Goal: Communication & Community: Answer question/provide support

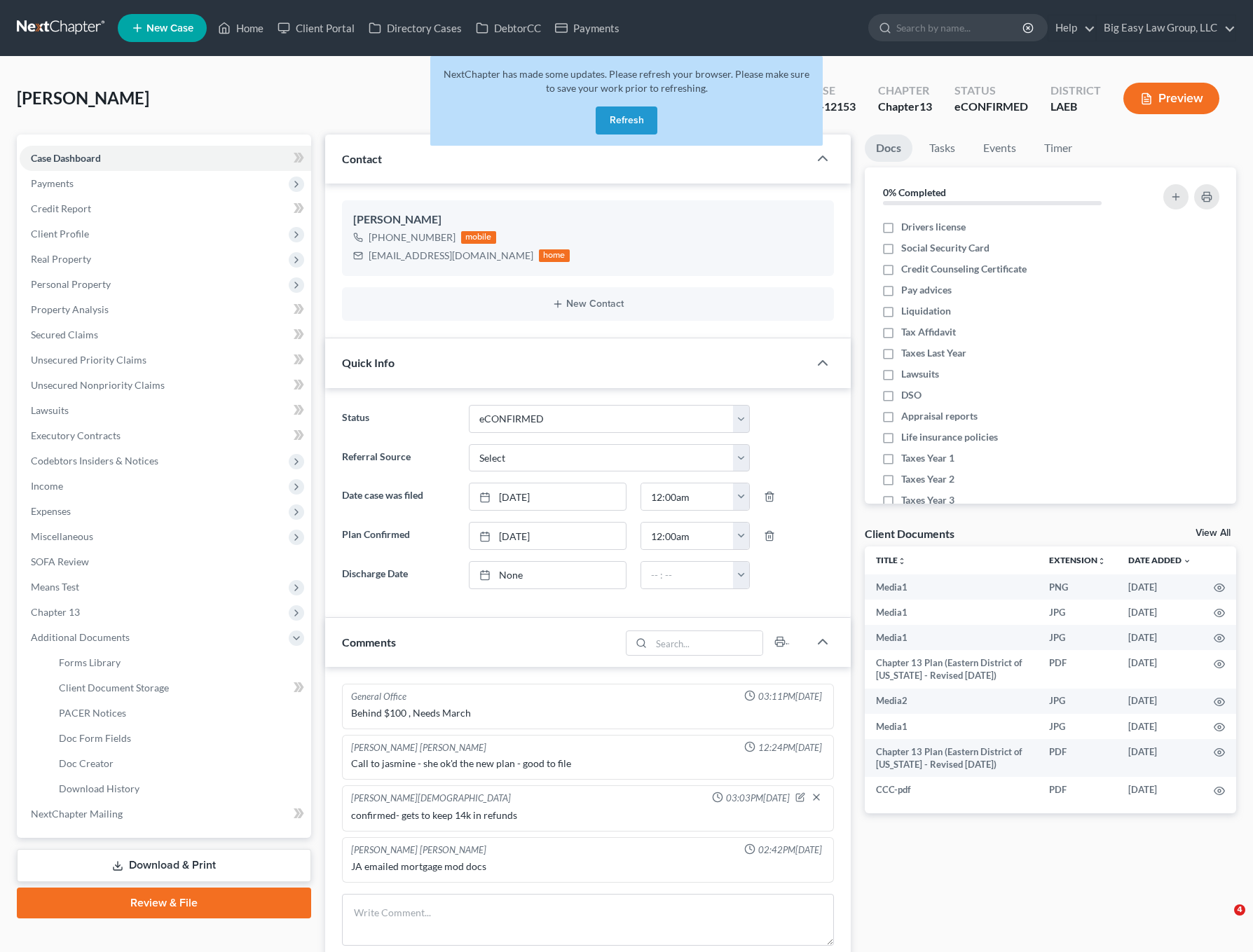
select select "13"
select select "0"
drag, startPoint x: 247, startPoint y: 107, endPoint x: 249, endPoint y: 58, distance: 49.0
click at [247, 107] on div "Jackson, Jasmine Upgraded Case 23-12153 Chapter Chapter 13 Status eCONFIRMED Di…" at bounding box center [627, 104] width 1220 height 61
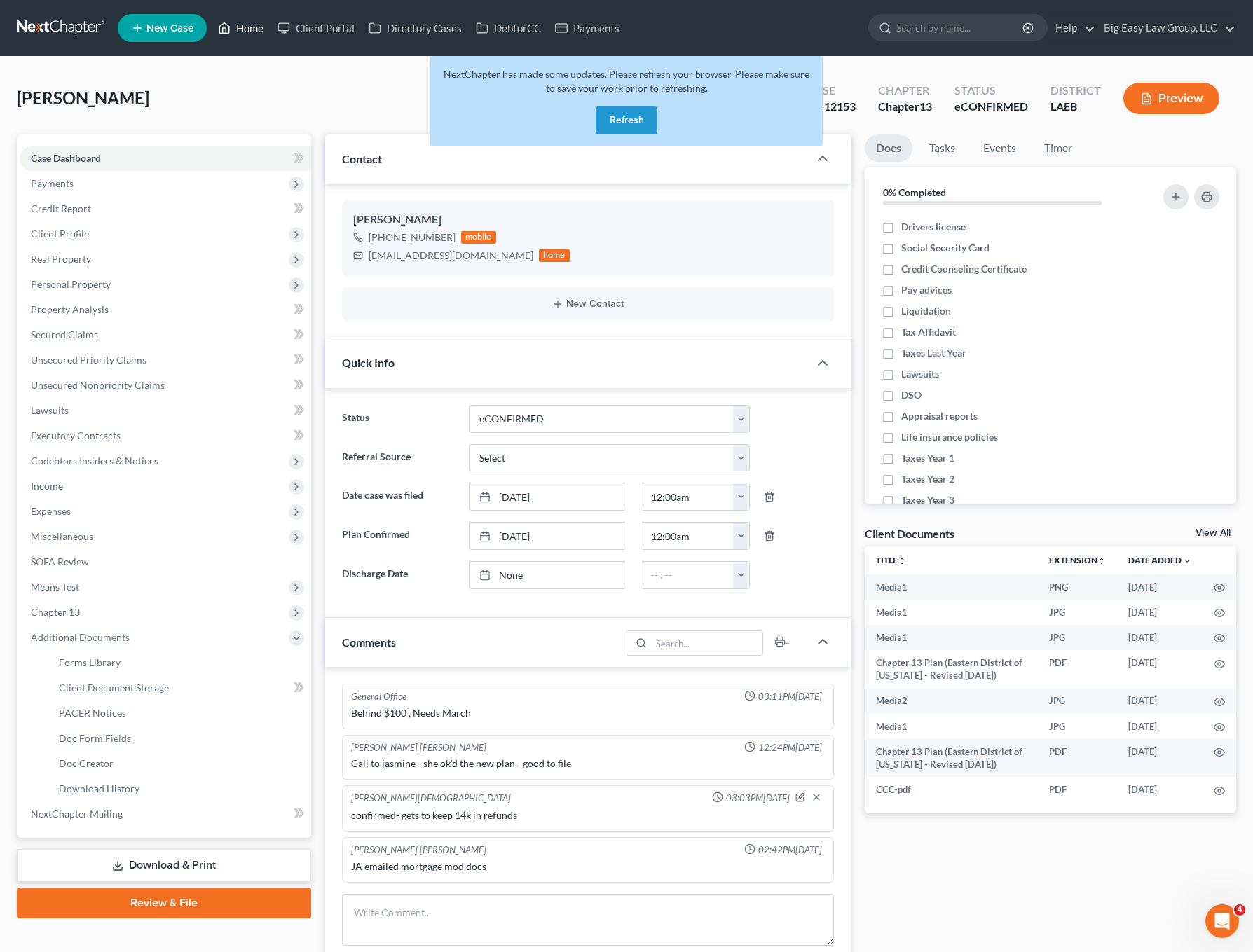
drag, startPoint x: 250, startPoint y: 33, endPoint x: 282, endPoint y: 35, distance: 32.1
click at [250, 33] on link "Home" at bounding box center [241, 28] width 60 height 25
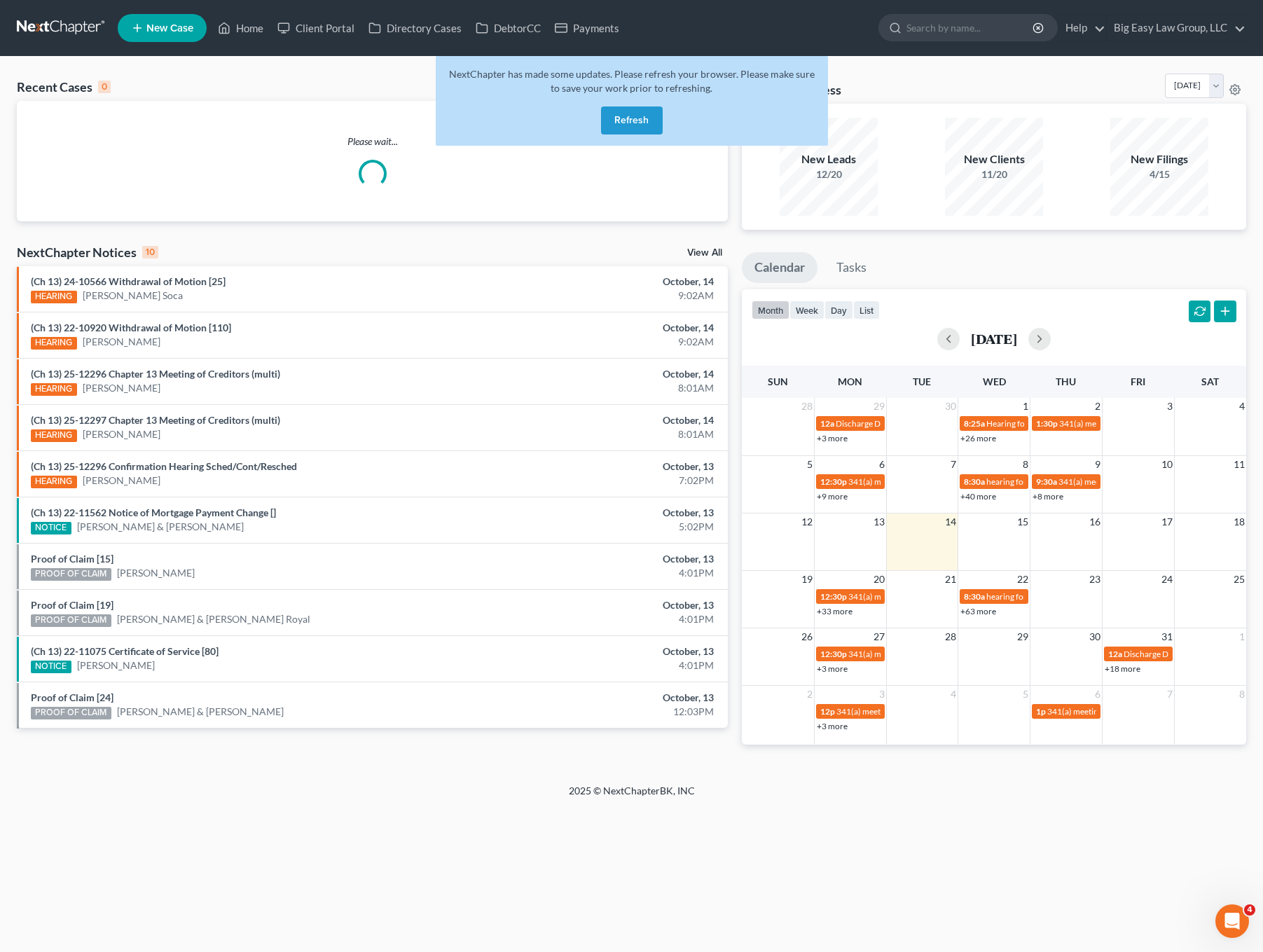
click at [627, 124] on button "Refresh" at bounding box center [632, 120] width 62 height 28
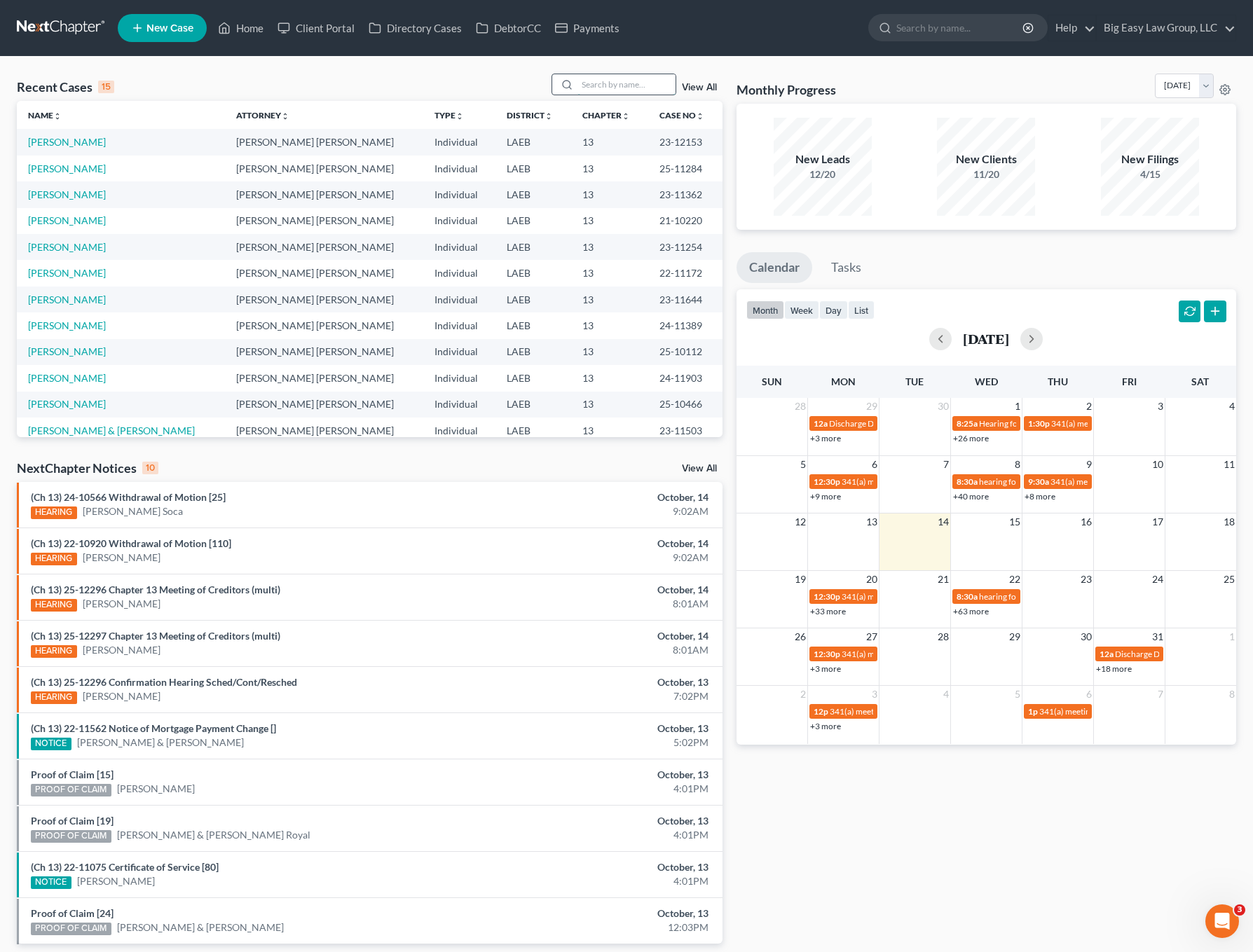
click at [639, 78] on input "search" at bounding box center [626, 84] width 98 height 20
type input "[PERSON_NAME]"
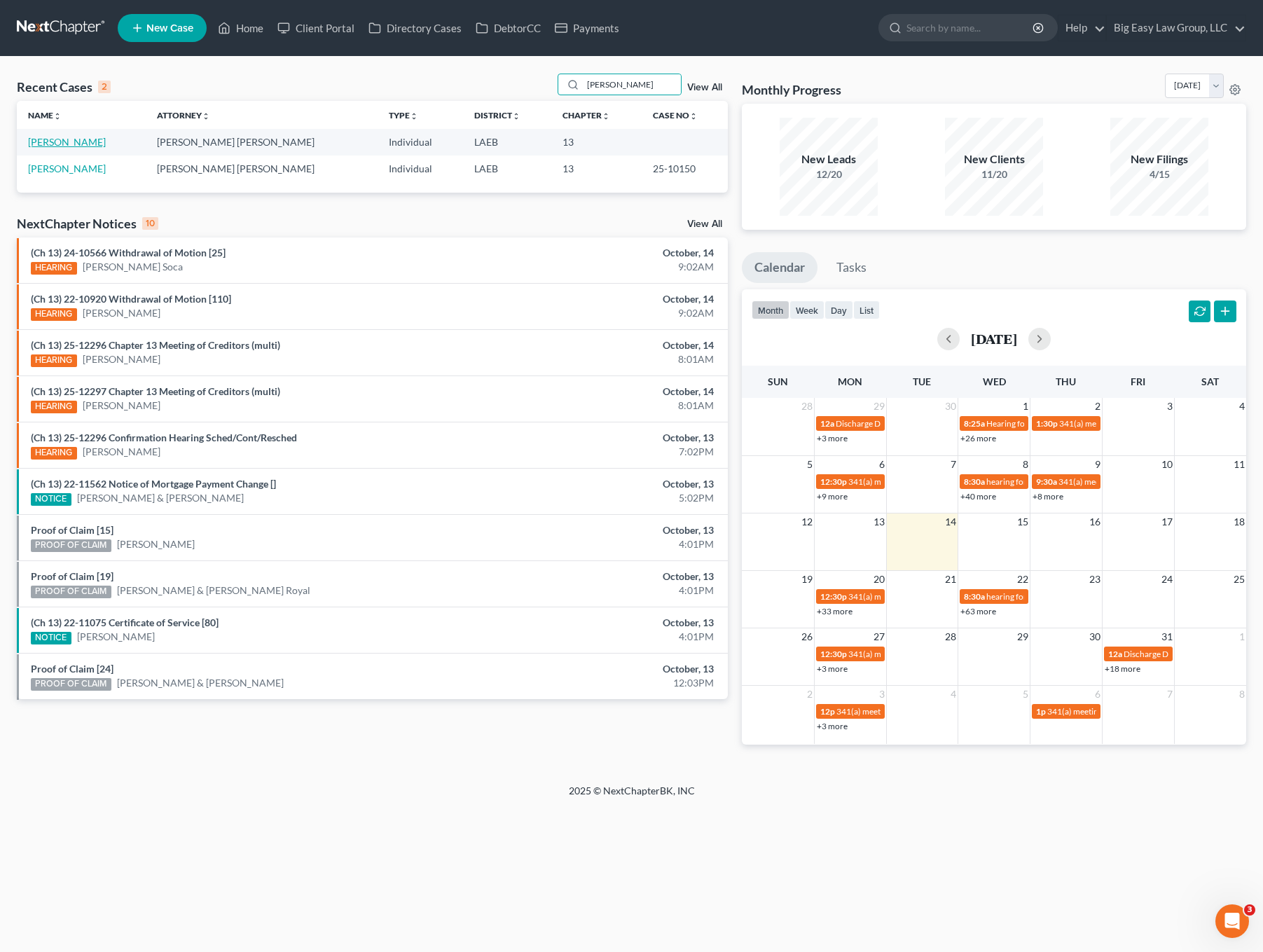
click at [71, 140] on link "[PERSON_NAME]" at bounding box center [67, 142] width 77 height 12
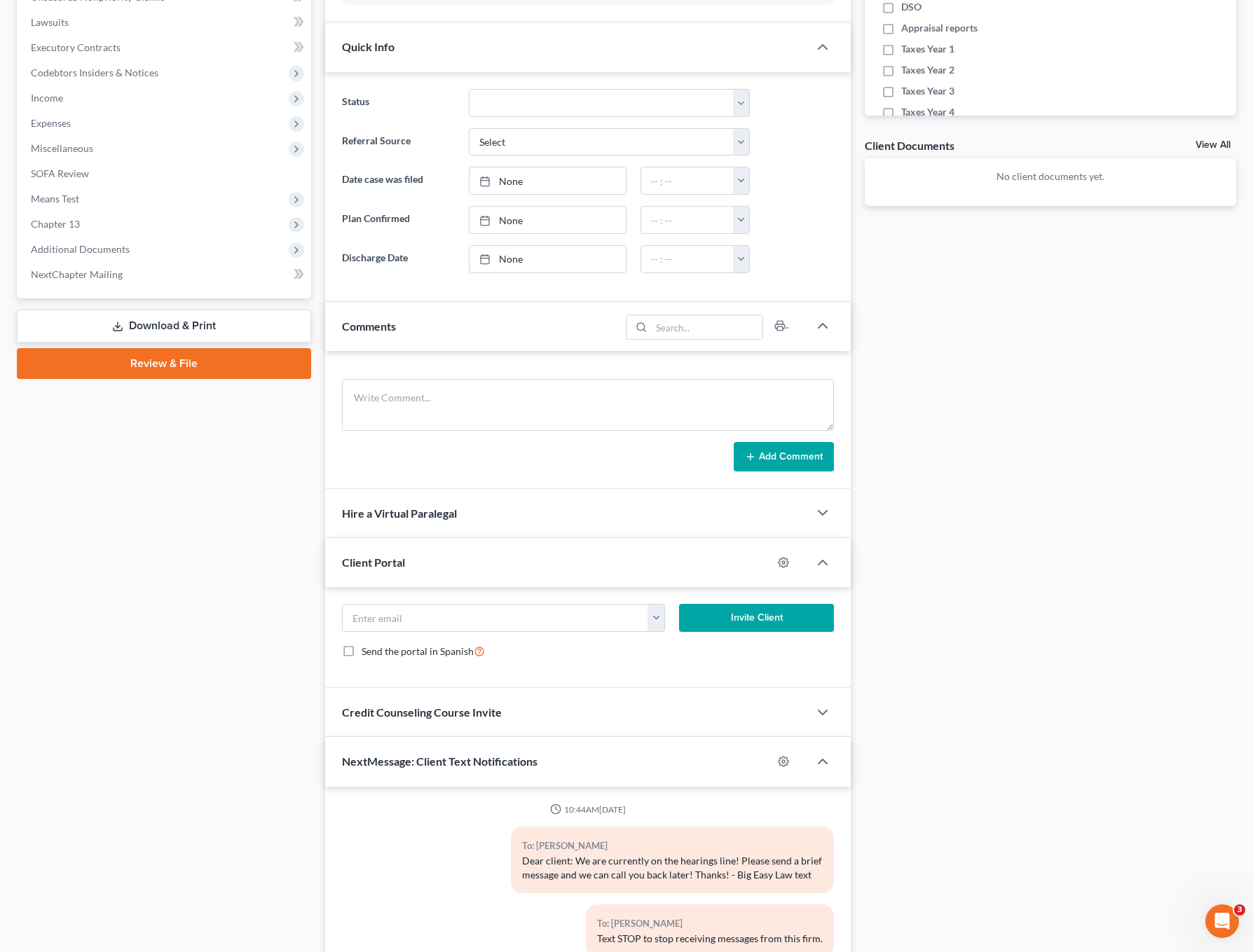
scroll to position [508, 0]
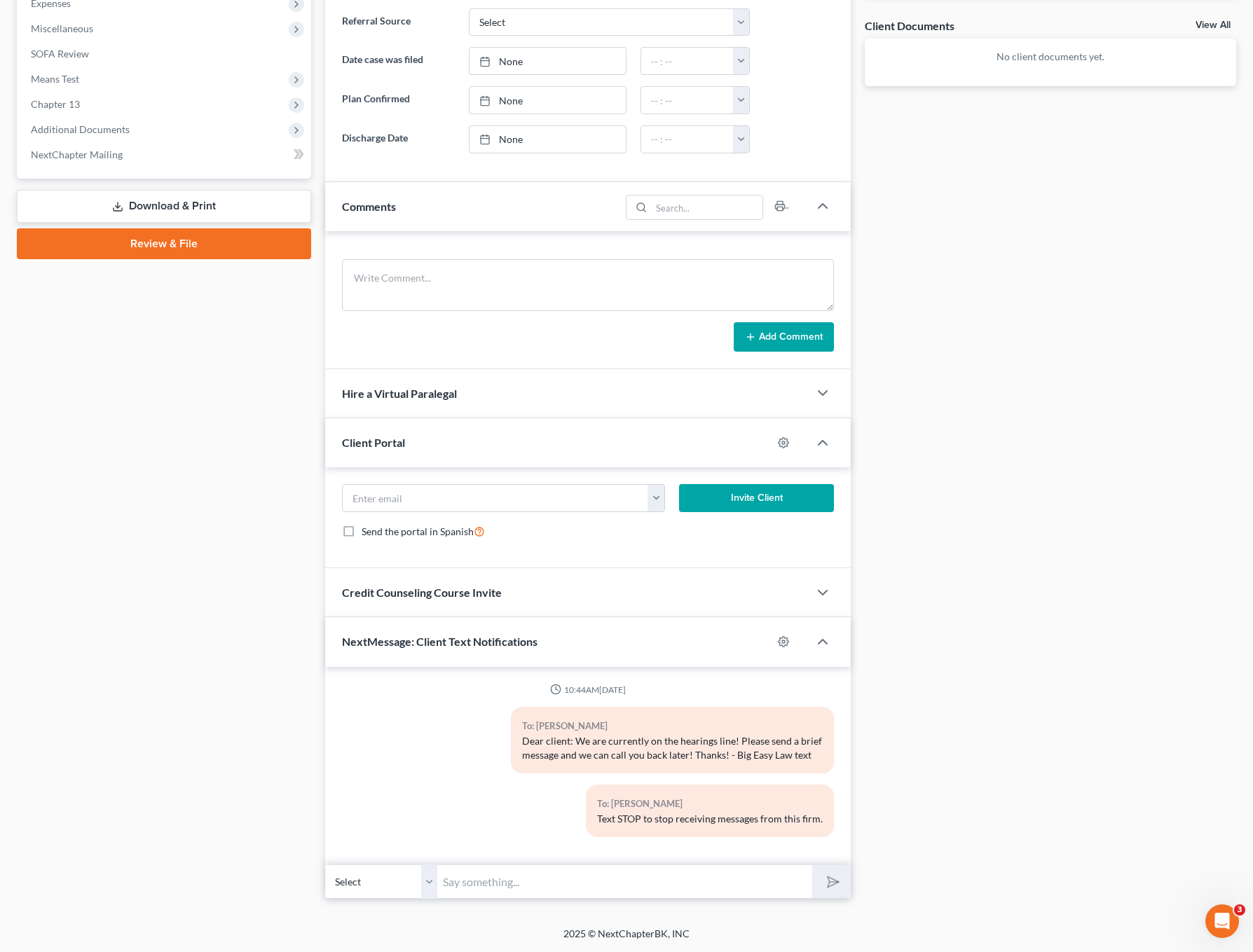
click at [578, 875] on input "text" at bounding box center [625, 882] width 375 height 35
click at [796, 772] on div "To: [PERSON_NAME] Dear client: We are currently on the hearings line! Please se…" at bounding box center [672, 740] width 323 height 67
click at [519, 873] on input "text" at bounding box center [625, 882] width 375 height 35
click at [684, 879] on input "Dear clien" at bounding box center [625, 882] width 375 height 35
click at [763, 733] on div "To: [PERSON_NAME]" at bounding box center [672, 726] width 301 height 16
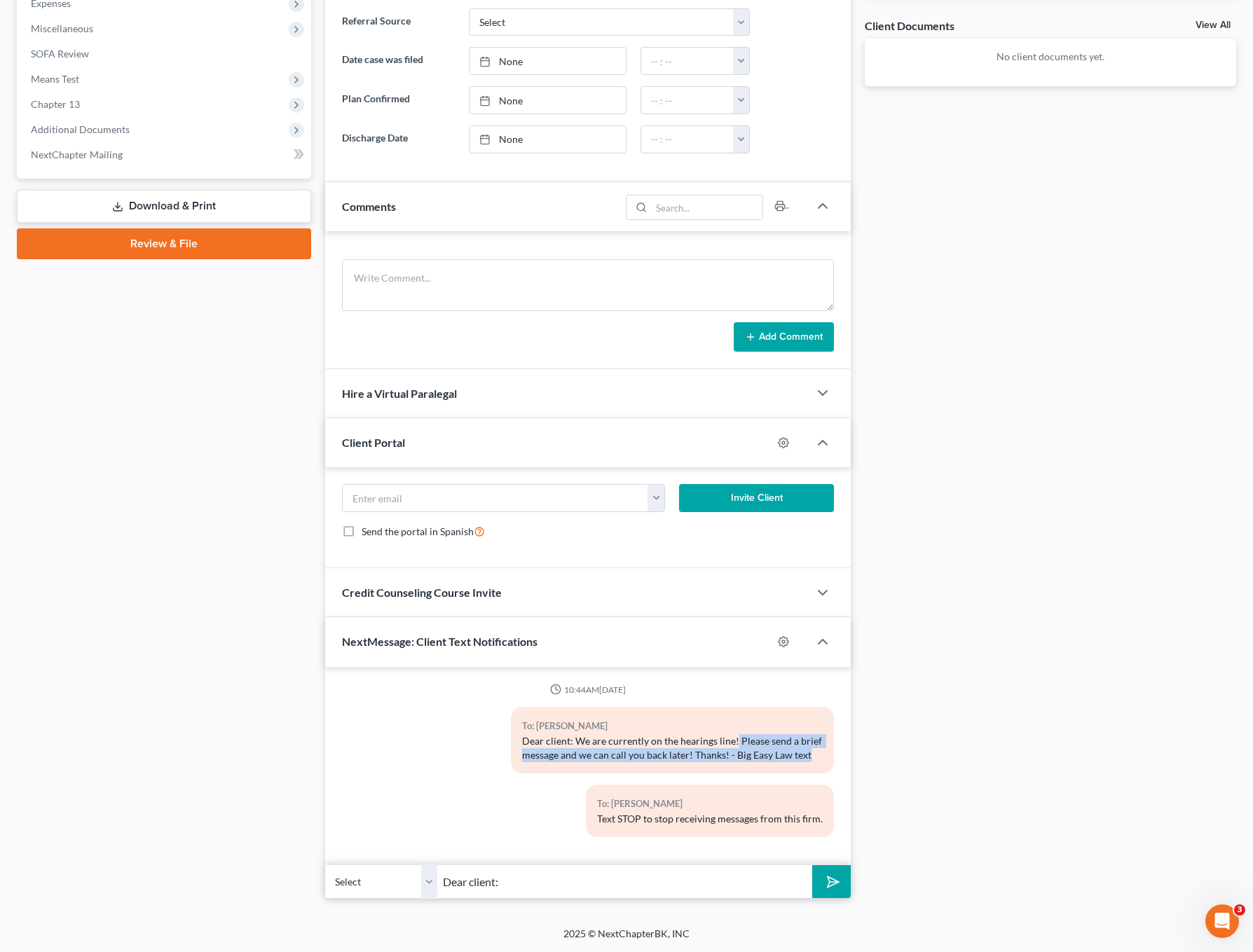
drag, startPoint x: 735, startPoint y: 739, endPoint x: 799, endPoint y: 754, distance: 65.7
click at [822, 758] on div "Dear client: We are currently on the hearings line! Please send a brief message…" at bounding box center [672, 749] width 301 height 28
drag, startPoint x: 686, startPoint y: 831, endPoint x: 813, endPoint y: 791, distance: 133.2
click at [686, 831] on div "To: [PERSON_NAME] Text STOP to stop receiving messages from this firm." at bounding box center [710, 811] width 248 height 53
drag, startPoint x: 539, startPoint y: 882, endPoint x: 437, endPoint y: 866, distance: 103.2
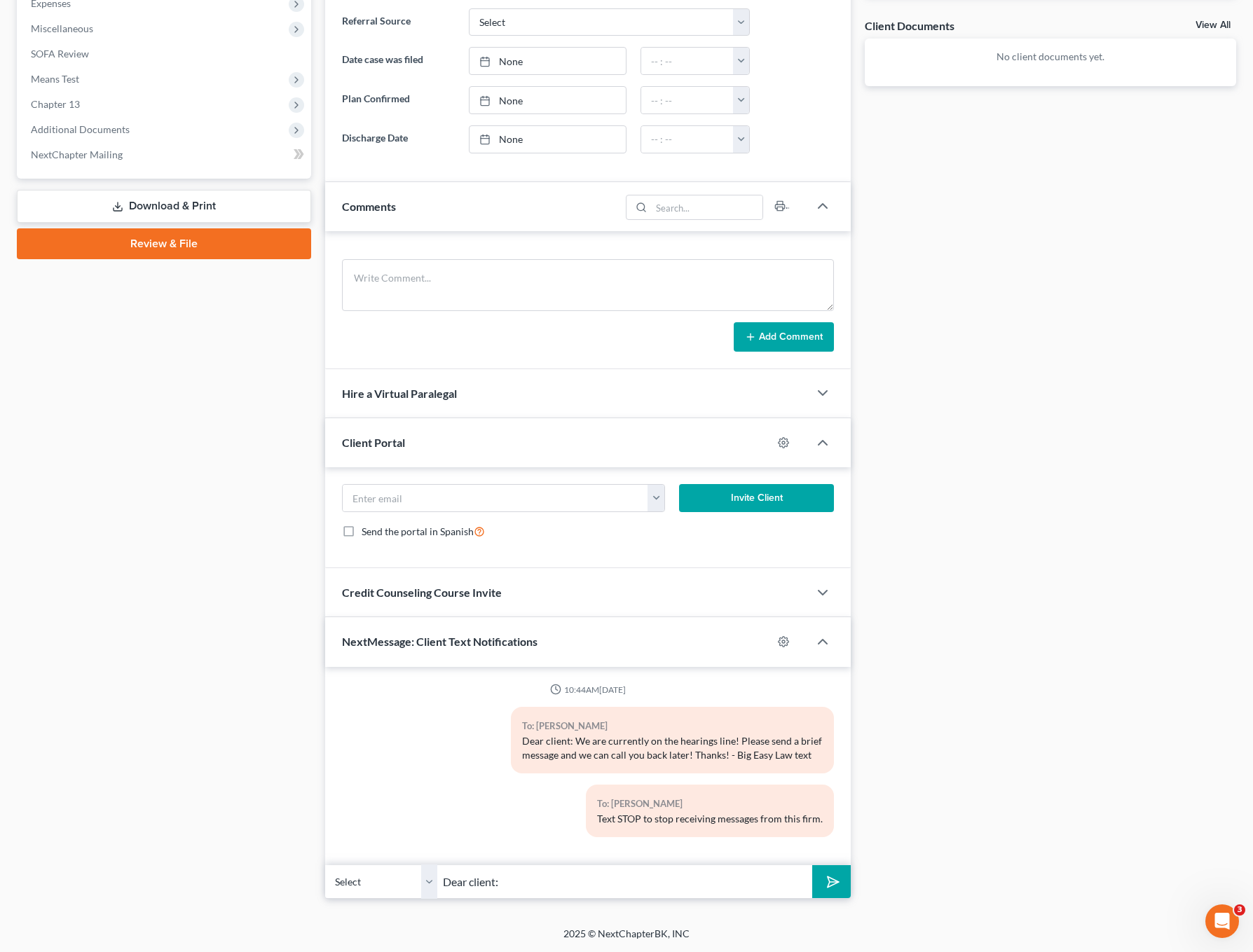
click at [437, 866] on input "Dear client:" at bounding box center [625, 882] width 375 height 35
click at [625, 884] on input "[PERSON_NAME]: It's [PERSON_NAME] will give ypu a call later this afternoon!" at bounding box center [625, 882] width 375 height 35
click at [785, 891] on input "[PERSON_NAME]: It's [PERSON_NAME] - I will give you a call later this afternoon!" at bounding box center [625, 882] width 375 height 35
type input "[PERSON_NAME]: It's [PERSON_NAME] - I will give you a call later this afternoon!"
click at [813, 879] on button "submit" at bounding box center [831, 882] width 39 height 33
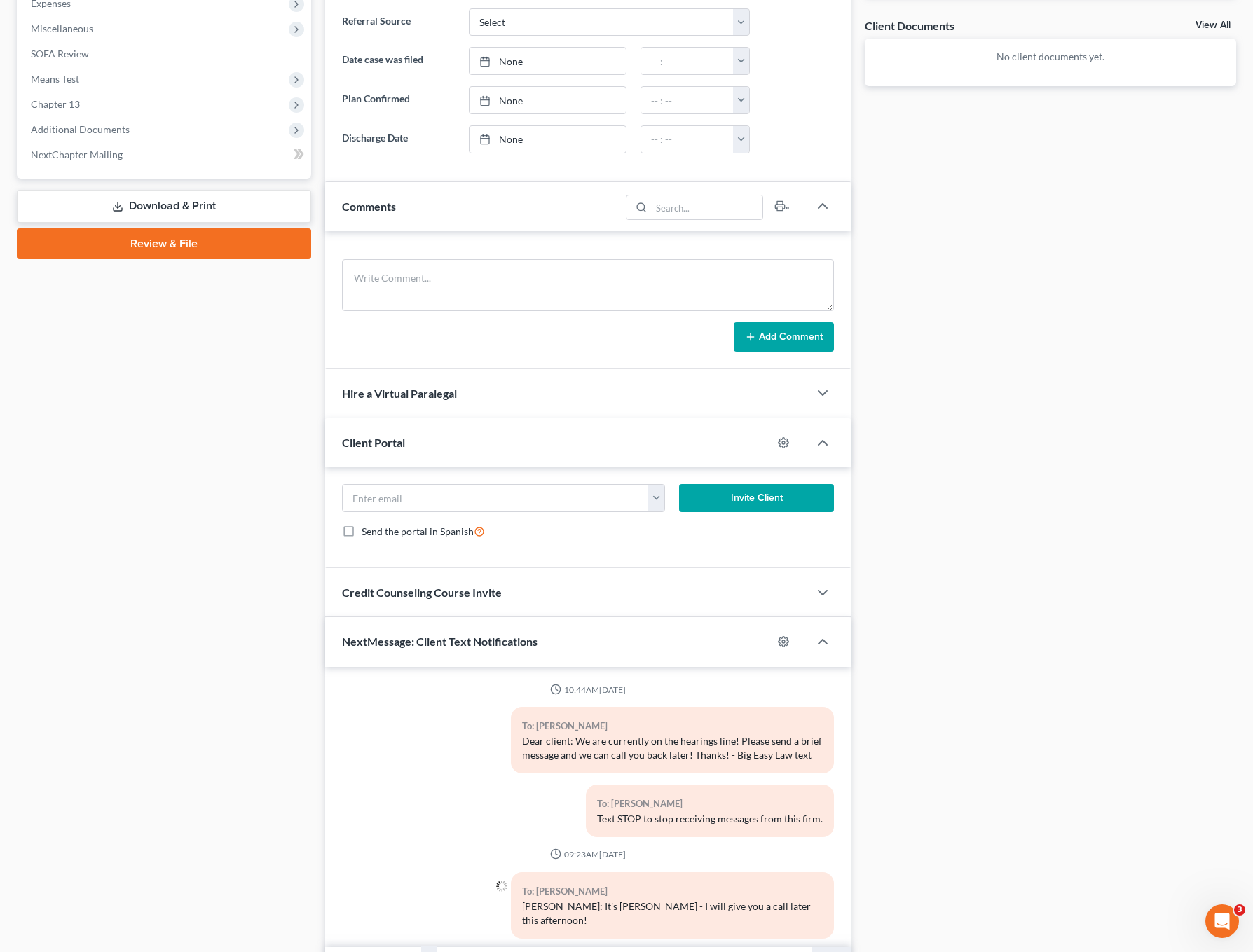
click at [758, 885] on div "10:44AM[DATE] To: [PERSON_NAME] Dear client: We are currently on the hearings l…" at bounding box center [588, 817] width 492 height 266
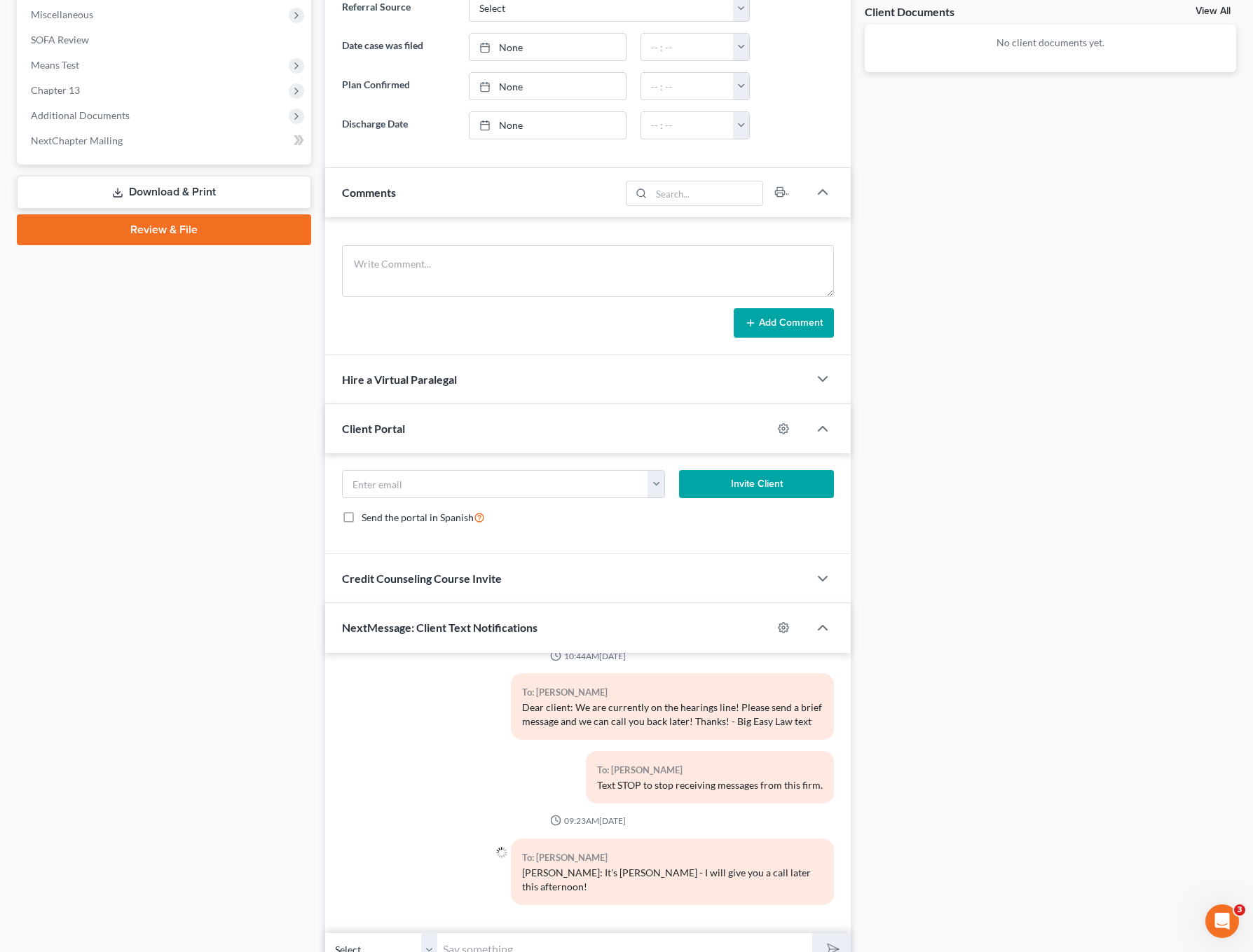
scroll to position [590, 0]
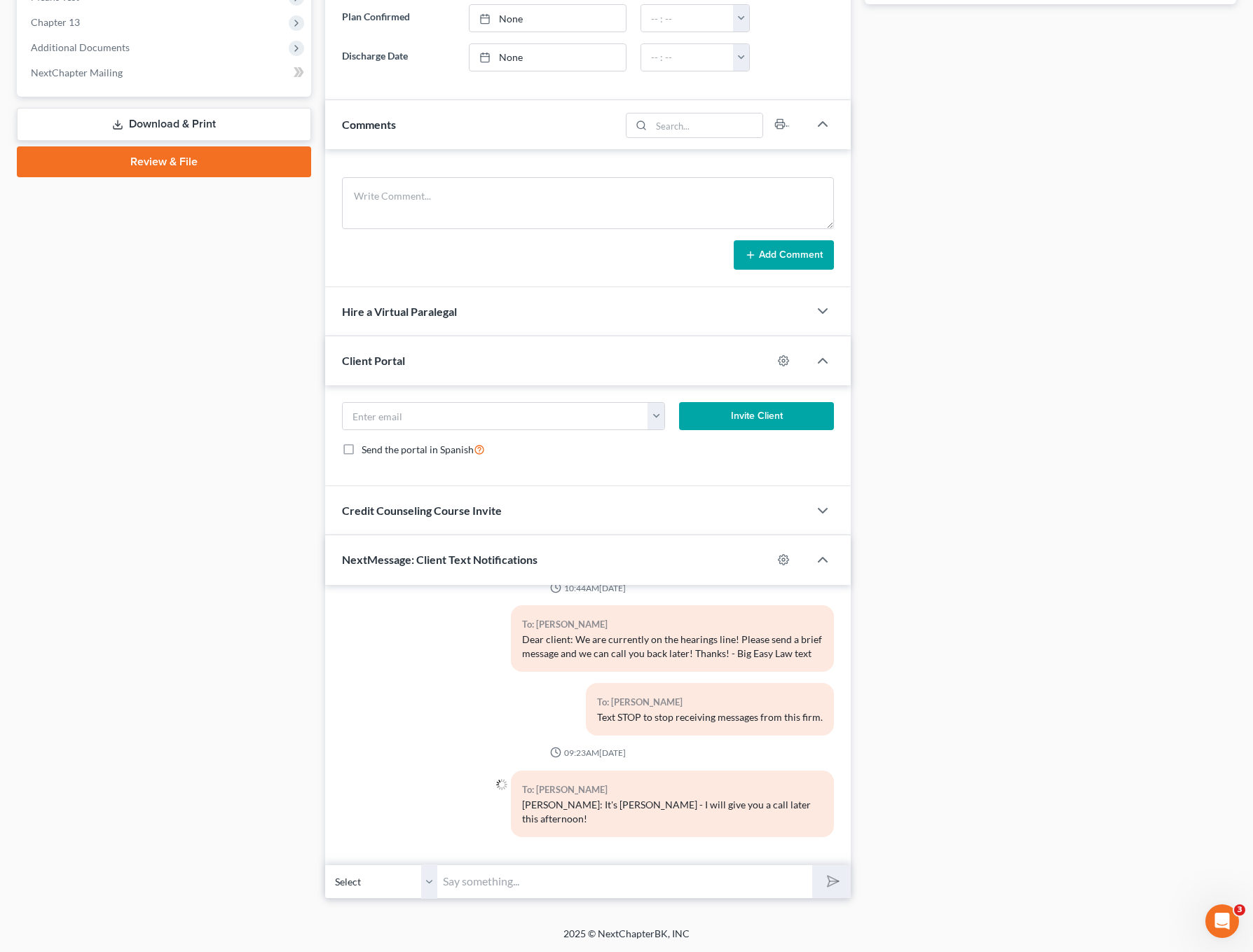
click at [637, 881] on input "text" at bounding box center [625, 882] width 375 height 35
type input "[PERSON_NAME] is out of town at her yearly license conference for the office. I…"
click at [812, 865] on button "submit" at bounding box center [831, 882] width 39 height 33
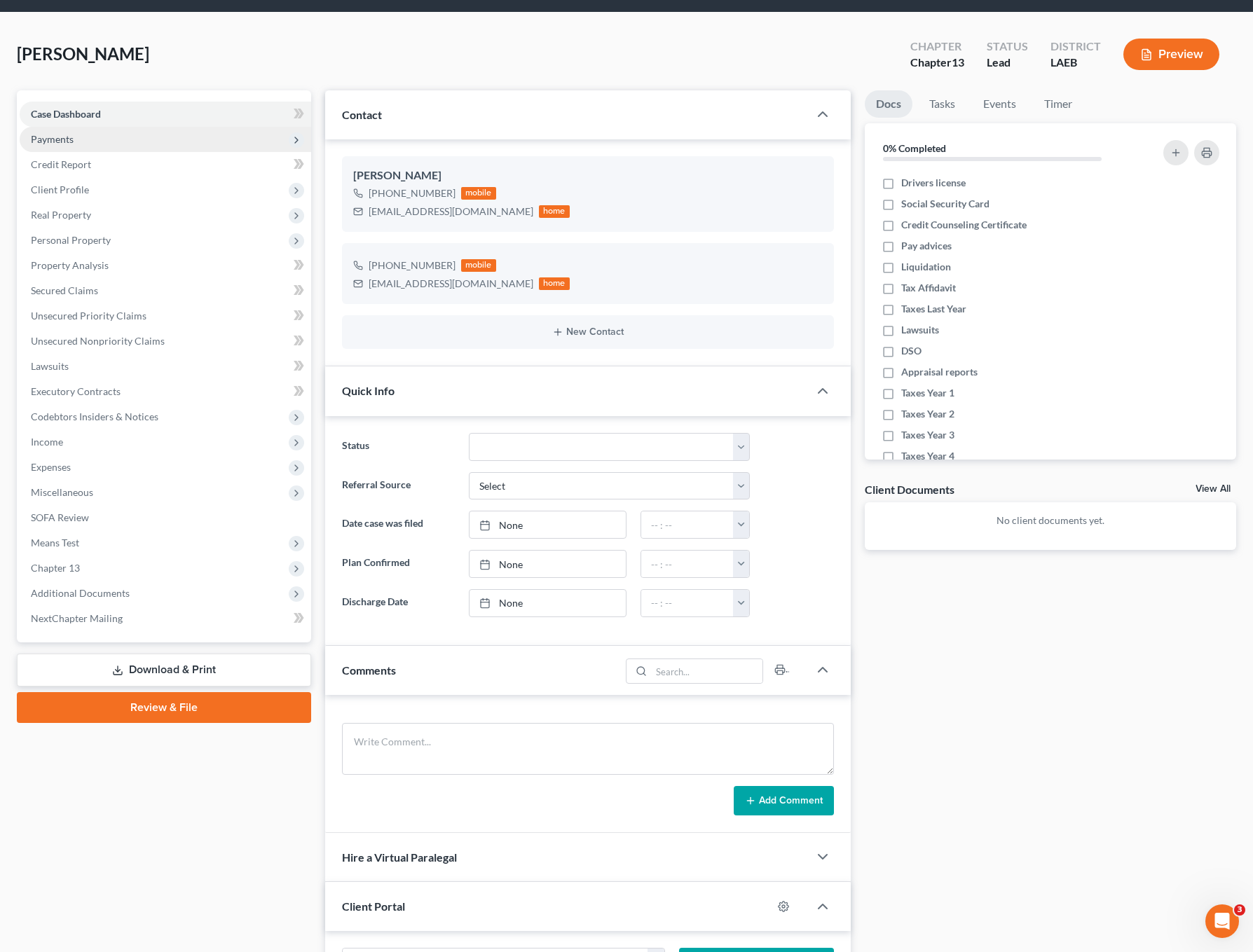
scroll to position [0, 0]
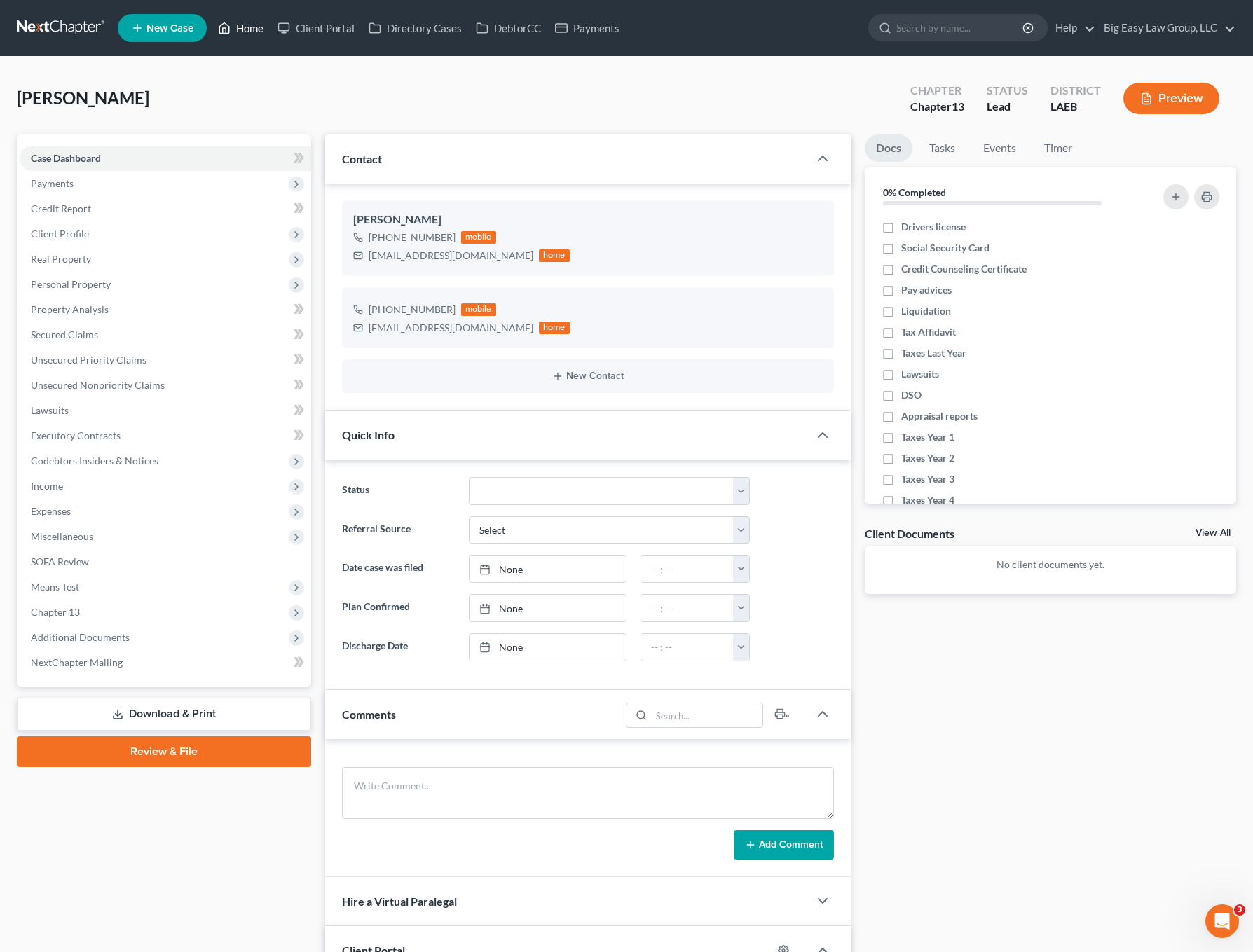
click at [240, 27] on link "Home" at bounding box center [241, 28] width 60 height 25
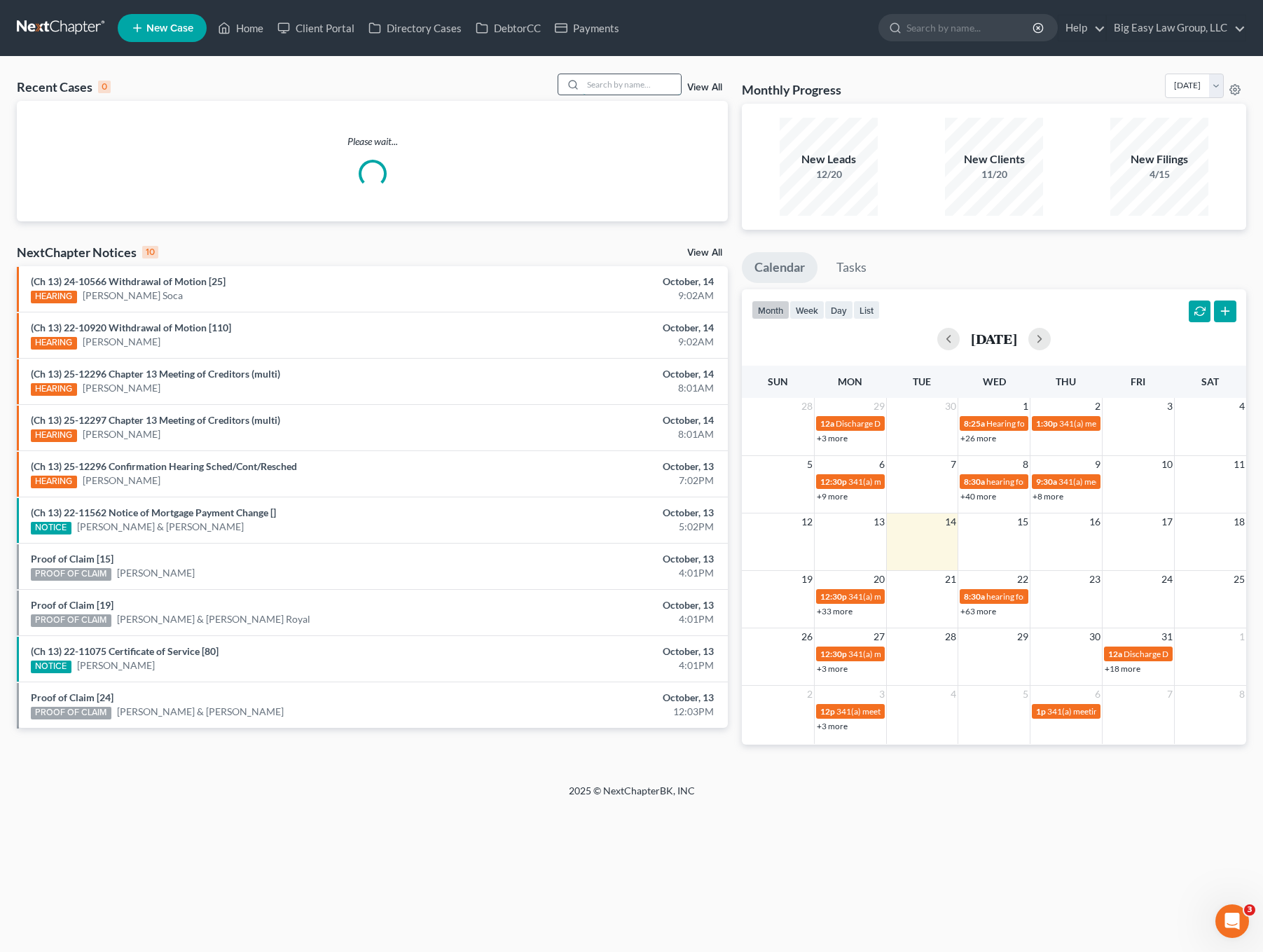
click at [648, 88] on input "search" at bounding box center [632, 84] width 98 height 20
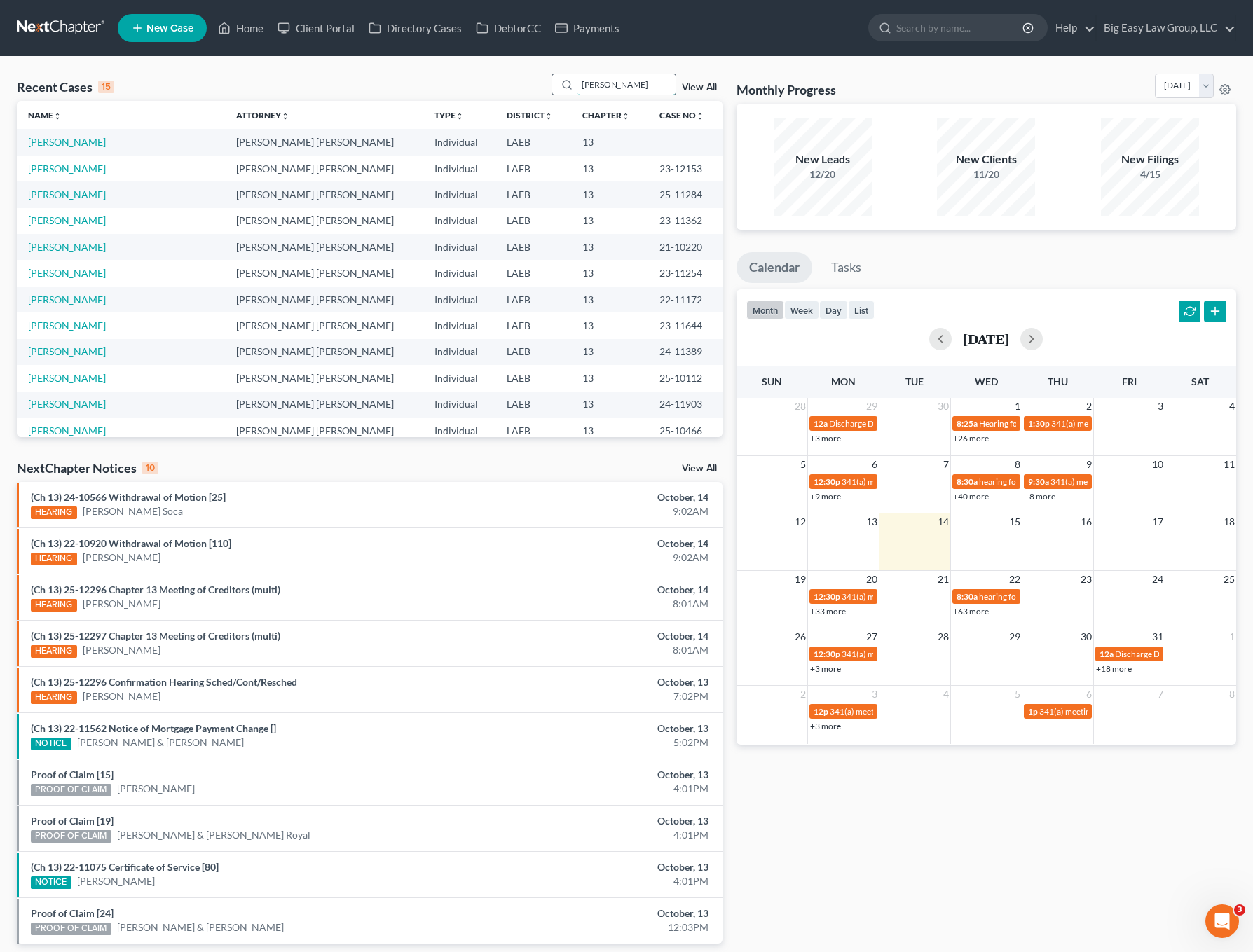
type input "[PERSON_NAME]"
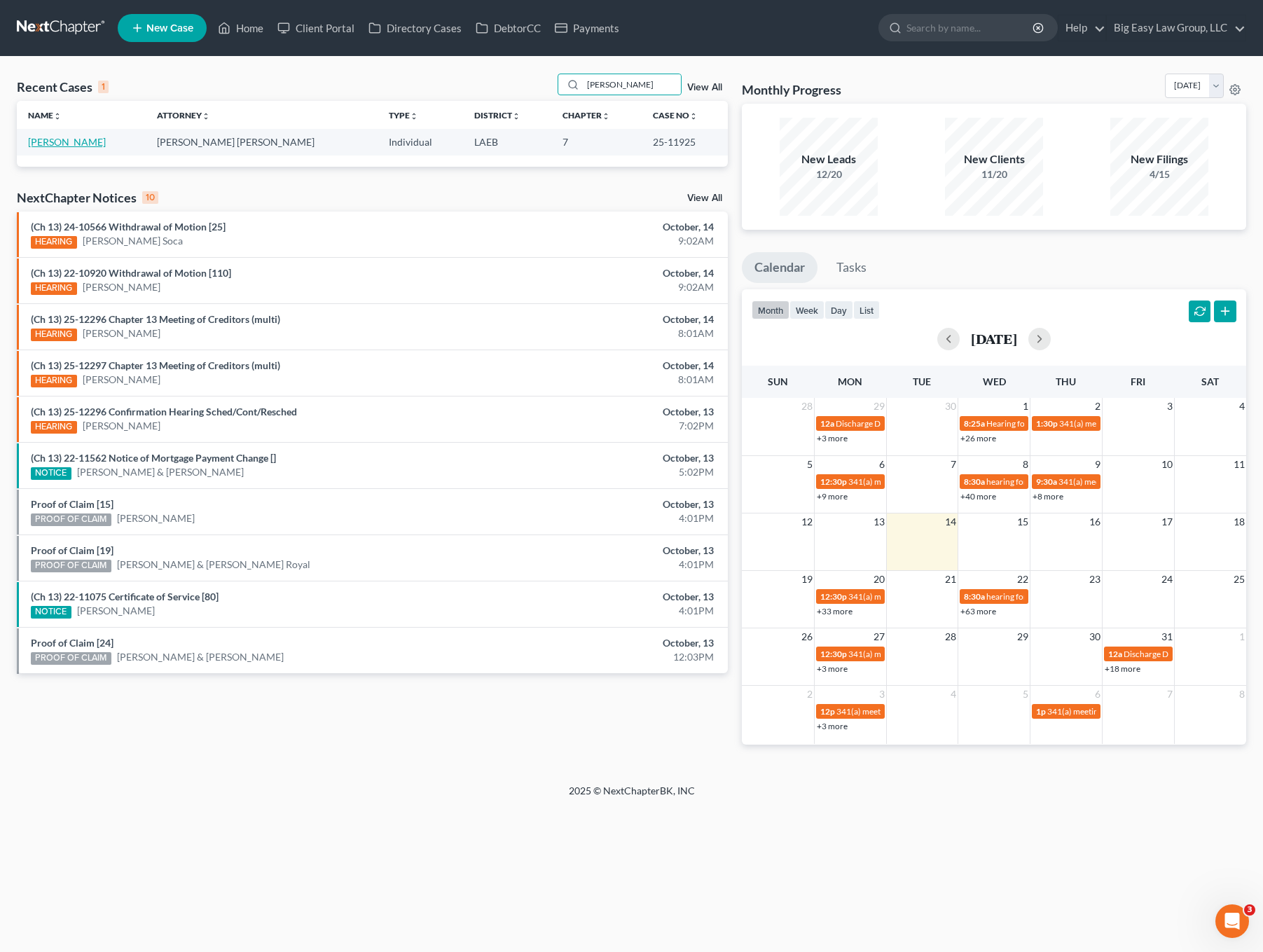
click at [45, 143] on link "[PERSON_NAME]" at bounding box center [67, 142] width 77 height 12
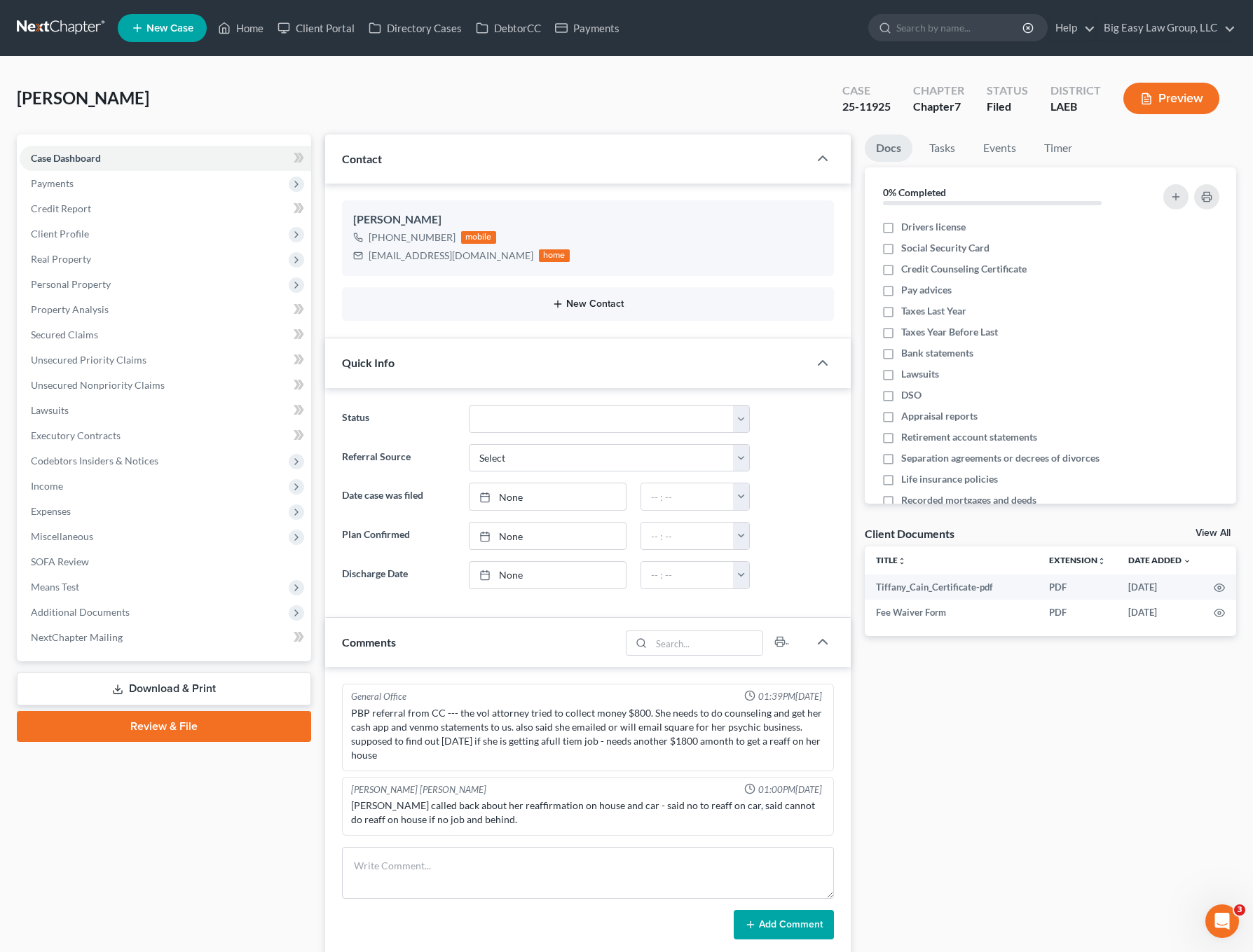
scroll to position [2997, 0]
drag, startPoint x: 485, startPoint y: 258, endPoint x: 373, endPoint y: 258, distance: 112.0
click at [366, 256] on div "[EMAIL_ADDRESS][DOMAIN_NAME] home" at bounding box center [461, 256] width 216 height 18
click at [192, 217] on link "Credit Report" at bounding box center [166, 209] width 292 height 25
click at [177, 236] on span "Client Profile" at bounding box center [166, 234] width 292 height 25
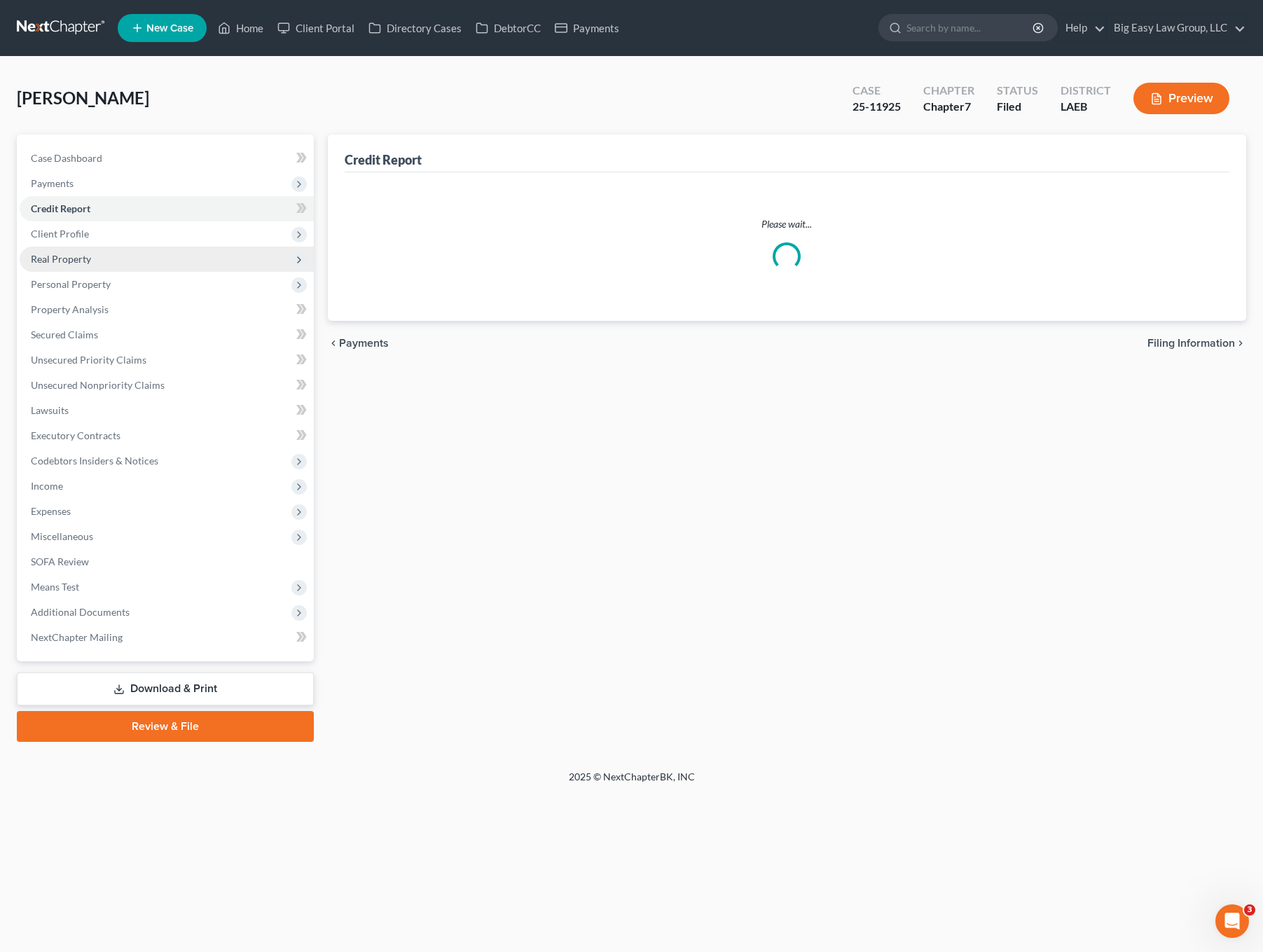
click at [172, 265] on span "Real Property" at bounding box center [167, 259] width 294 height 25
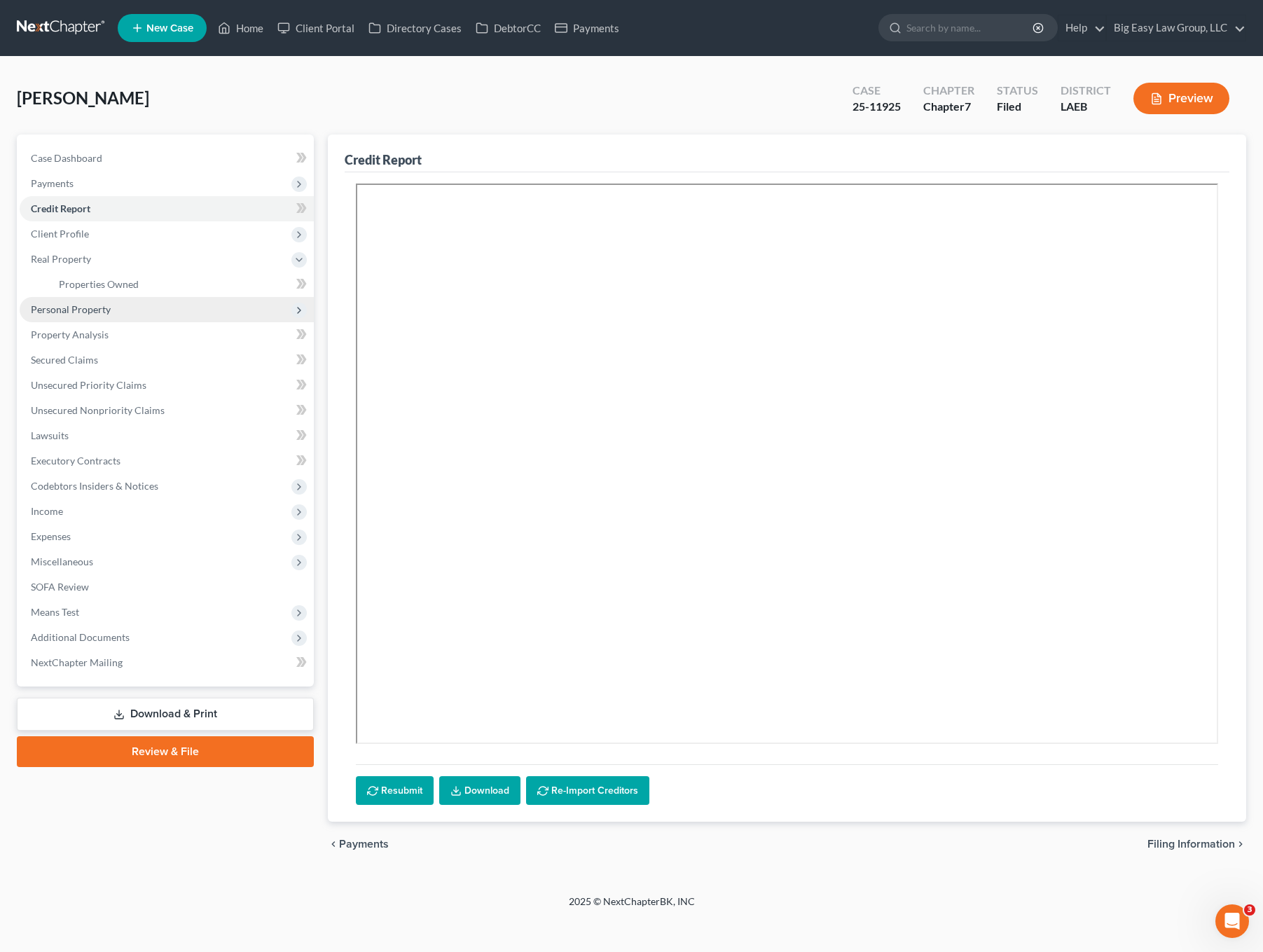
click at [178, 297] on span "Personal Property" at bounding box center [167, 310] width 294 height 25
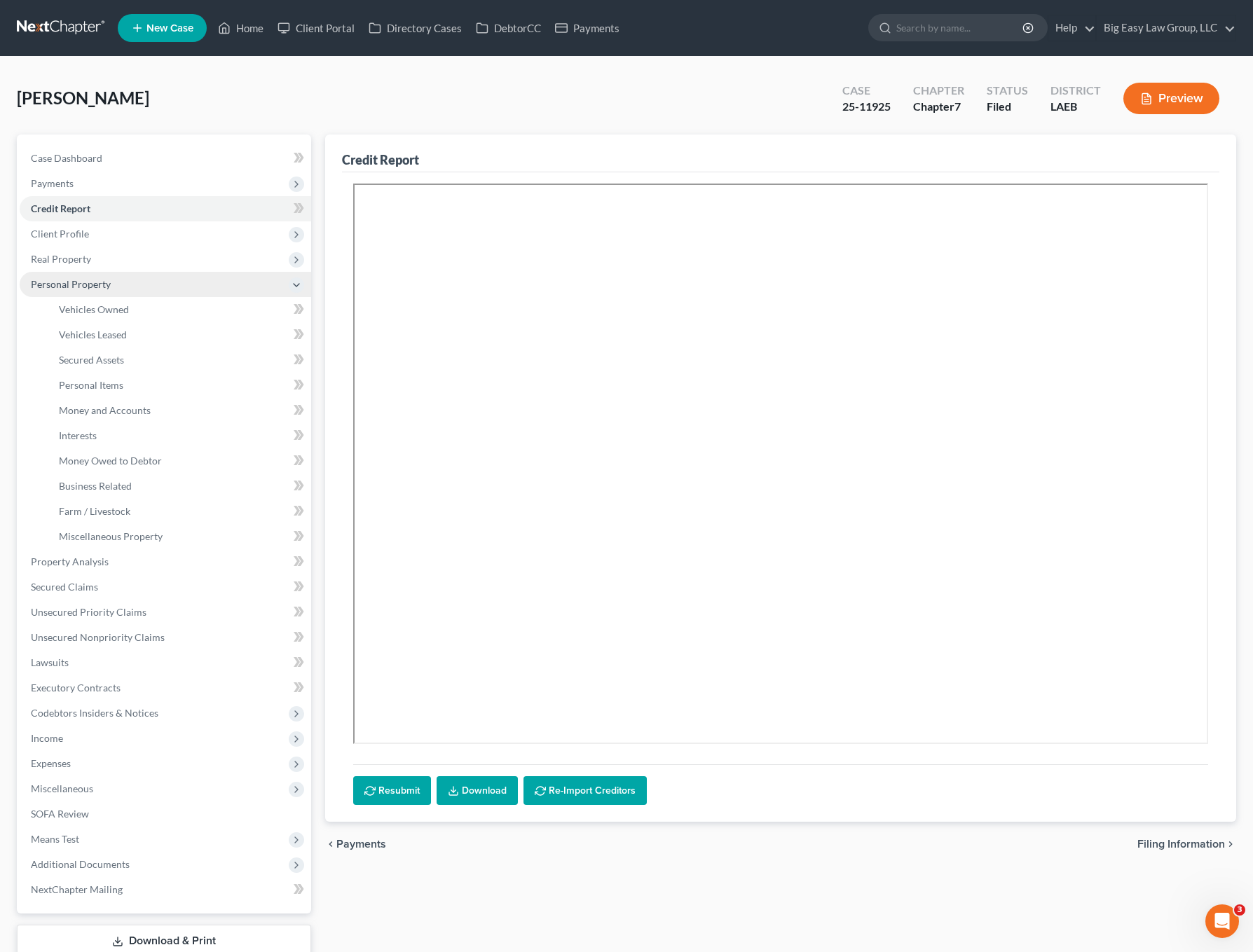
click at [224, 284] on span "Personal Property" at bounding box center [166, 284] width 292 height 25
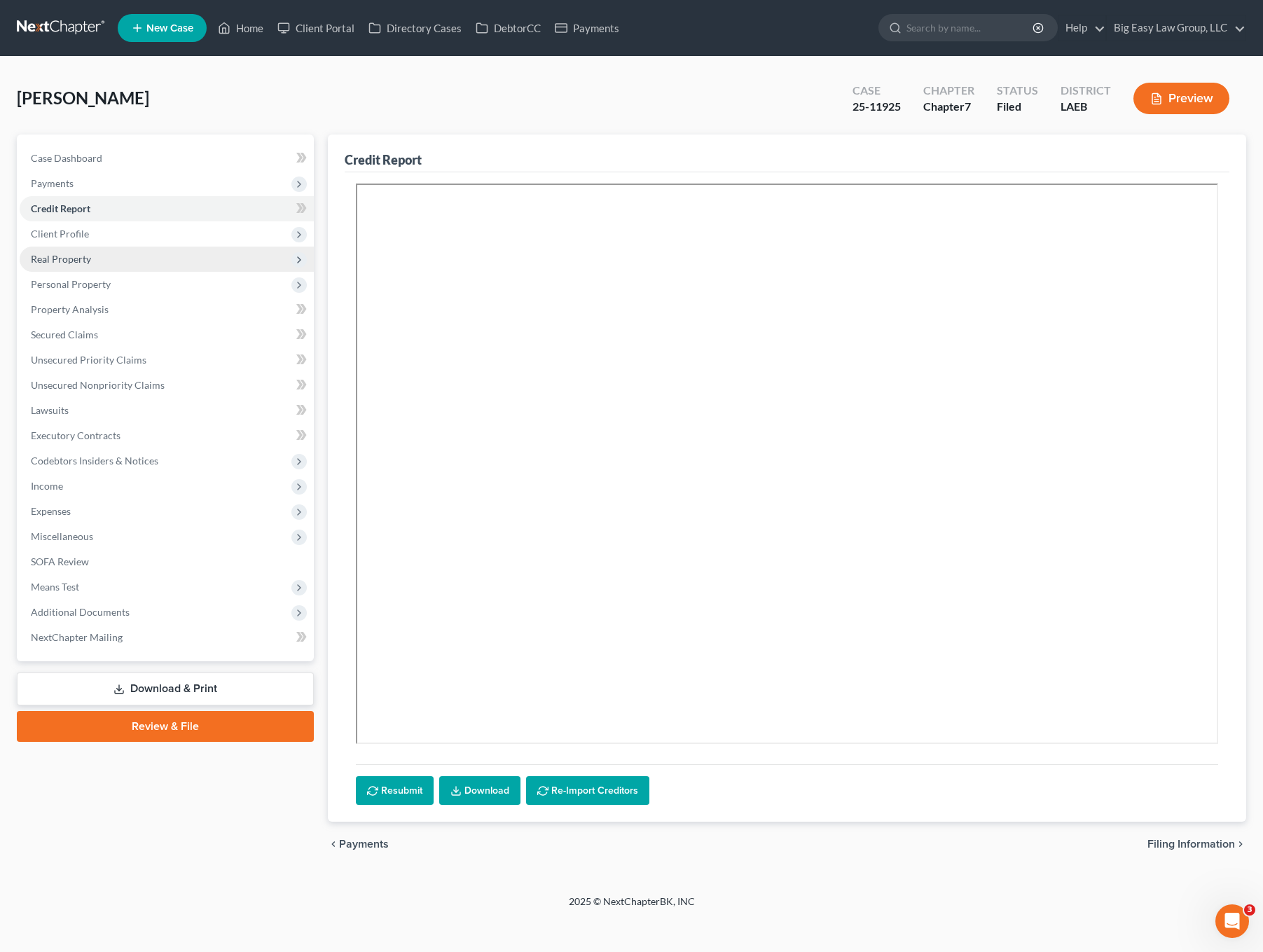
drag, startPoint x: 200, startPoint y: 258, endPoint x: 204, endPoint y: 265, distance: 8.1
click at [200, 258] on span "Real Property" at bounding box center [167, 259] width 294 height 25
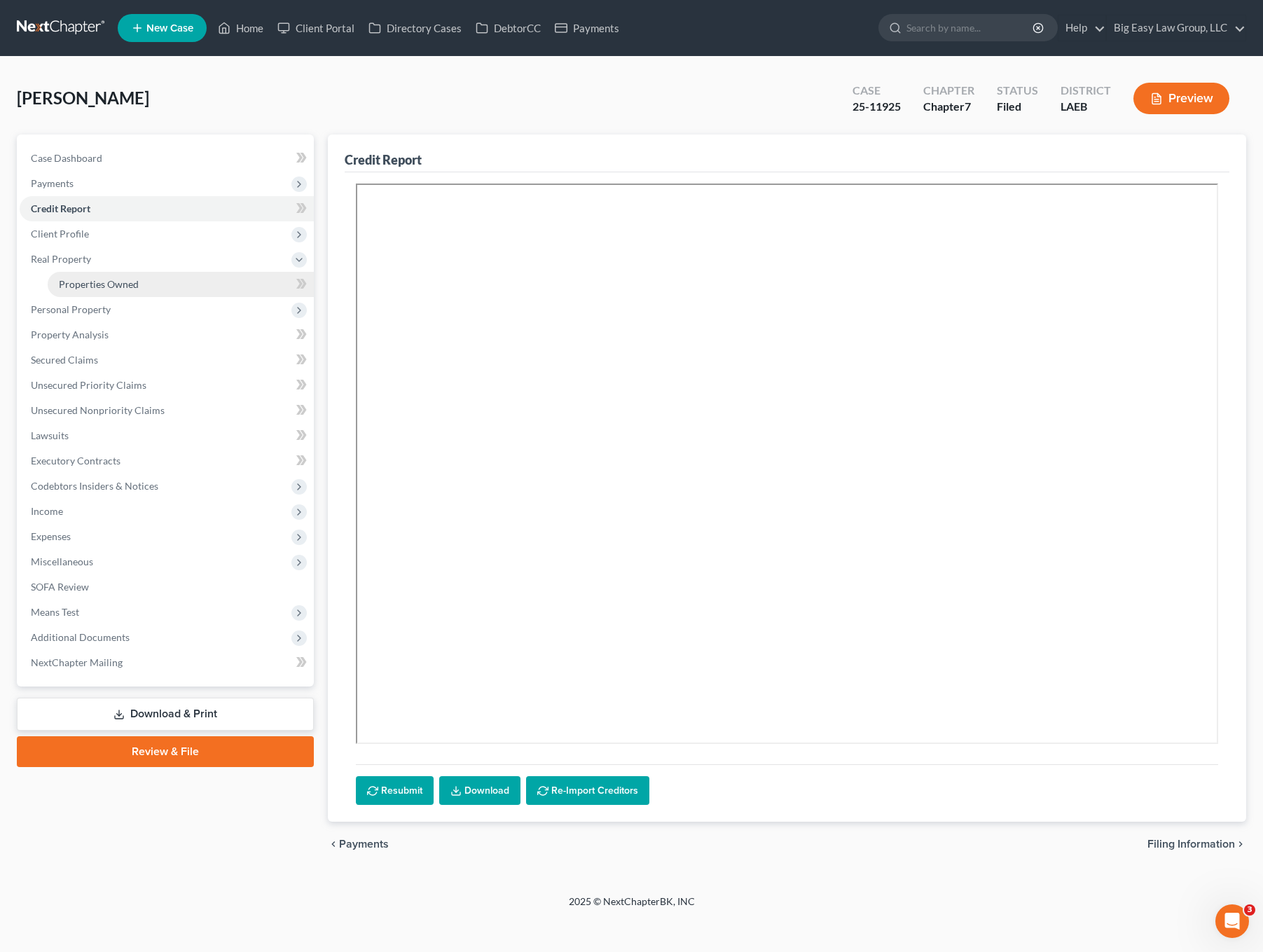
click at [210, 279] on link "Properties Owned" at bounding box center [181, 284] width 266 height 25
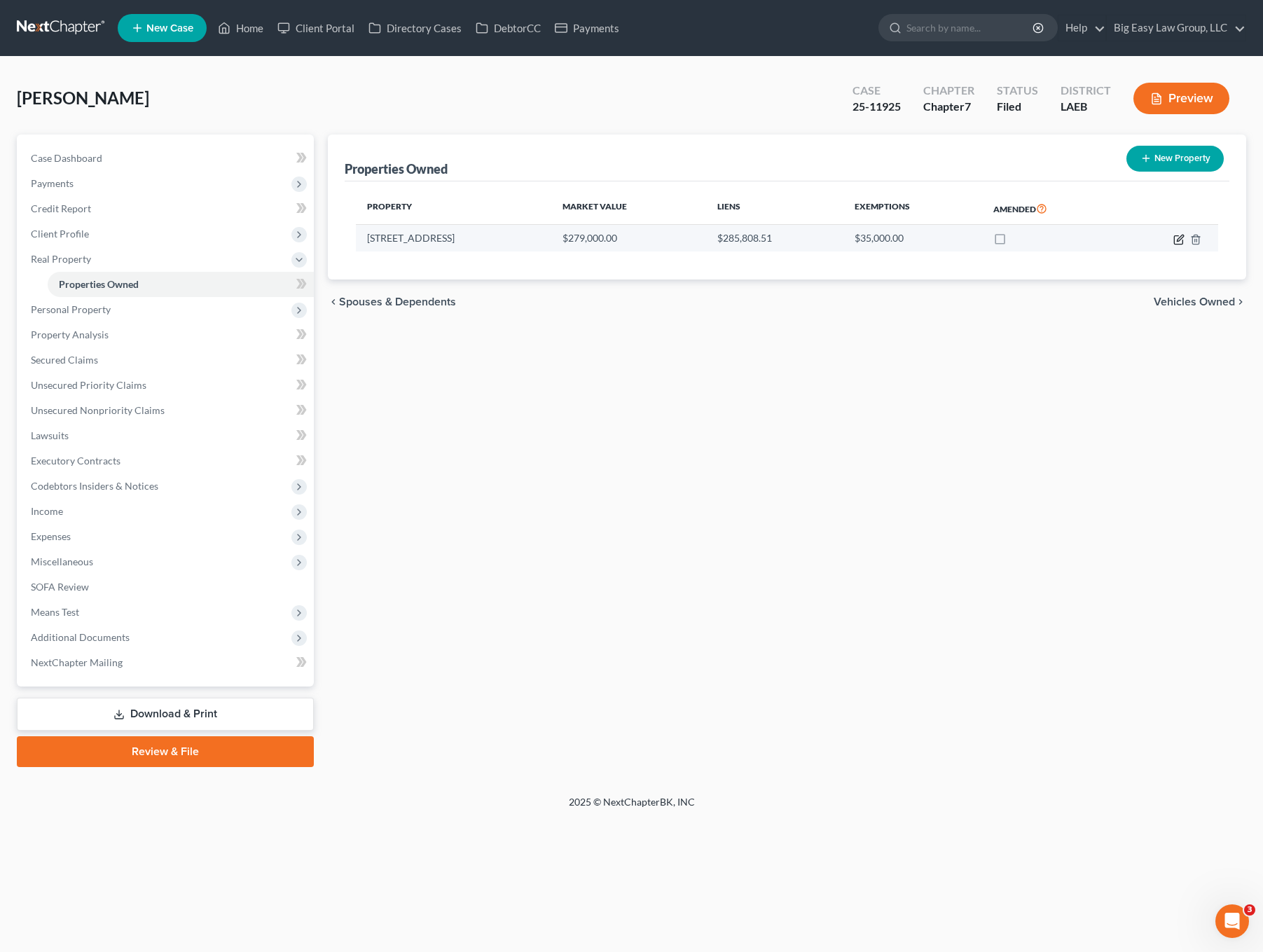
click at [1180, 234] on icon "button" at bounding box center [1179, 239] width 11 height 11
select select "19"
select select "0"
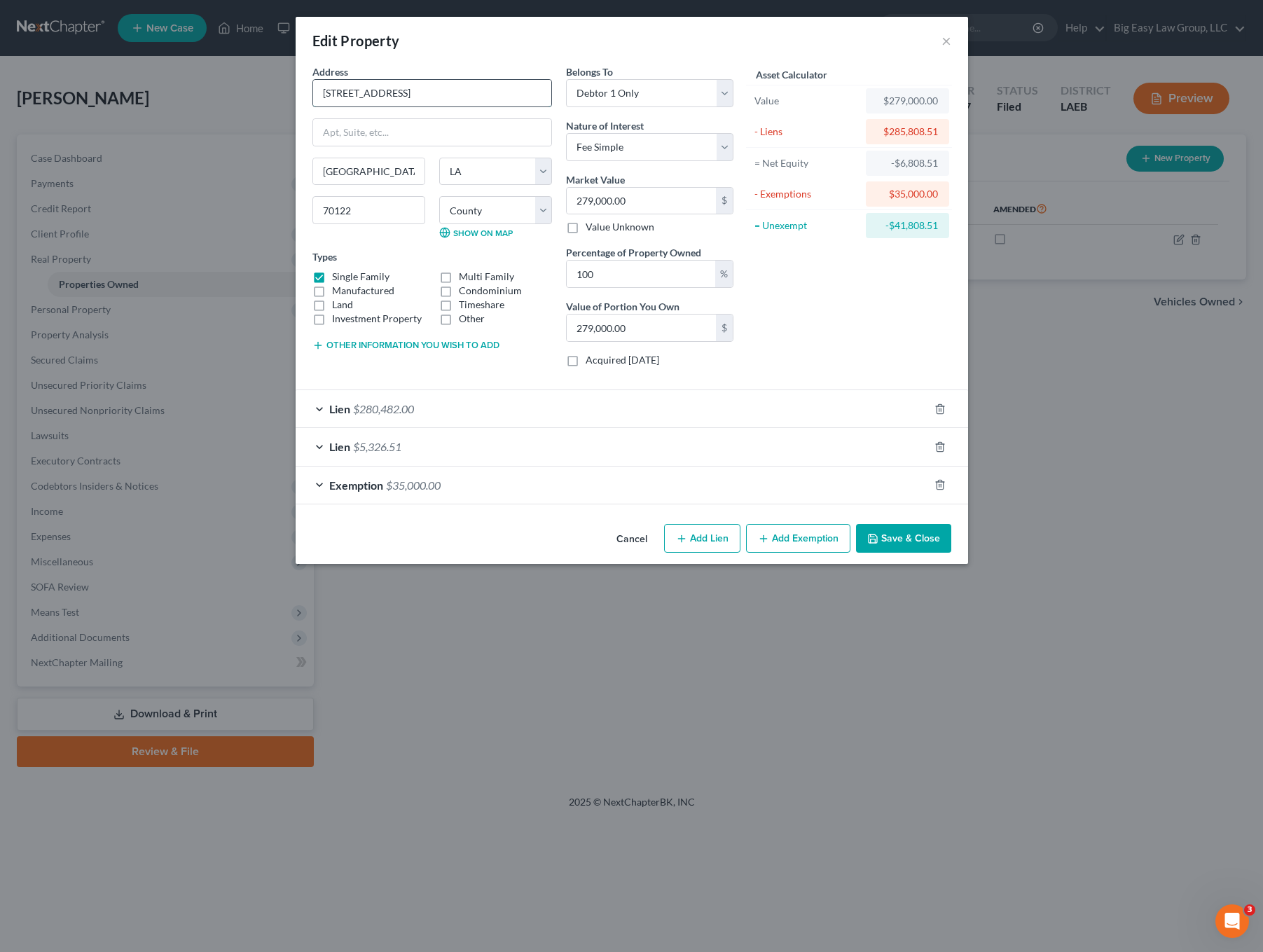
drag, startPoint x: 421, startPoint y: 99, endPoint x: 391, endPoint y: 102, distance: 30.1
click at [389, 94] on input "[STREET_ADDRESS]" at bounding box center [432, 93] width 238 height 27
click at [249, 168] on div "Edit Property × Address * 1866 Carnot [GEOGRAPHIC_DATA] [US_STATE] AK [GEOGRAPH…" at bounding box center [632, 476] width 1263 height 952
drag, startPoint x: 944, startPoint y: 43, endPoint x: 932, endPoint y: 47, distance: 12.6
click at [944, 42] on button "×" at bounding box center [946, 41] width 10 height 17
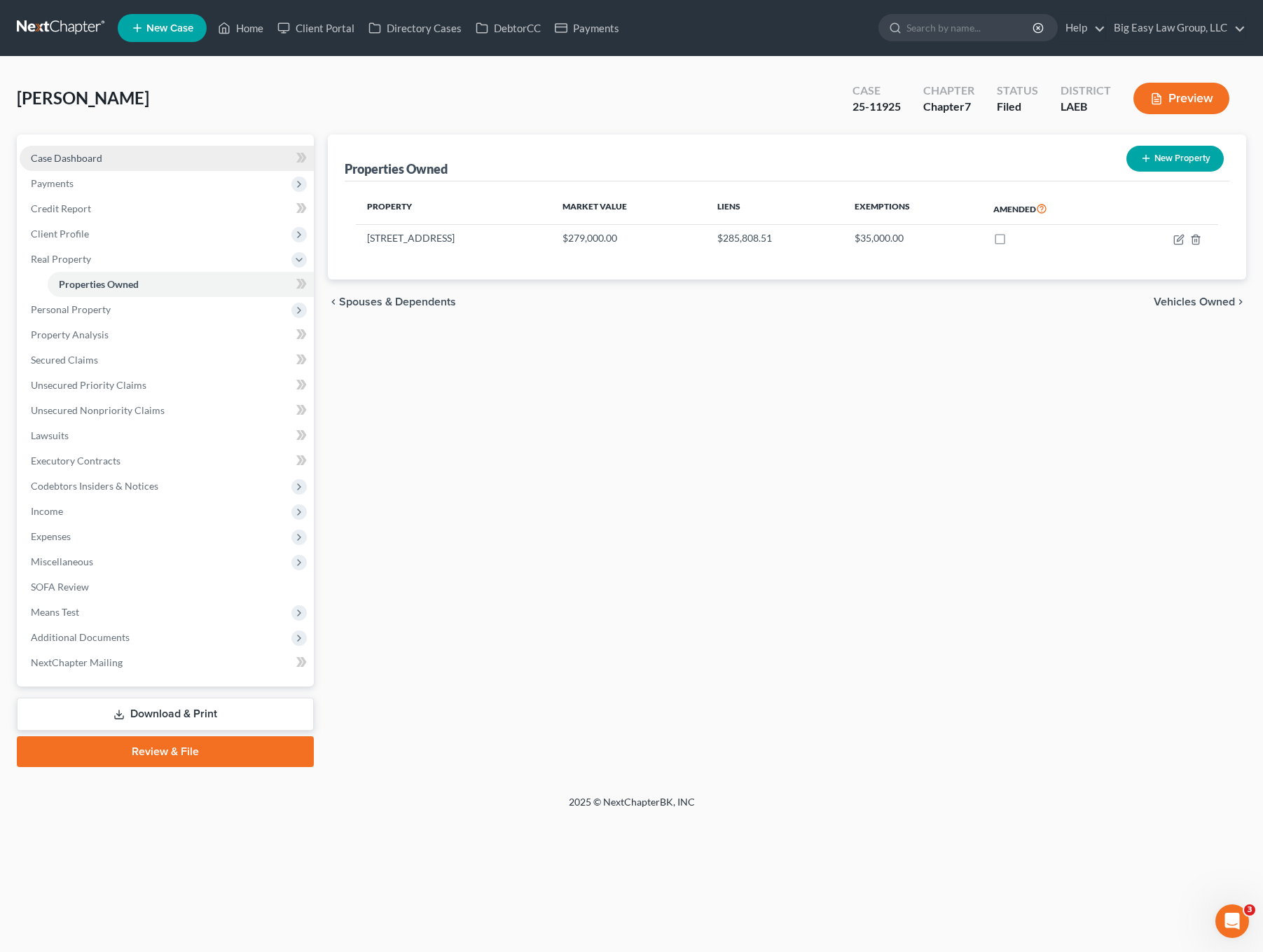
click at [98, 146] on link "Case Dashboard" at bounding box center [167, 158] width 294 height 25
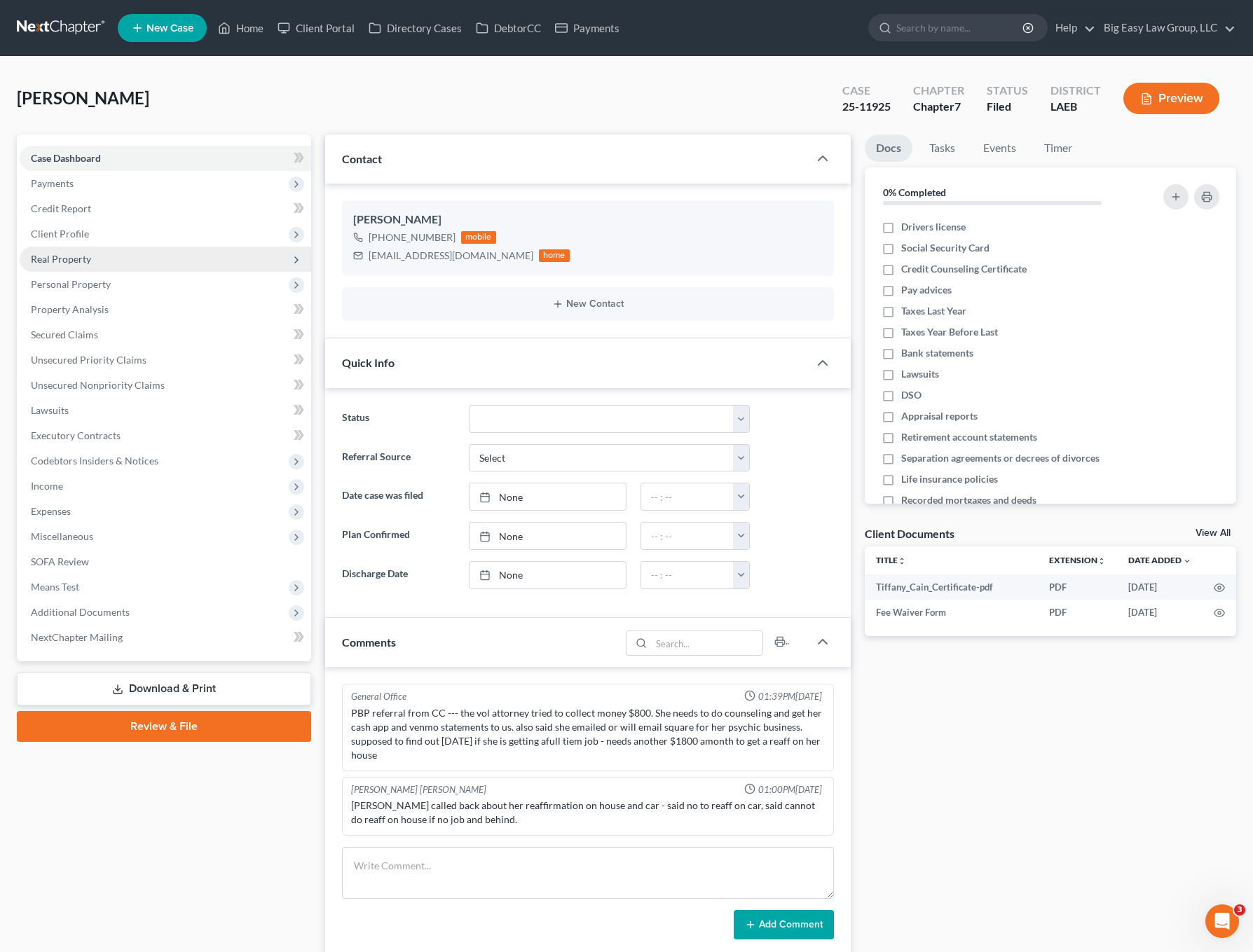
scroll to position [2997, 0]
click at [82, 251] on span "Real Property" at bounding box center [166, 259] width 292 height 25
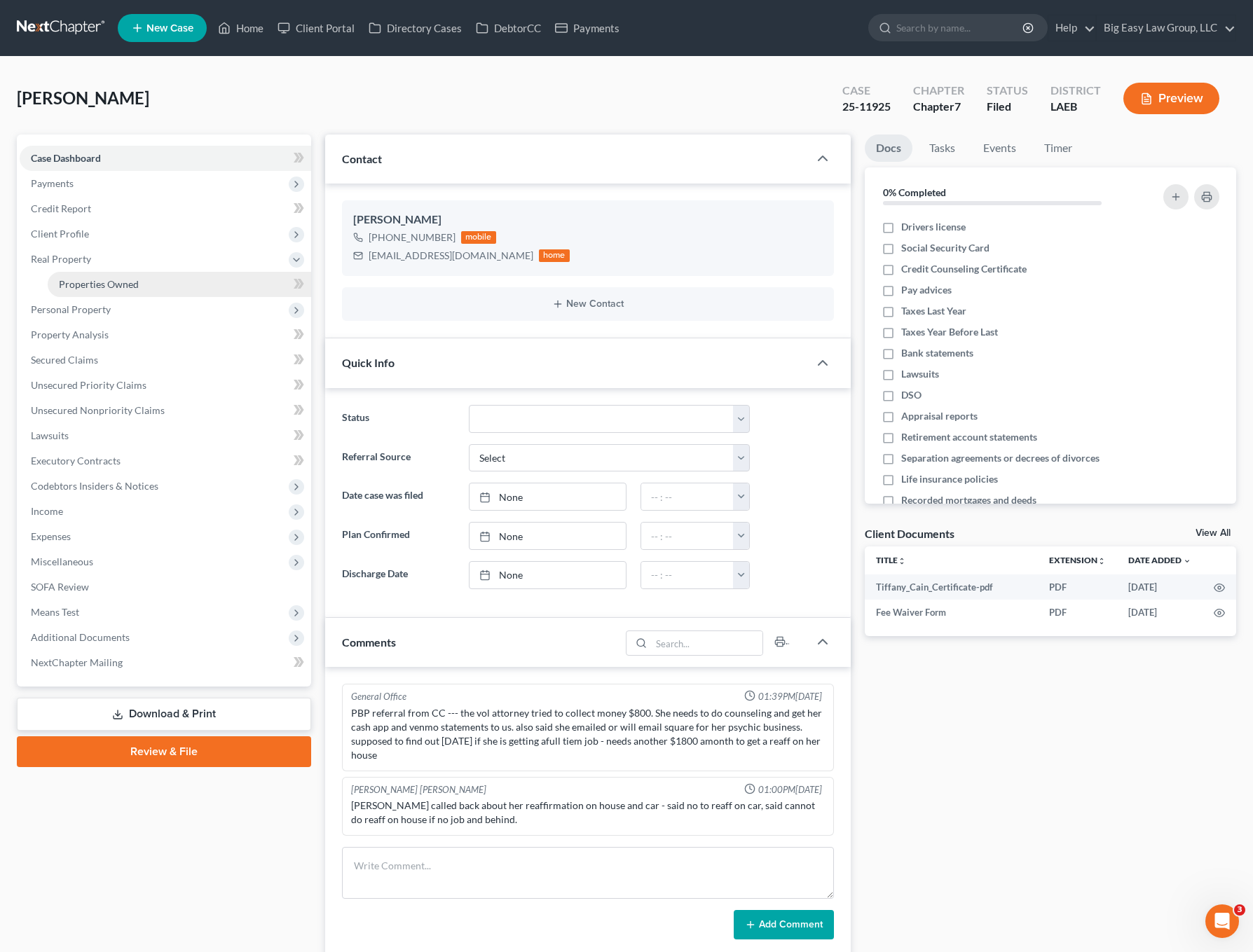
drag, startPoint x: 155, startPoint y: 286, endPoint x: 244, endPoint y: 289, distance: 89.1
click at [155, 286] on link "Properties Owned" at bounding box center [180, 284] width 263 height 25
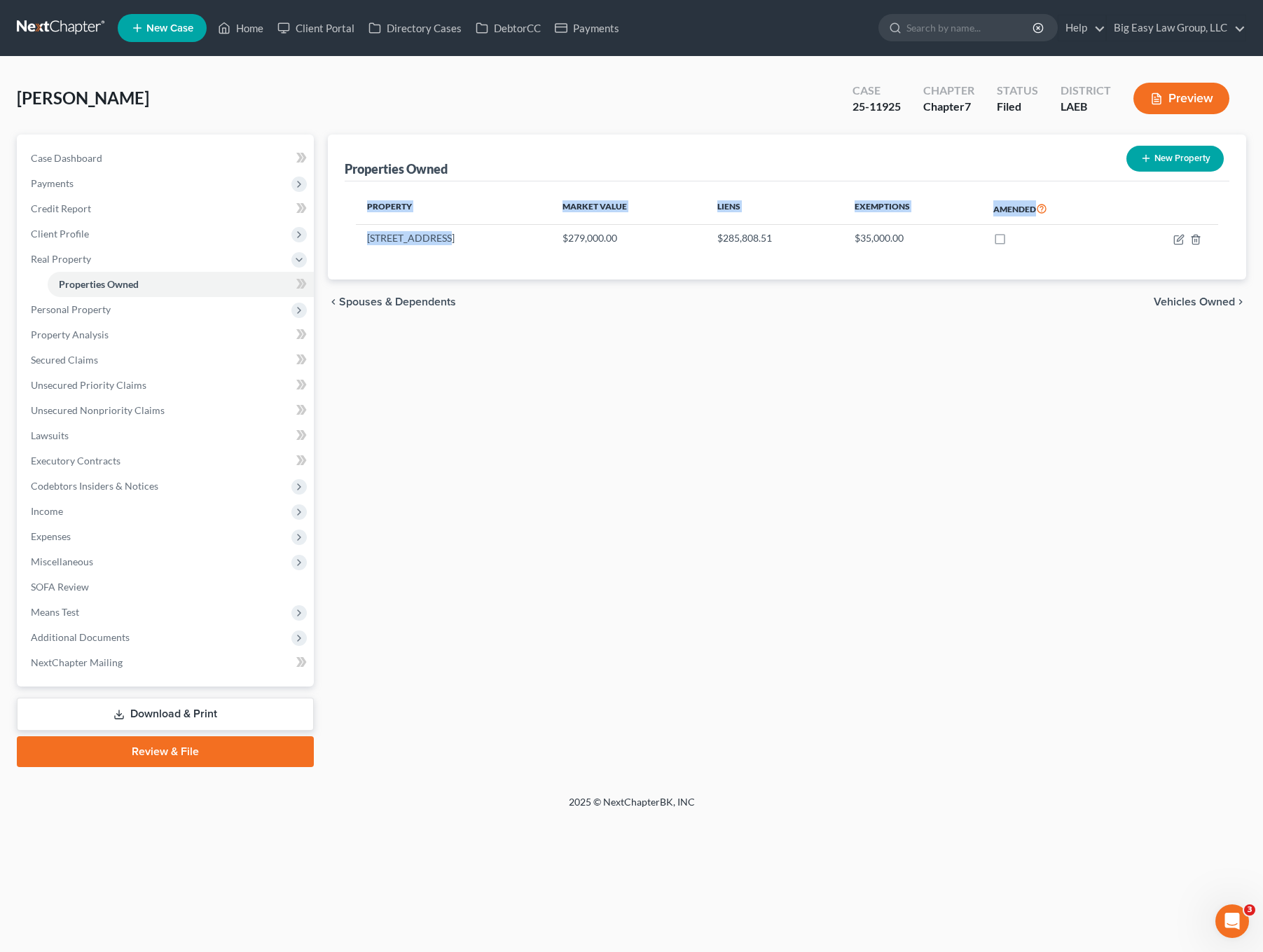
drag, startPoint x: 436, startPoint y: 239, endPoint x: 346, endPoint y: 235, distance: 90.1
click at [346, 235] on div "Property Market Value Liens Exemptions Amended [STREET_ADDRESS] $279,000.00 $28…" at bounding box center [787, 230] width 885 height 98
click at [425, 242] on td "[STREET_ADDRESS]" at bounding box center [454, 238] width 196 height 27
drag, startPoint x: 438, startPoint y: 241, endPoint x: 364, endPoint y: 241, distance: 74.0
click at [364, 241] on td "[STREET_ADDRESS]" at bounding box center [454, 238] width 196 height 27
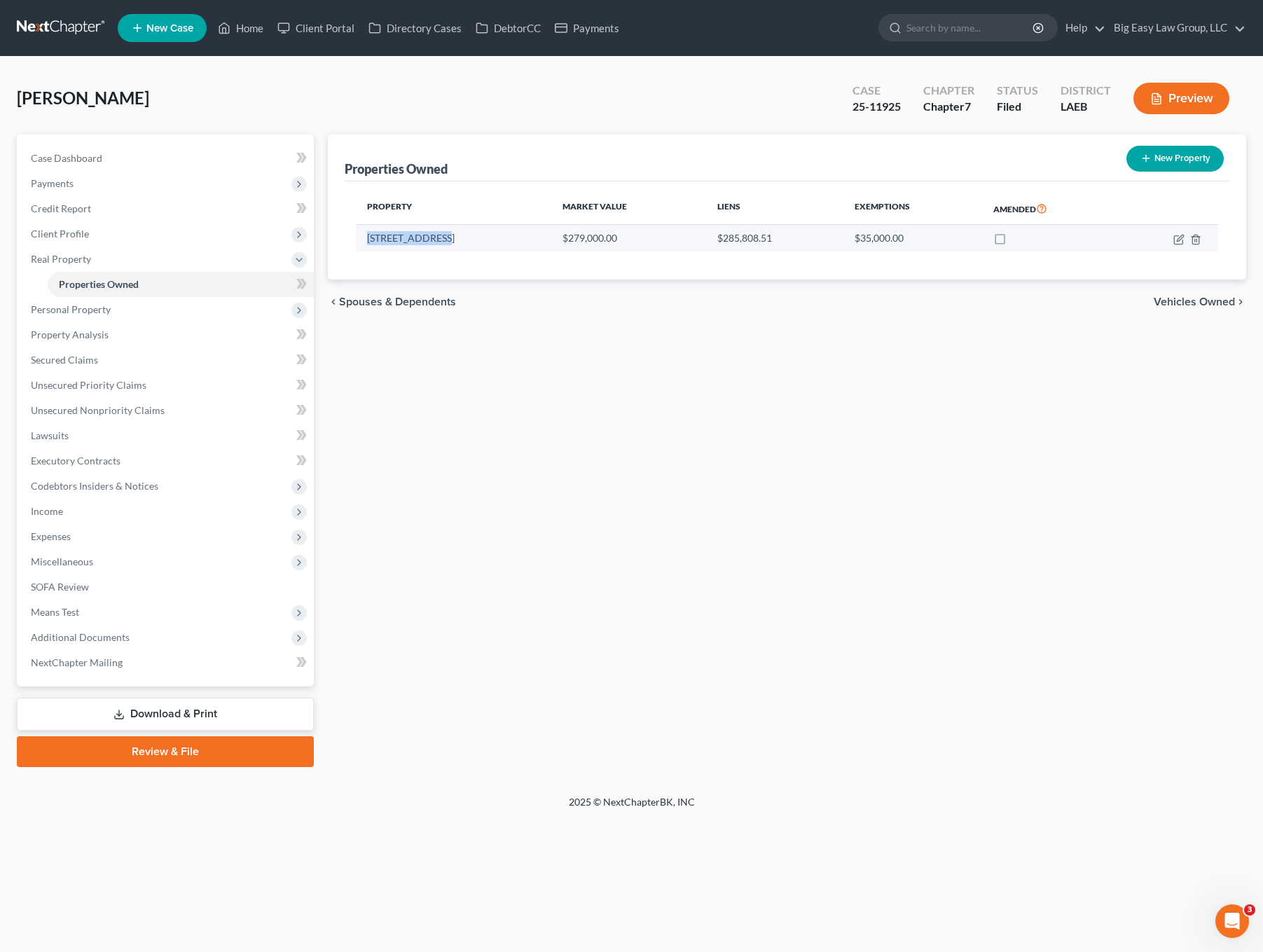
copy td "[STREET_ADDRESS]"
click at [1181, 246] on td at bounding box center [1168, 238] width 100 height 27
click at [1180, 239] on icon "button" at bounding box center [1180, 237] width 6 height 6
select select "19"
select select "35"
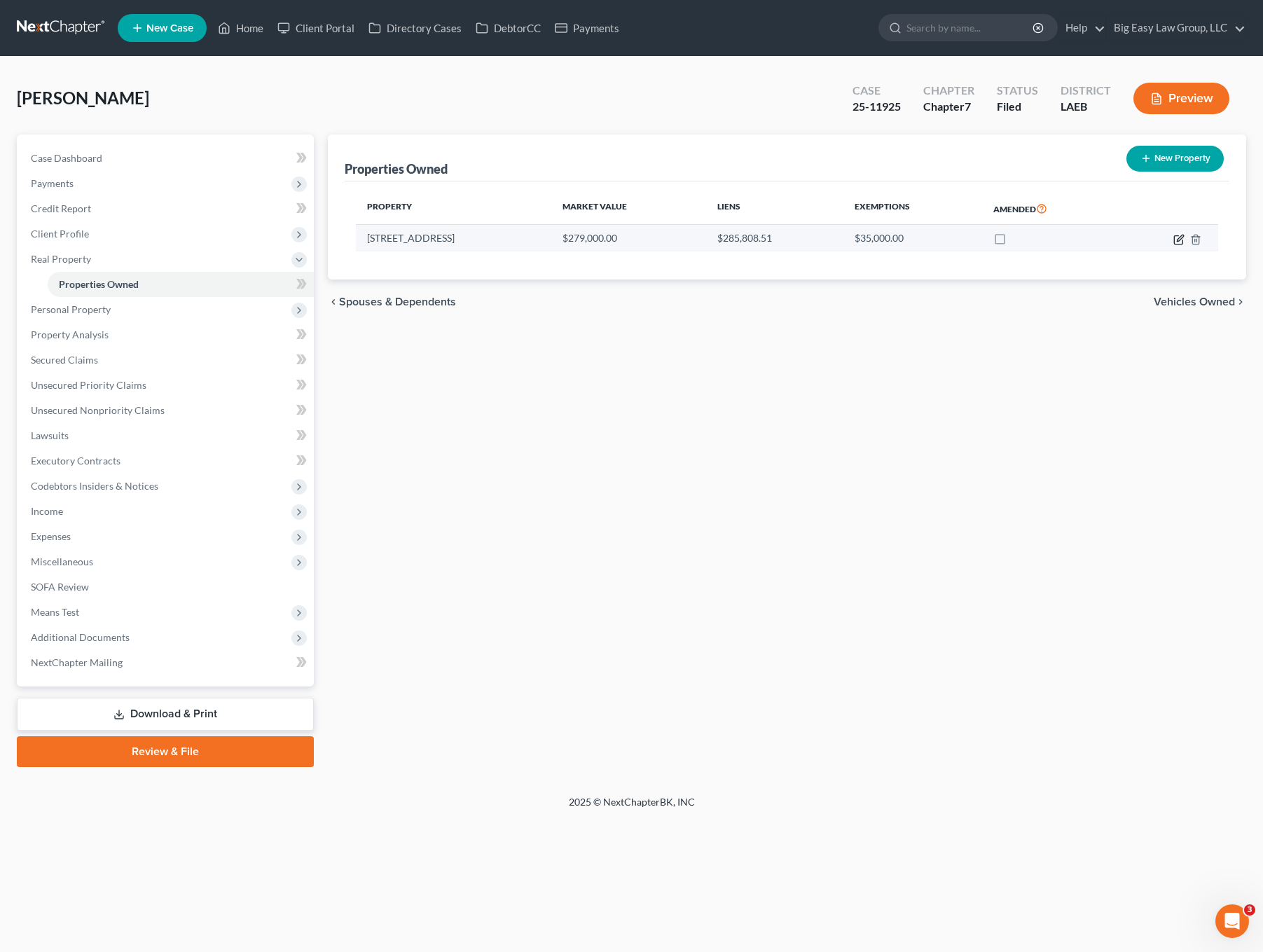
select select "0"
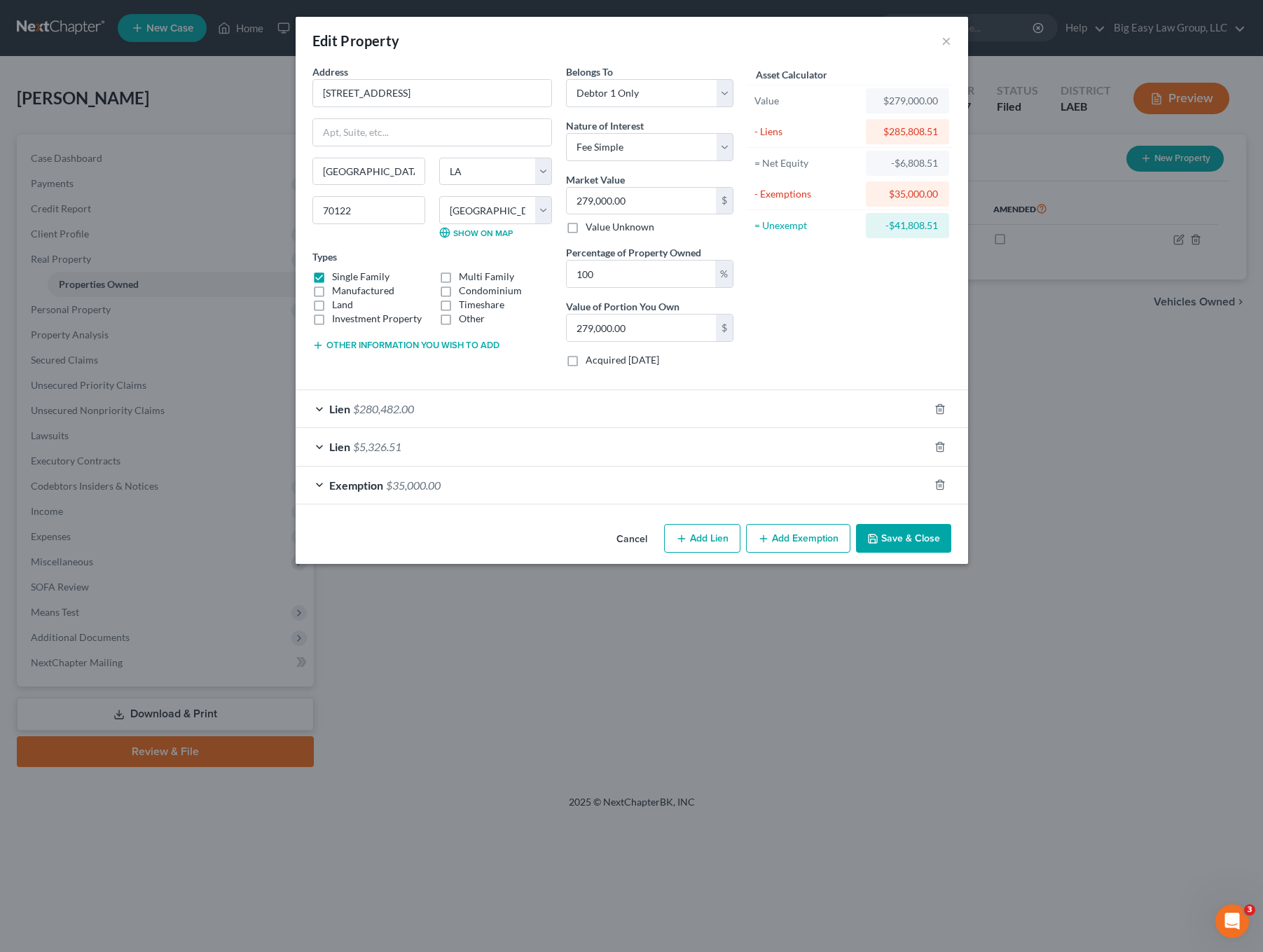
click at [896, 546] on button "Save & Close" at bounding box center [903, 539] width 95 height 30
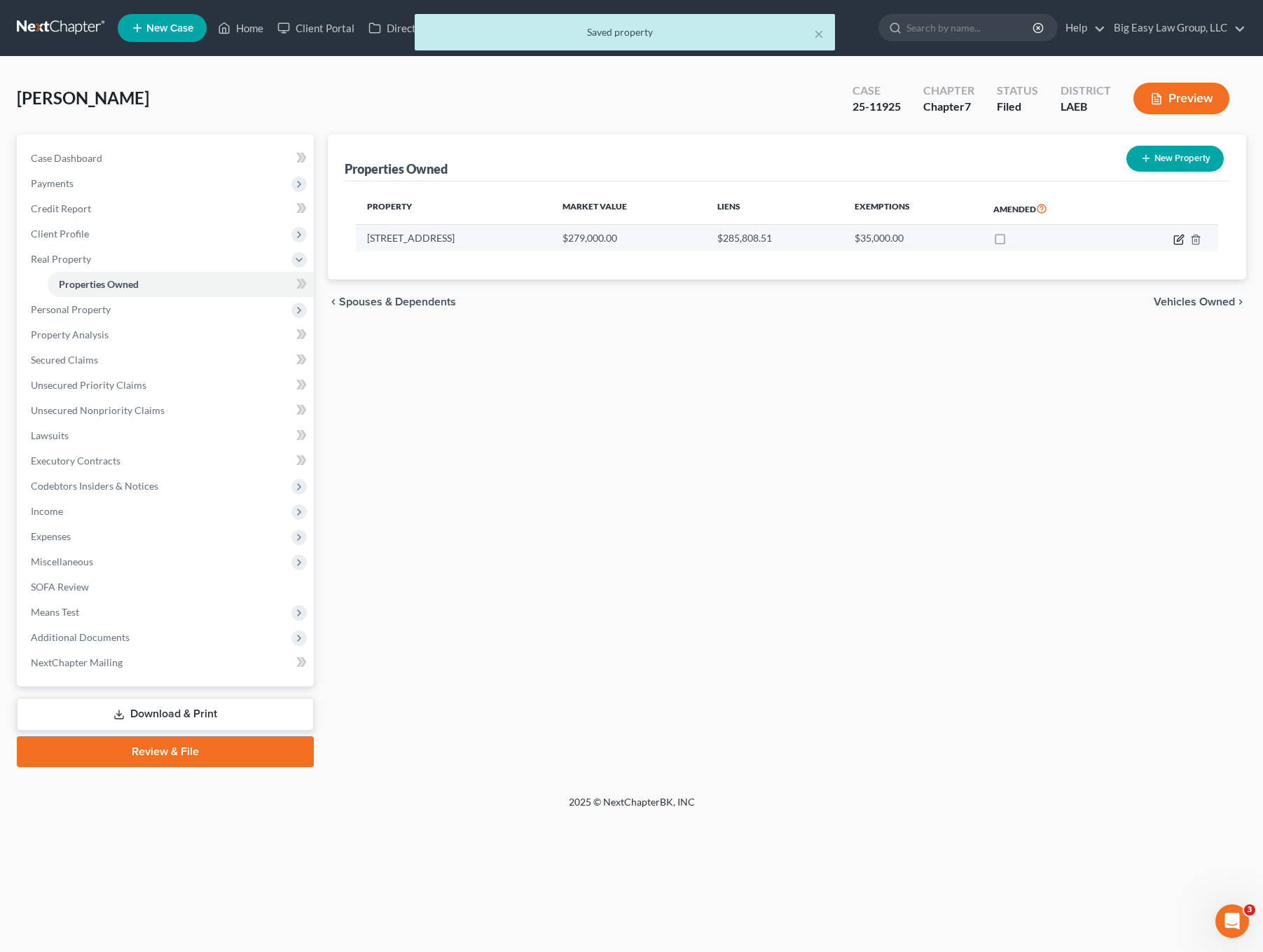
click at [1176, 238] on icon "button" at bounding box center [1179, 239] width 11 height 11
select select "19"
select select "35"
select select "0"
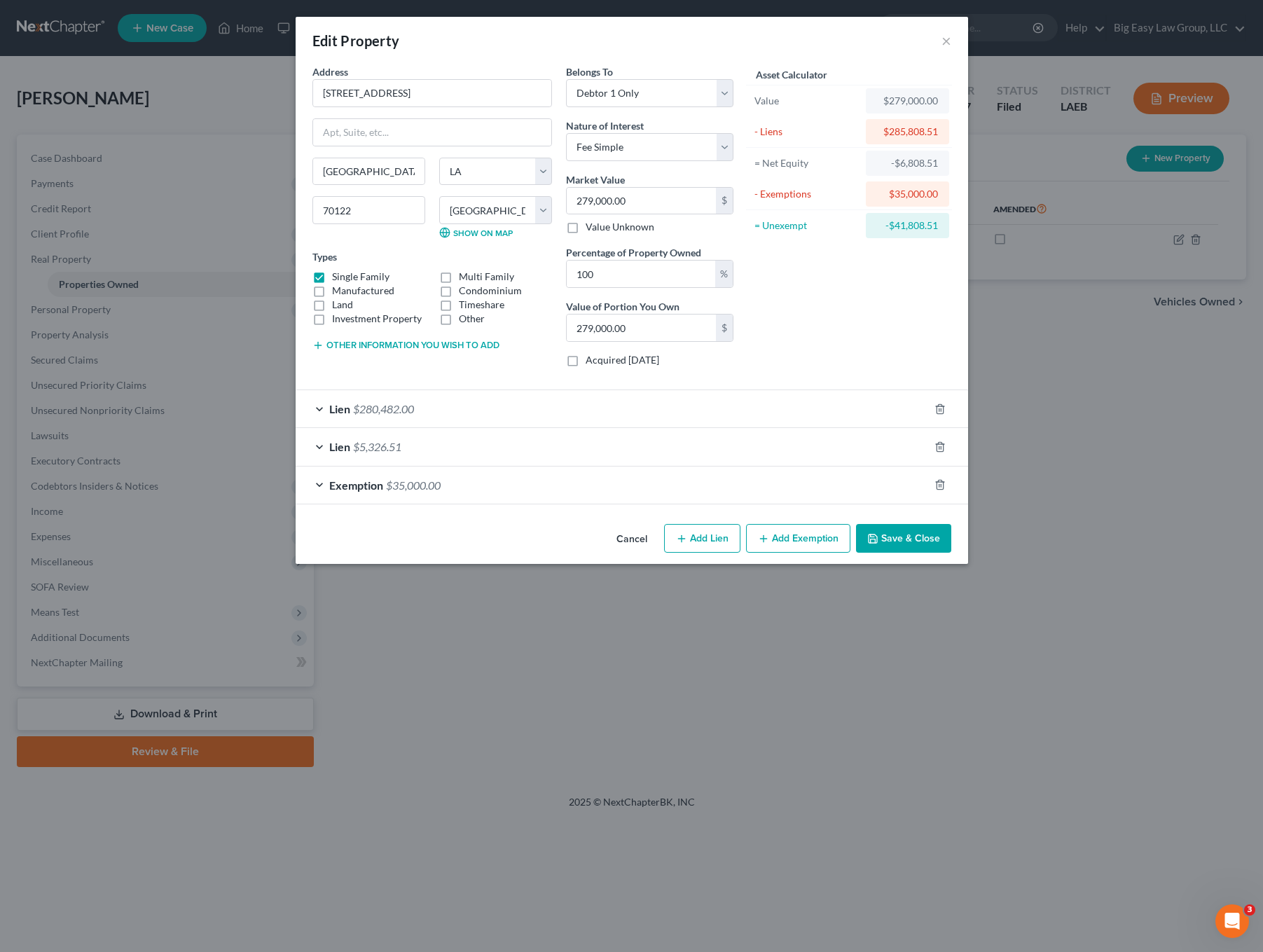
click at [939, 39] on div "Edit Property ×" at bounding box center [632, 41] width 672 height 48
click at [950, 43] on button "×" at bounding box center [946, 41] width 10 height 17
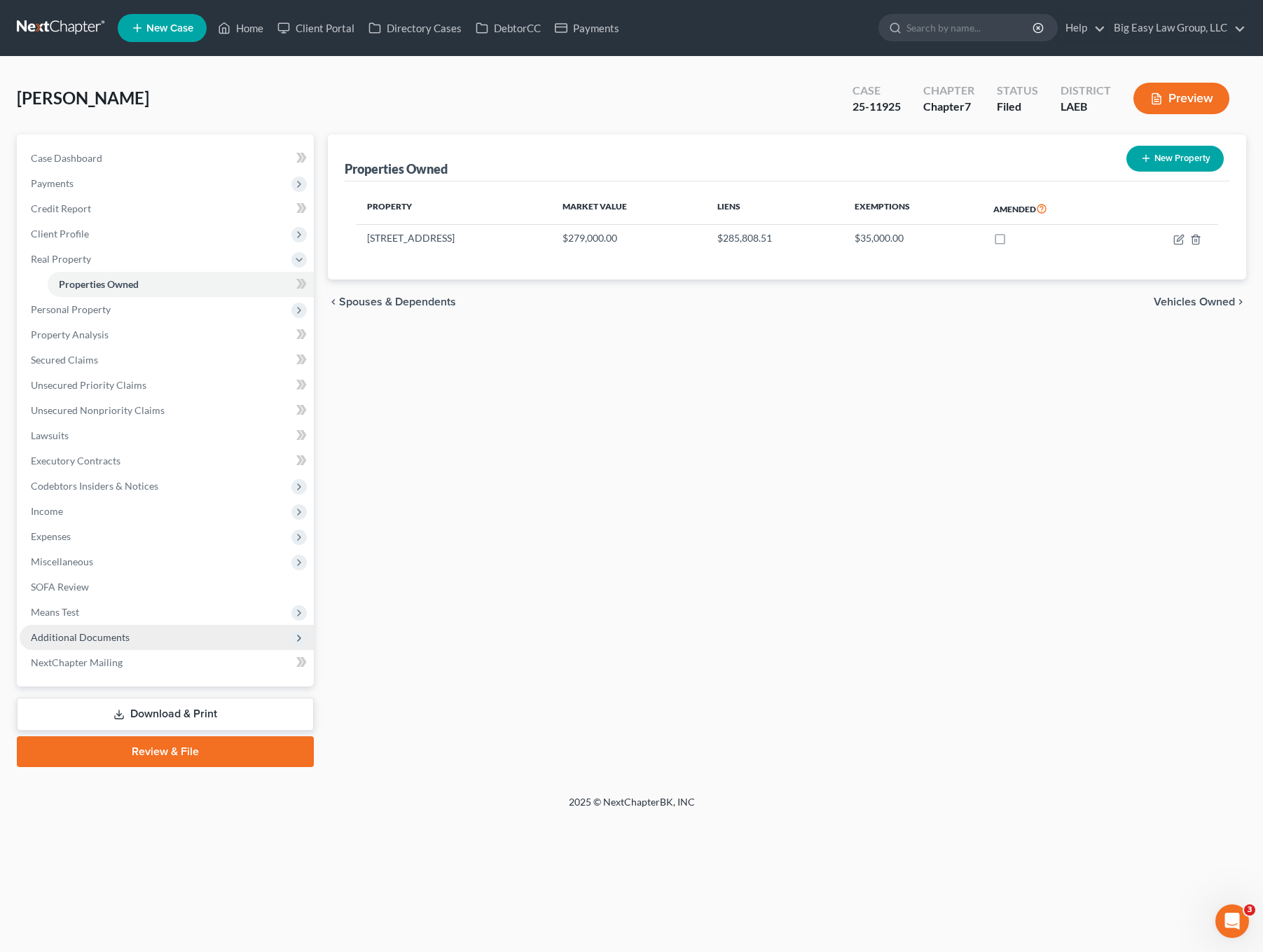
click at [118, 644] on span "Additional Documents" at bounding box center [167, 638] width 294 height 25
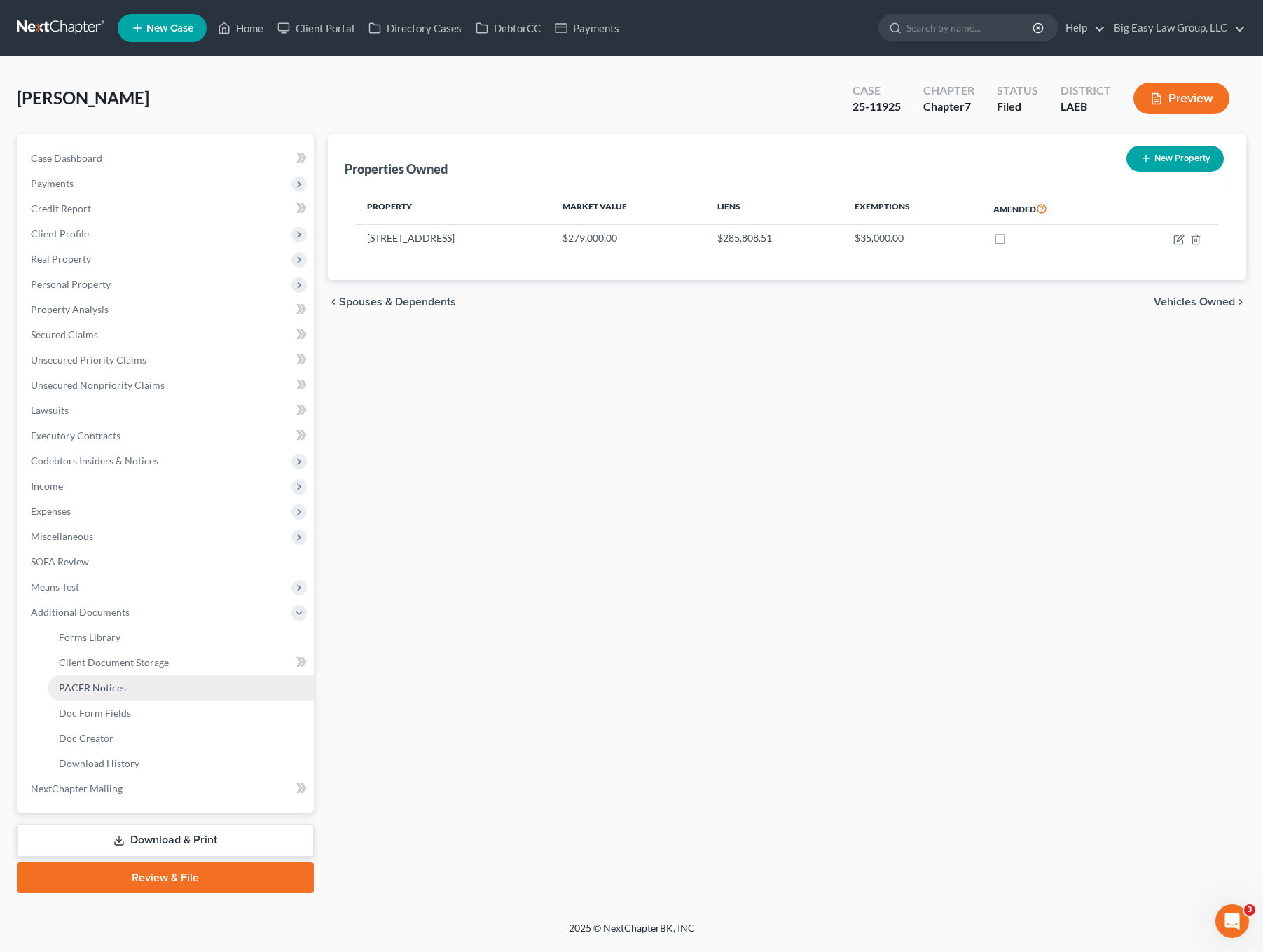
click at [109, 685] on span "PACER Notices" at bounding box center [93, 687] width 68 height 12
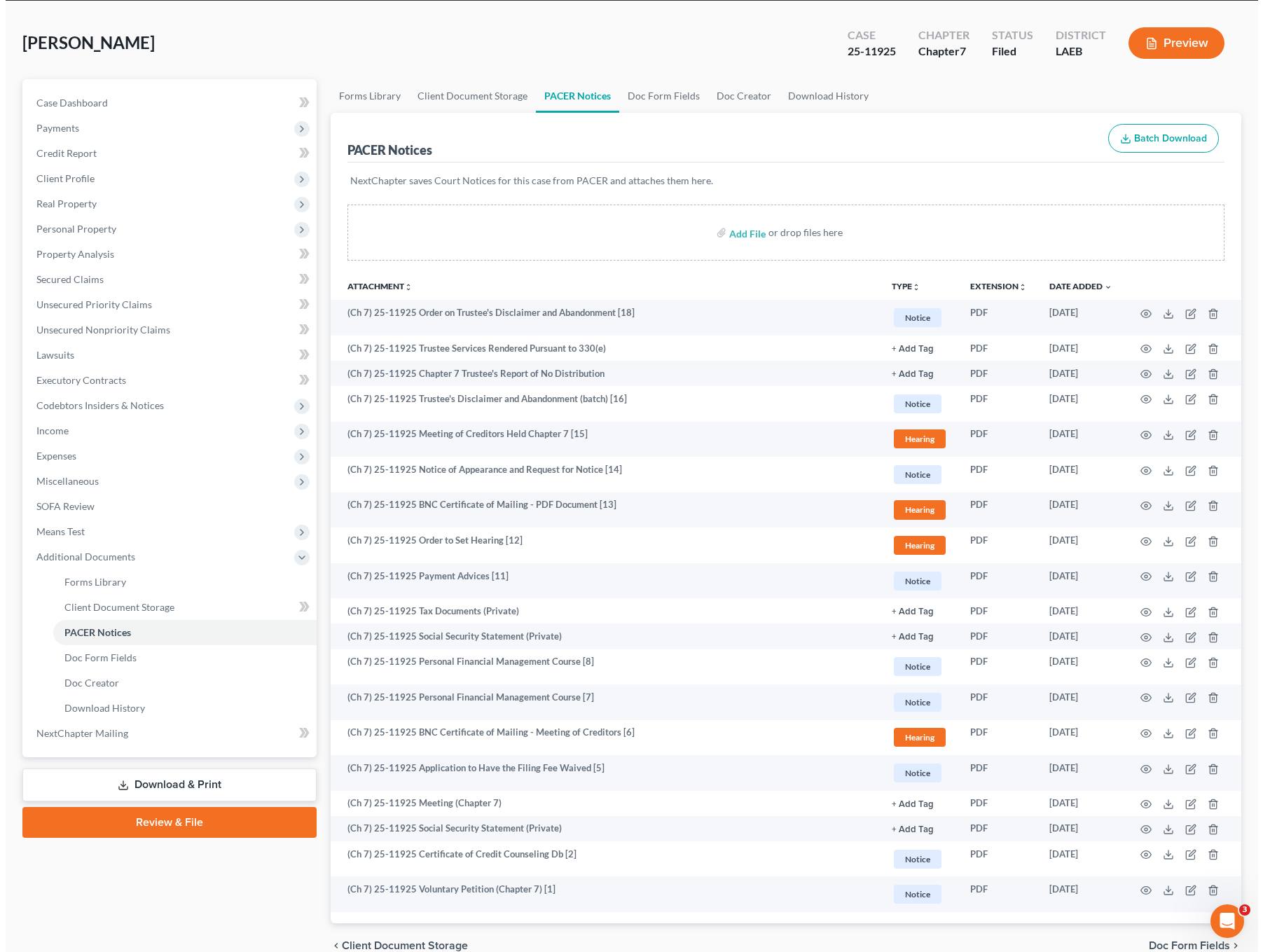
scroll to position [125, 0]
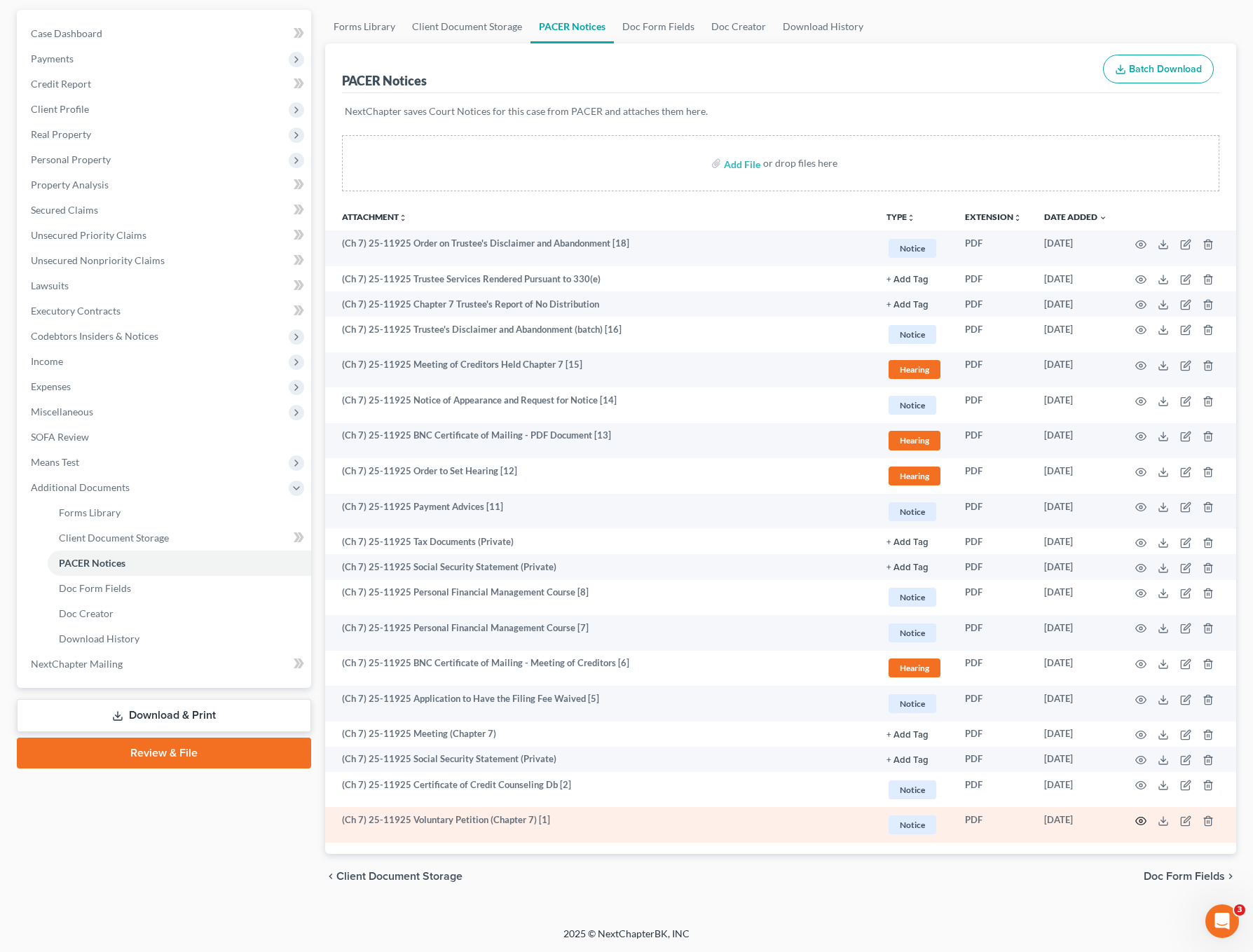
click at [1140, 818] on icon "button" at bounding box center [1141, 821] width 11 height 11
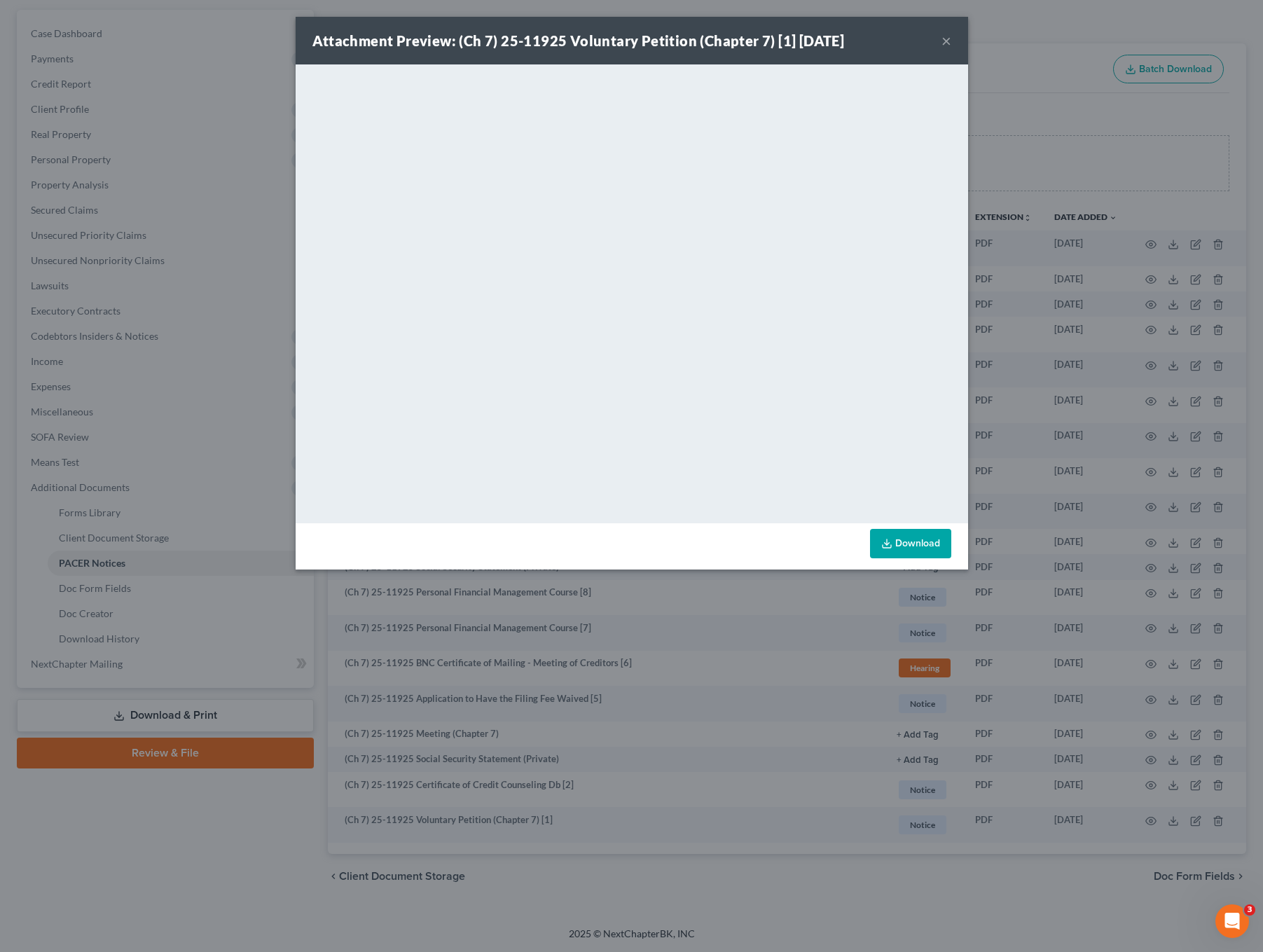
click at [1067, 470] on div "Attachment Preview: (Ch 7) 25-11925 Voluntary Petition (Chapter 7) [1] [DATE] ×…" at bounding box center [632, 476] width 1263 height 952
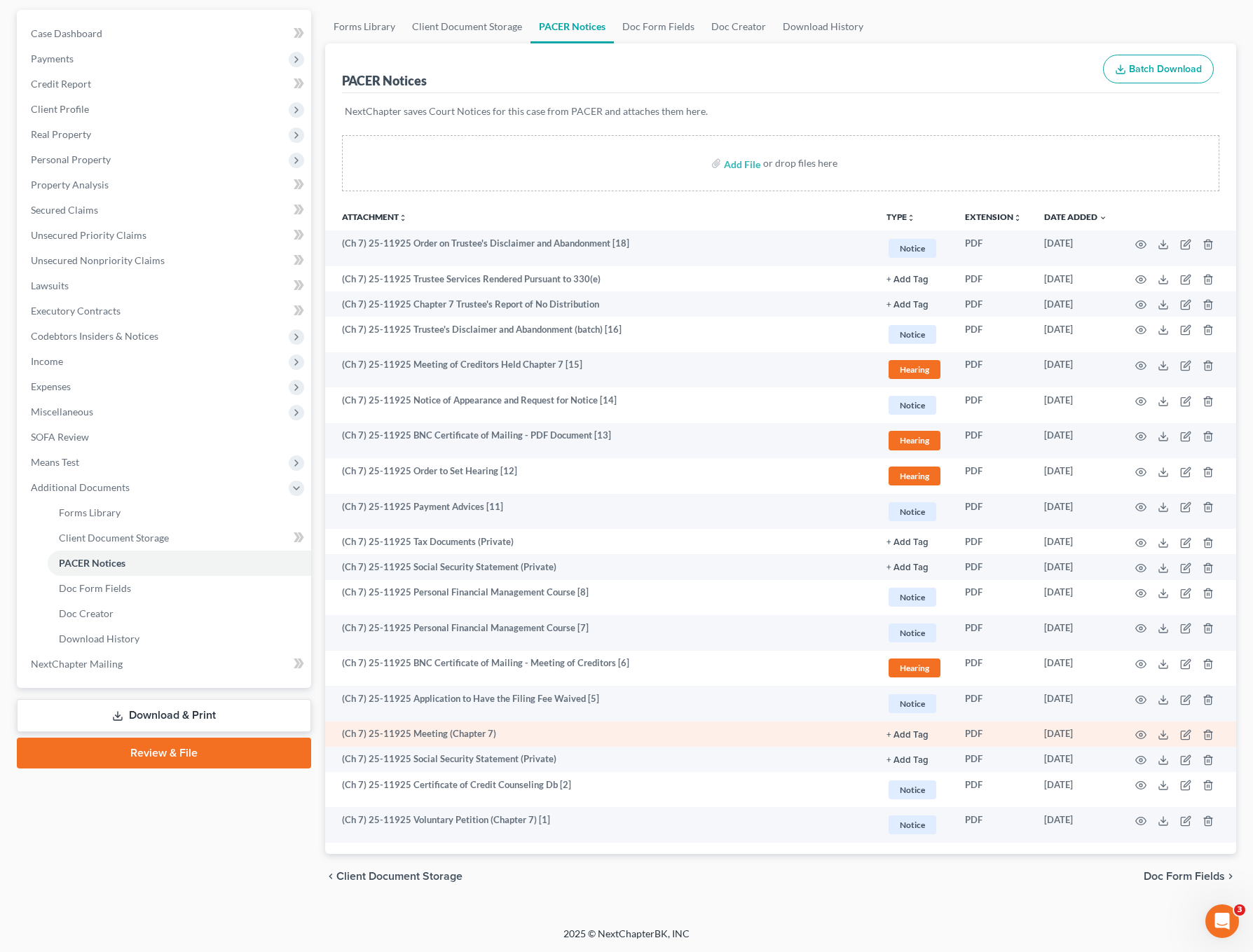
drag, startPoint x: 1154, startPoint y: 733, endPoint x: 1147, endPoint y: 735, distance: 7.3
click at [1153, 733] on td at bounding box center [1177, 734] width 118 height 25
click at [1143, 736] on icon "button" at bounding box center [1141, 735] width 11 height 11
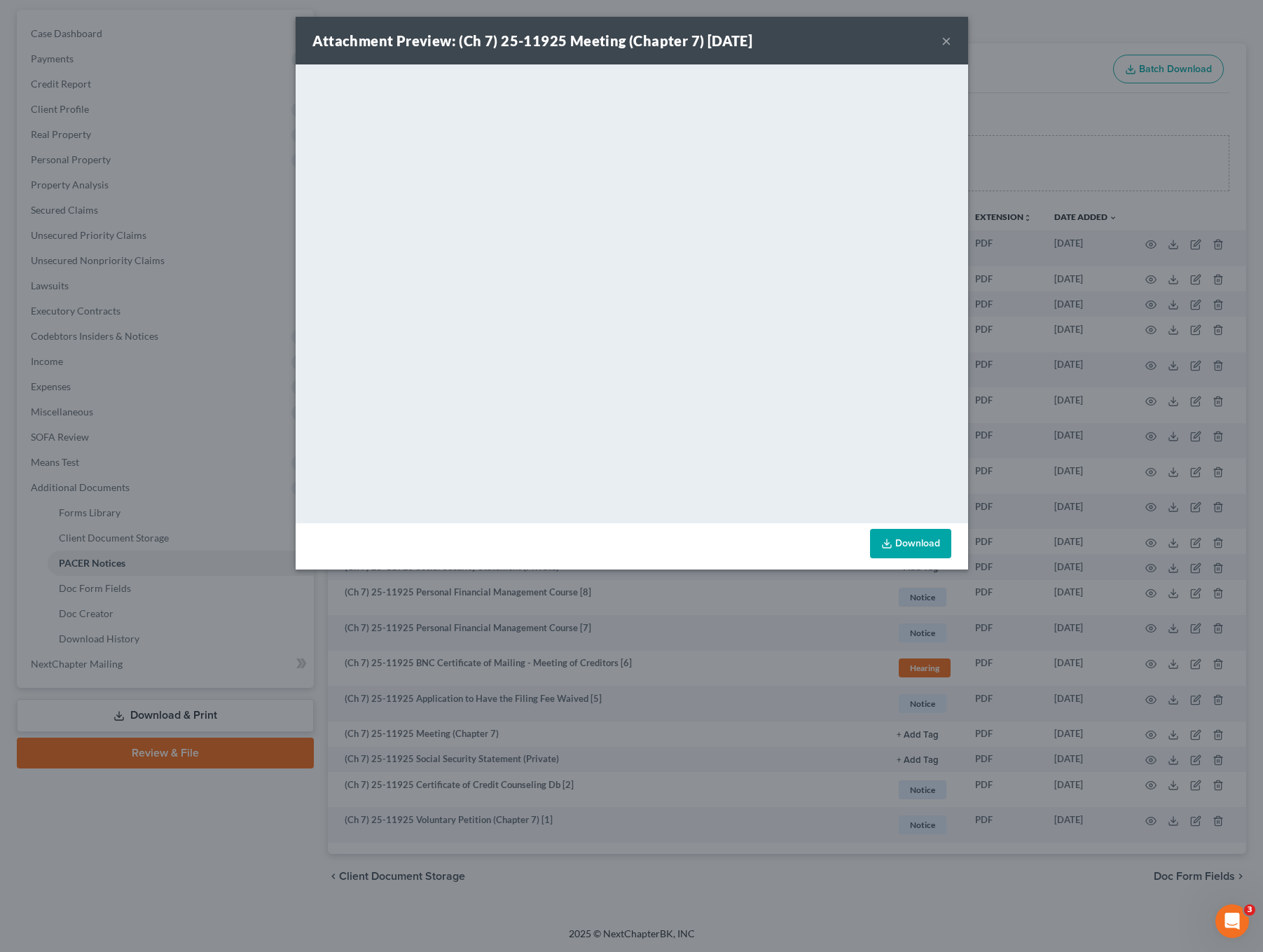
click at [944, 37] on button "×" at bounding box center [946, 41] width 10 height 17
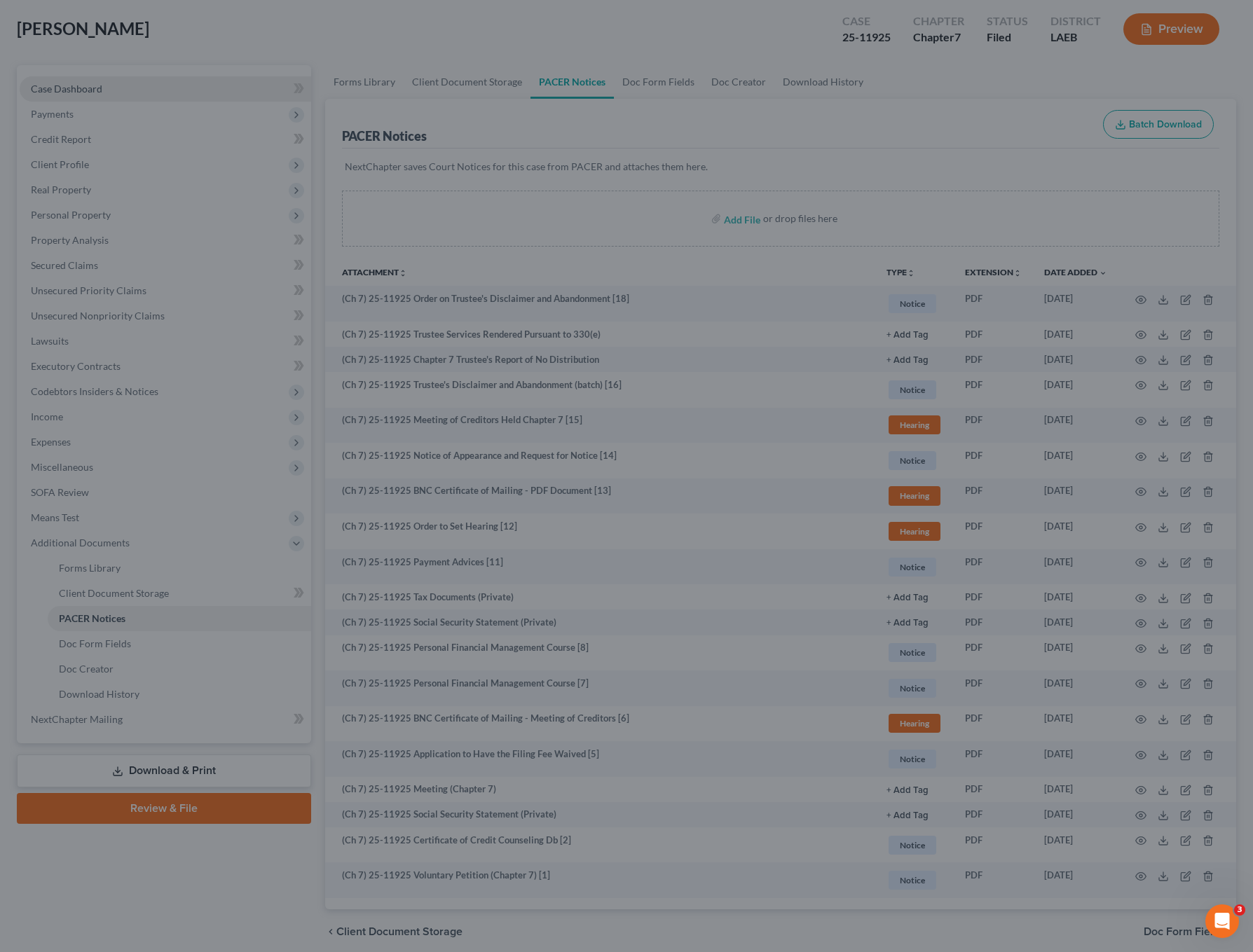
scroll to position [0, 0]
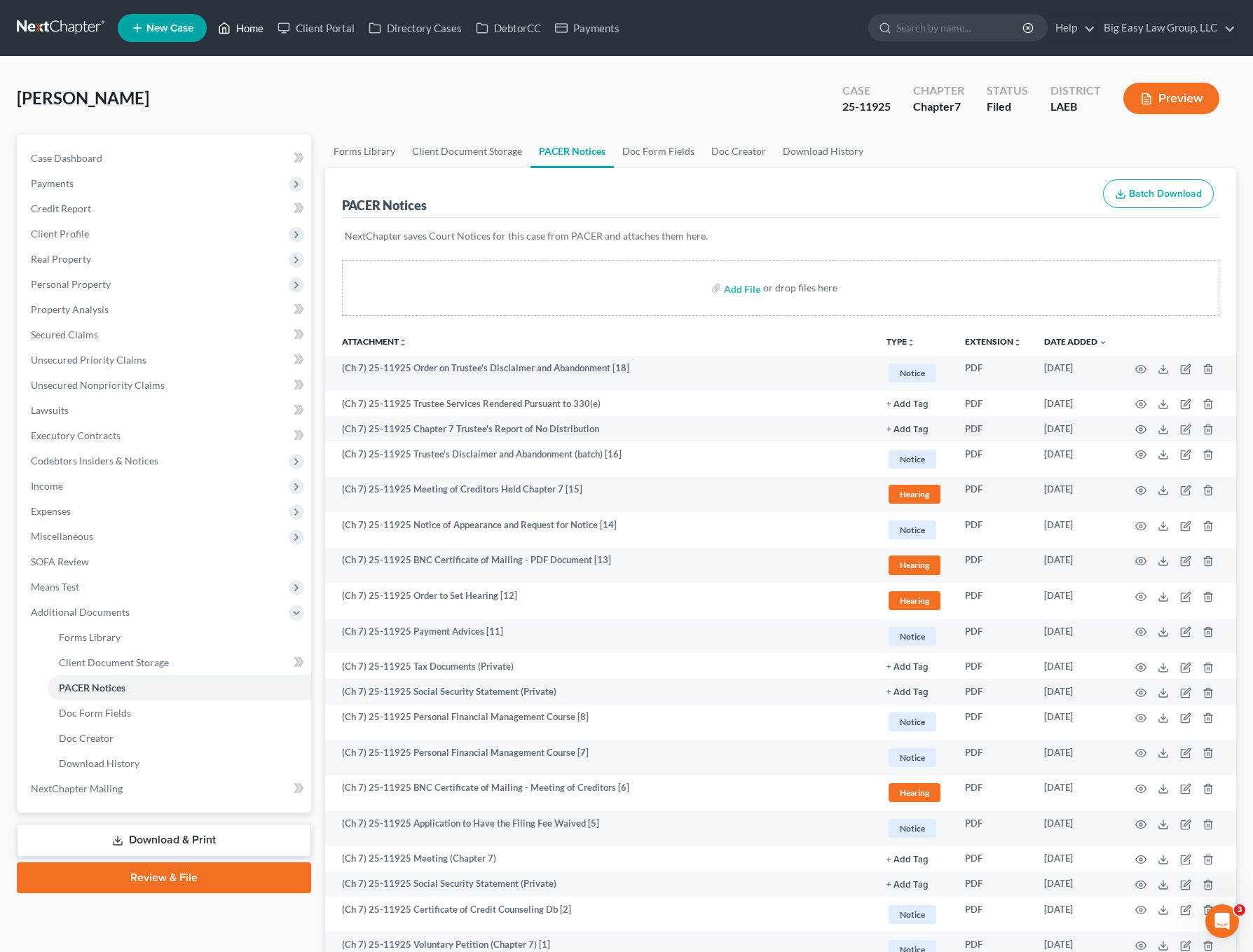
click at [239, 22] on link "Home" at bounding box center [241, 28] width 60 height 25
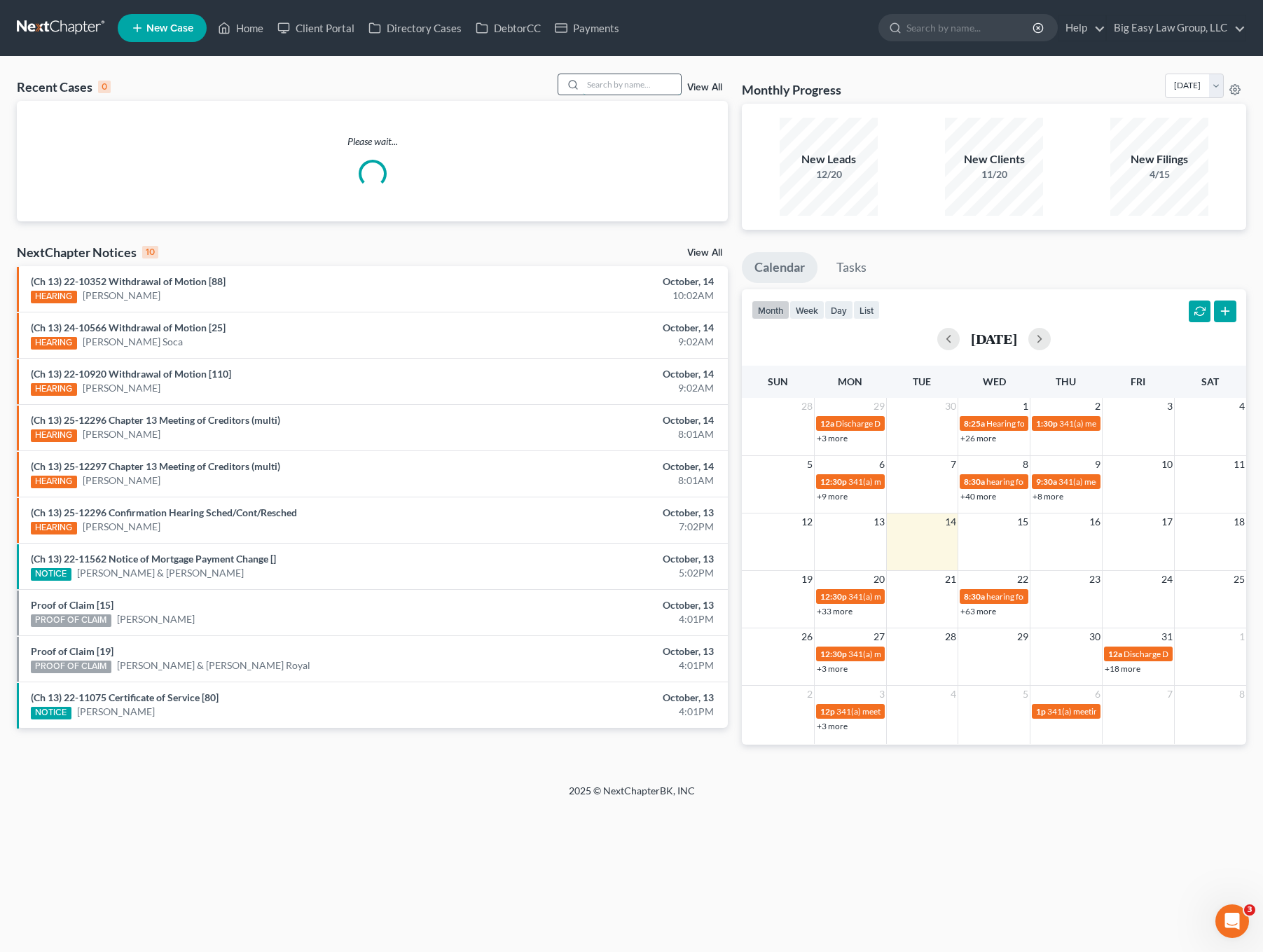
click at [632, 90] on input "search" at bounding box center [632, 84] width 98 height 20
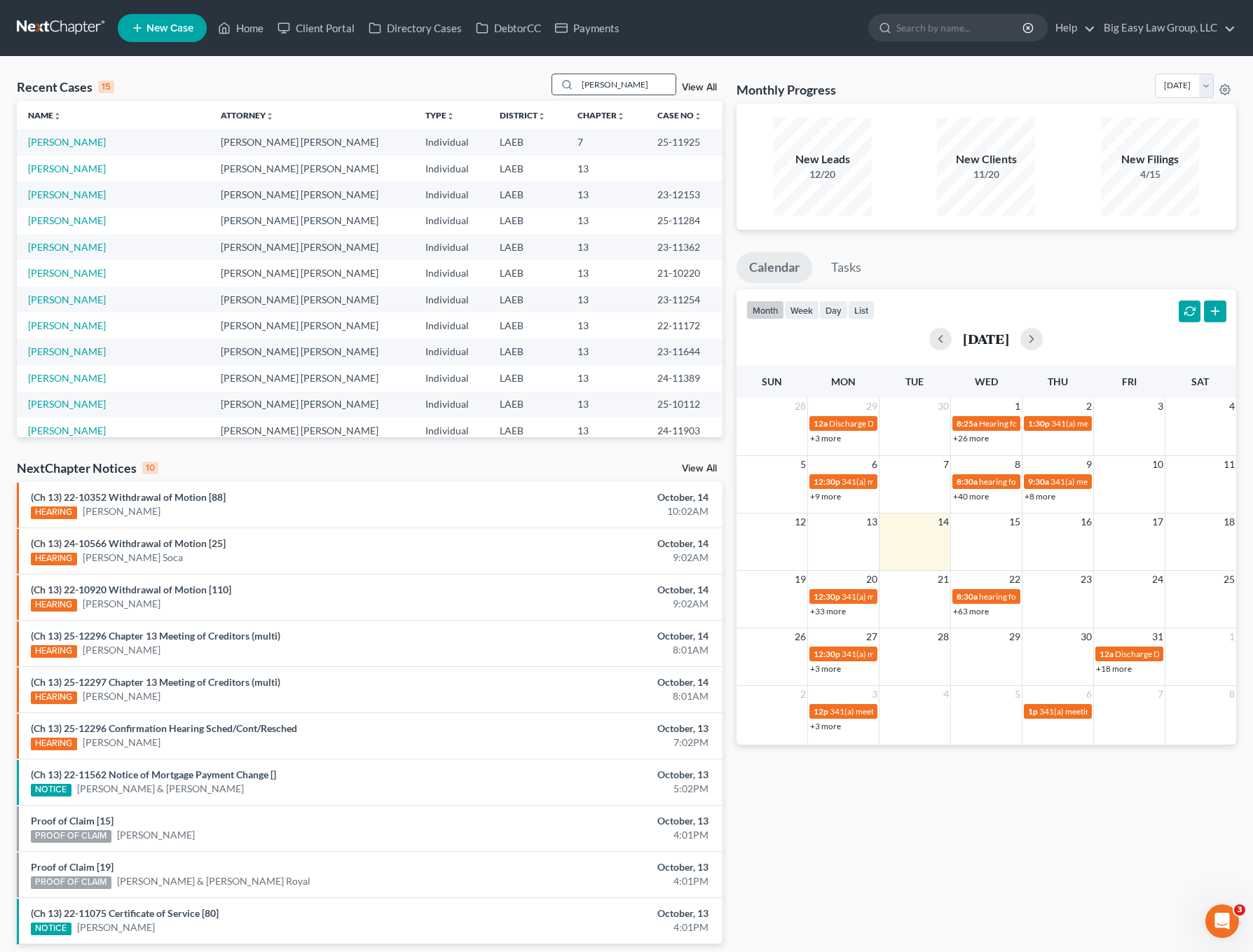
type input "[PERSON_NAME]"
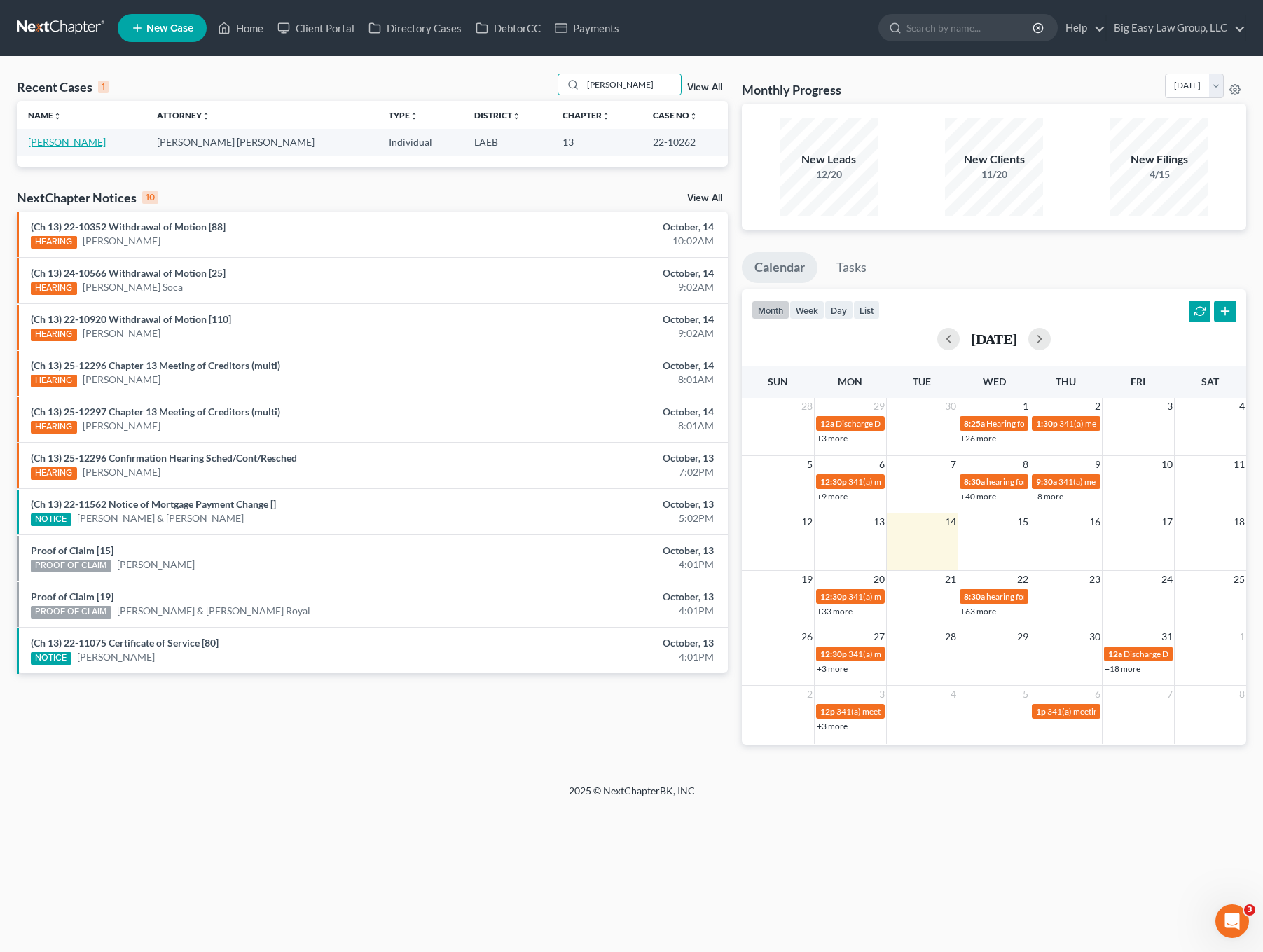
click at [87, 147] on link "[PERSON_NAME]" at bounding box center [67, 142] width 77 height 12
drag, startPoint x: 92, startPoint y: 139, endPoint x: 103, endPoint y: 143, distance: 11.7
click at [92, 139] on link "[PERSON_NAME]" at bounding box center [67, 142] width 77 height 12
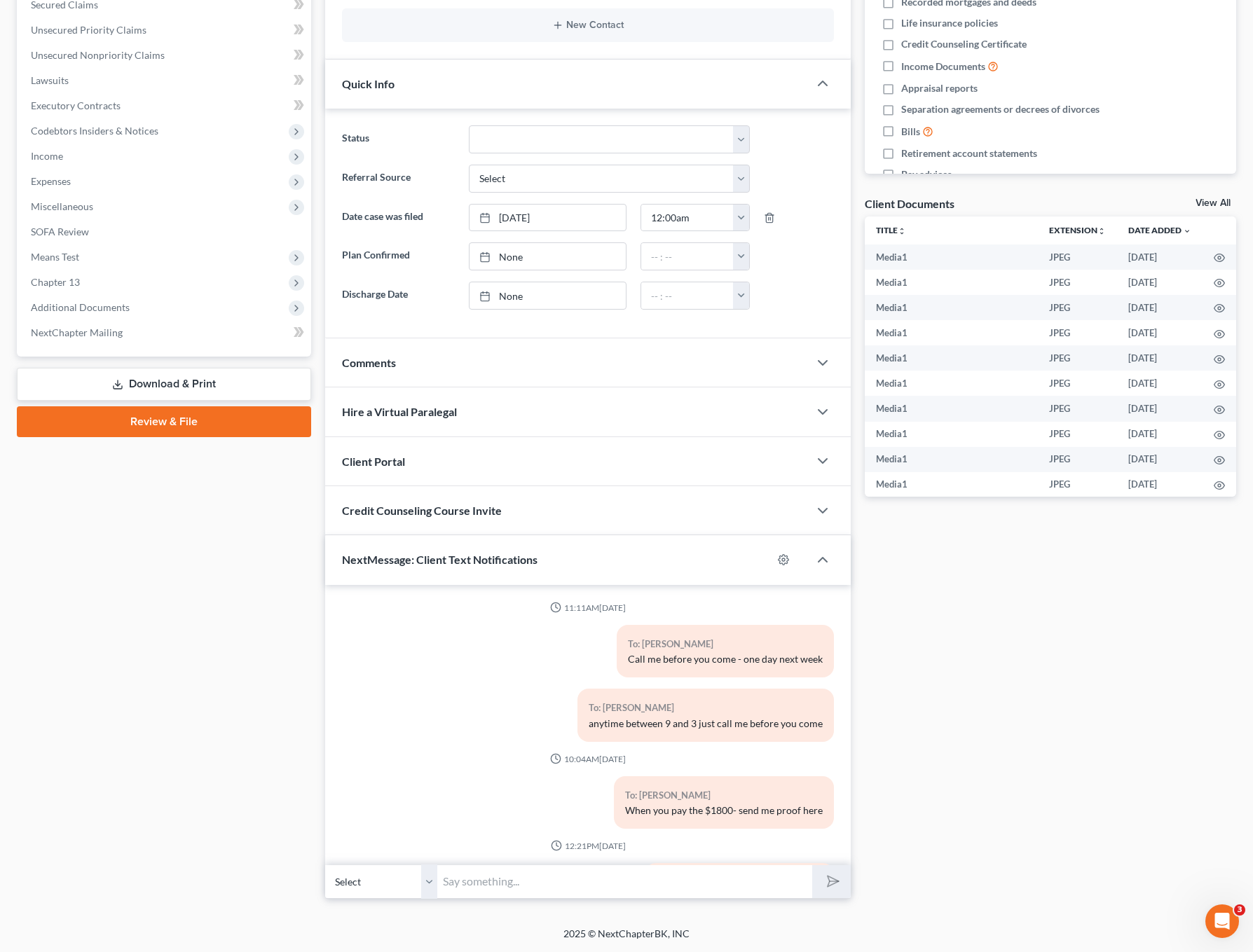
scroll to position [3790, 0]
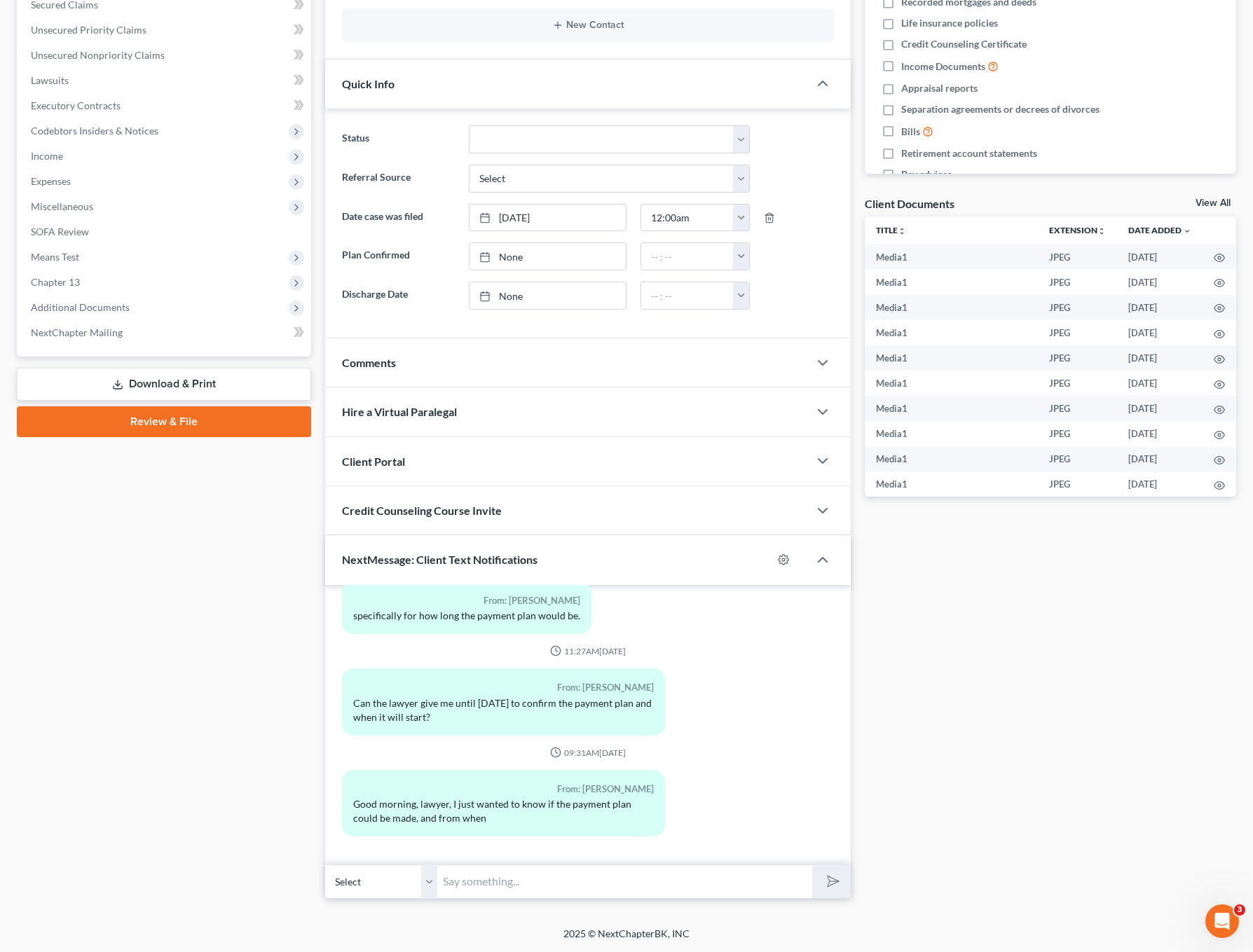
drag, startPoint x: 526, startPoint y: 883, endPoint x: 585, endPoint y: 906, distance: 63.3
click at [526, 883] on input "text" at bounding box center [625, 882] width 375 height 35
type input "The attorney [PERSON_NAME] is out of town right now. We need to wait to hear ba…"
click at [812, 865] on button "submit" at bounding box center [831, 882] width 39 height 33
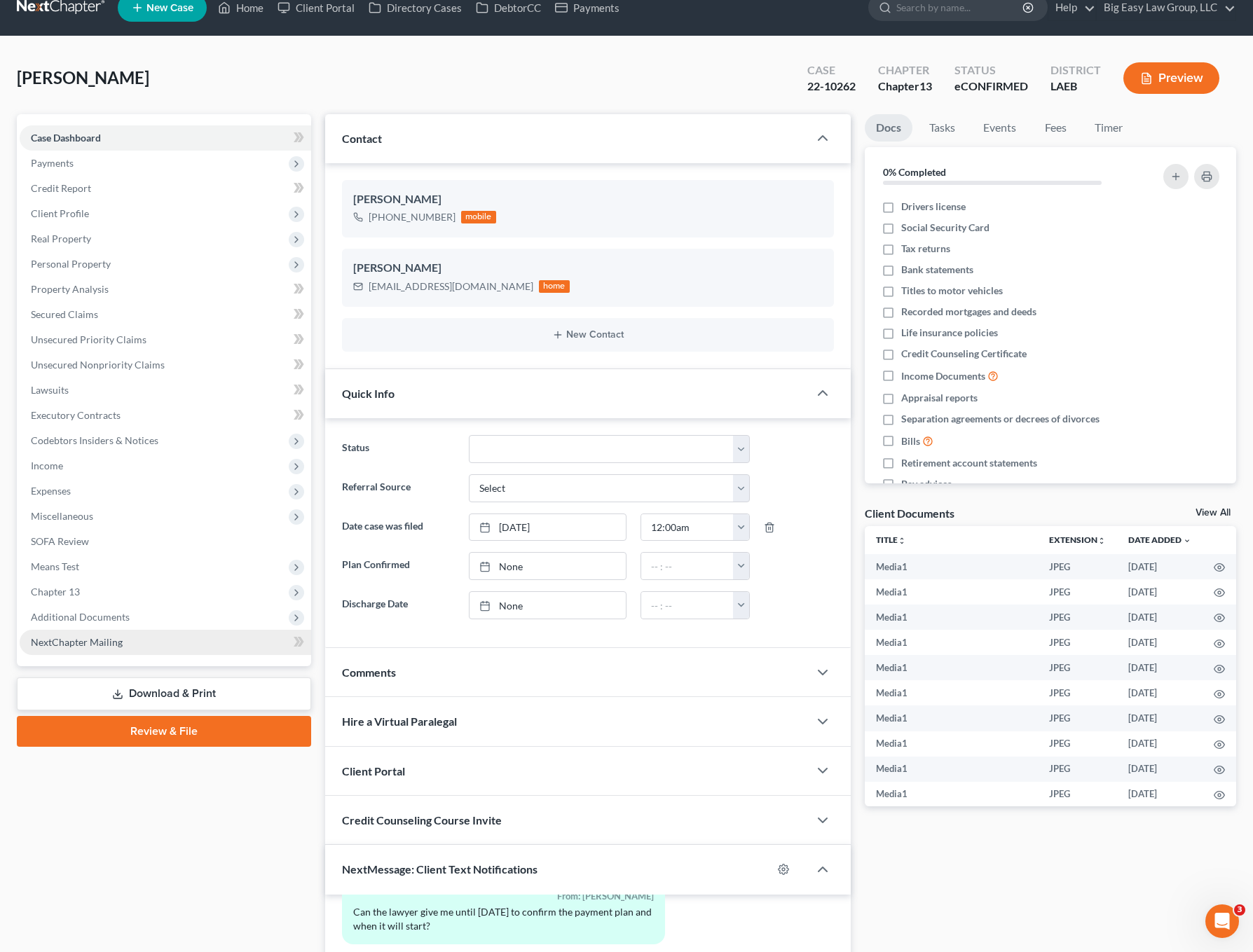
scroll to position [0, 0]
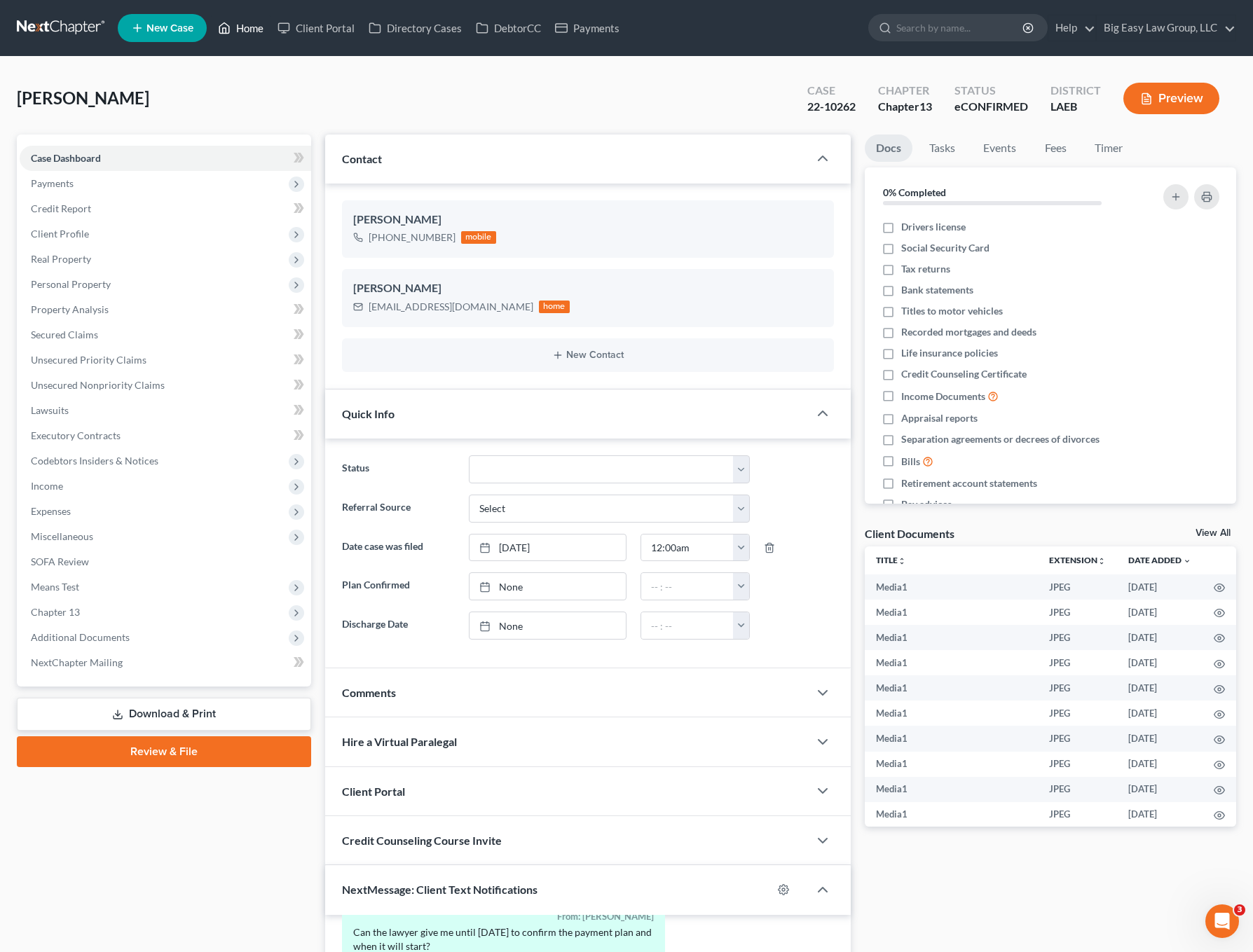
click at [232, 27] on link "Home" at bounding box center [241, 28] width 60 height 25
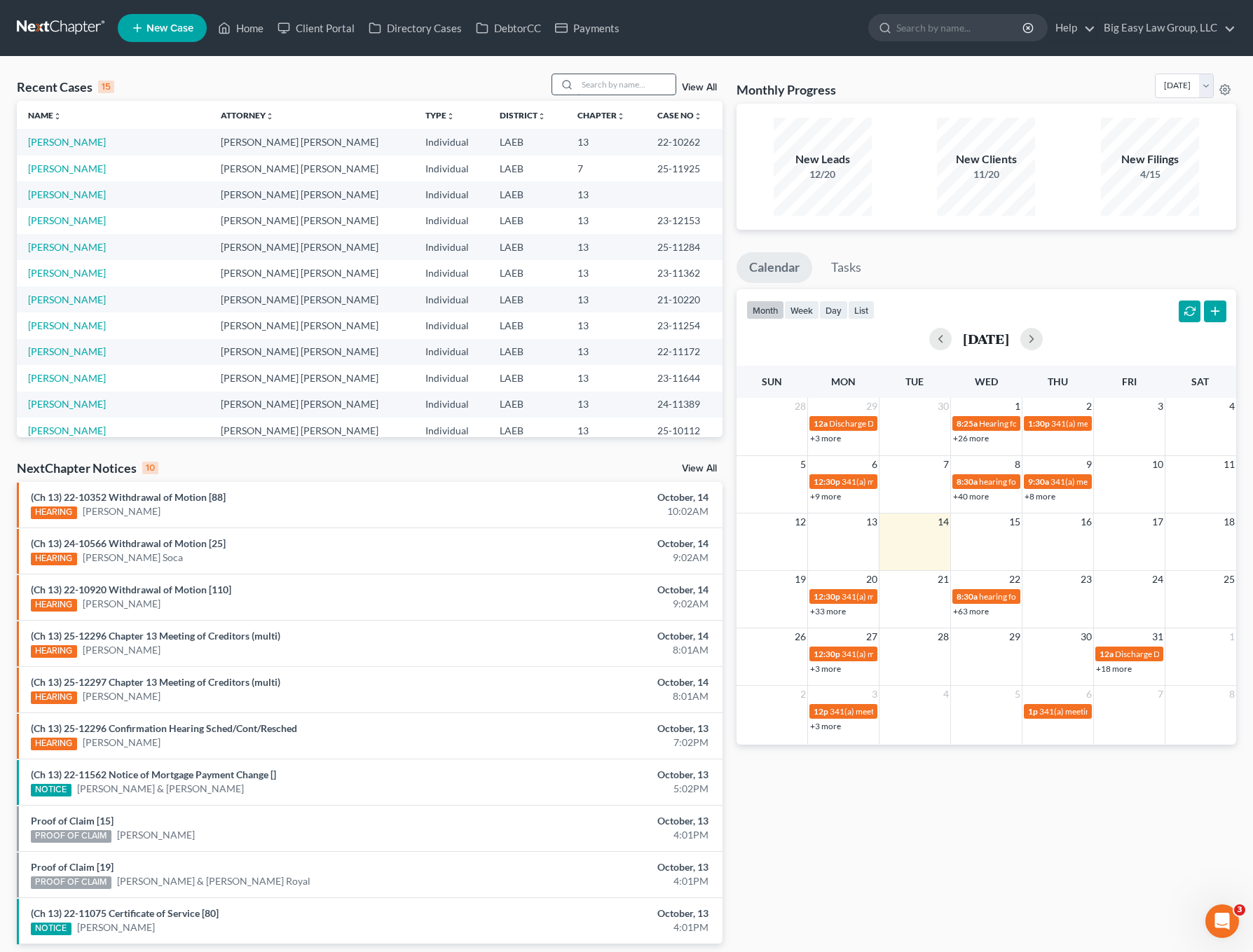
click at [643, 84] on input "search" at bounding box center [626, 84] width 98 height 20
type input "[PERSON_NAME]"
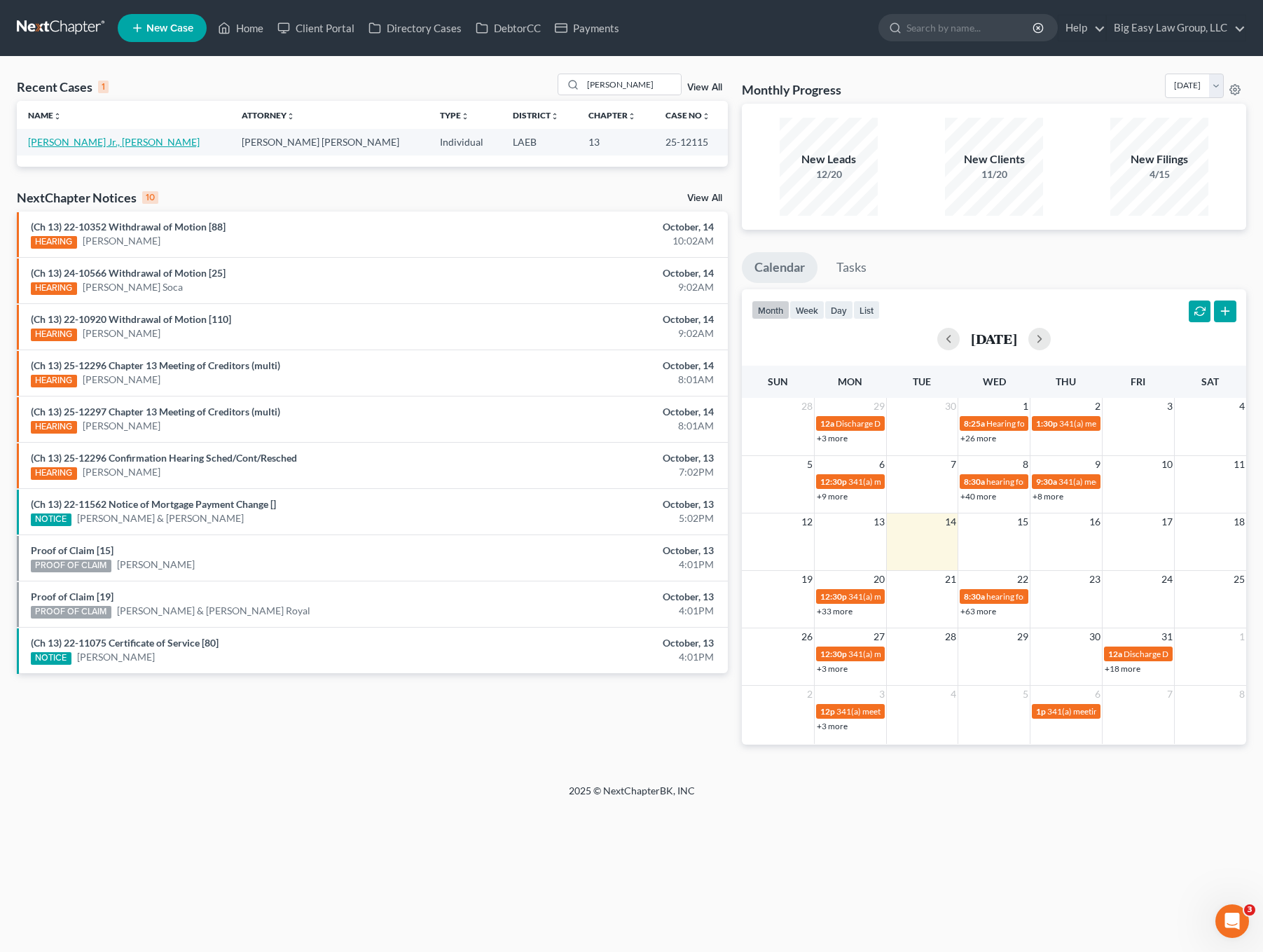
click at [89, 141] on link "[PERSON_NAME] Jr., [PERSON_NAME]" at bounding box center [114, 142] width 172 height 12
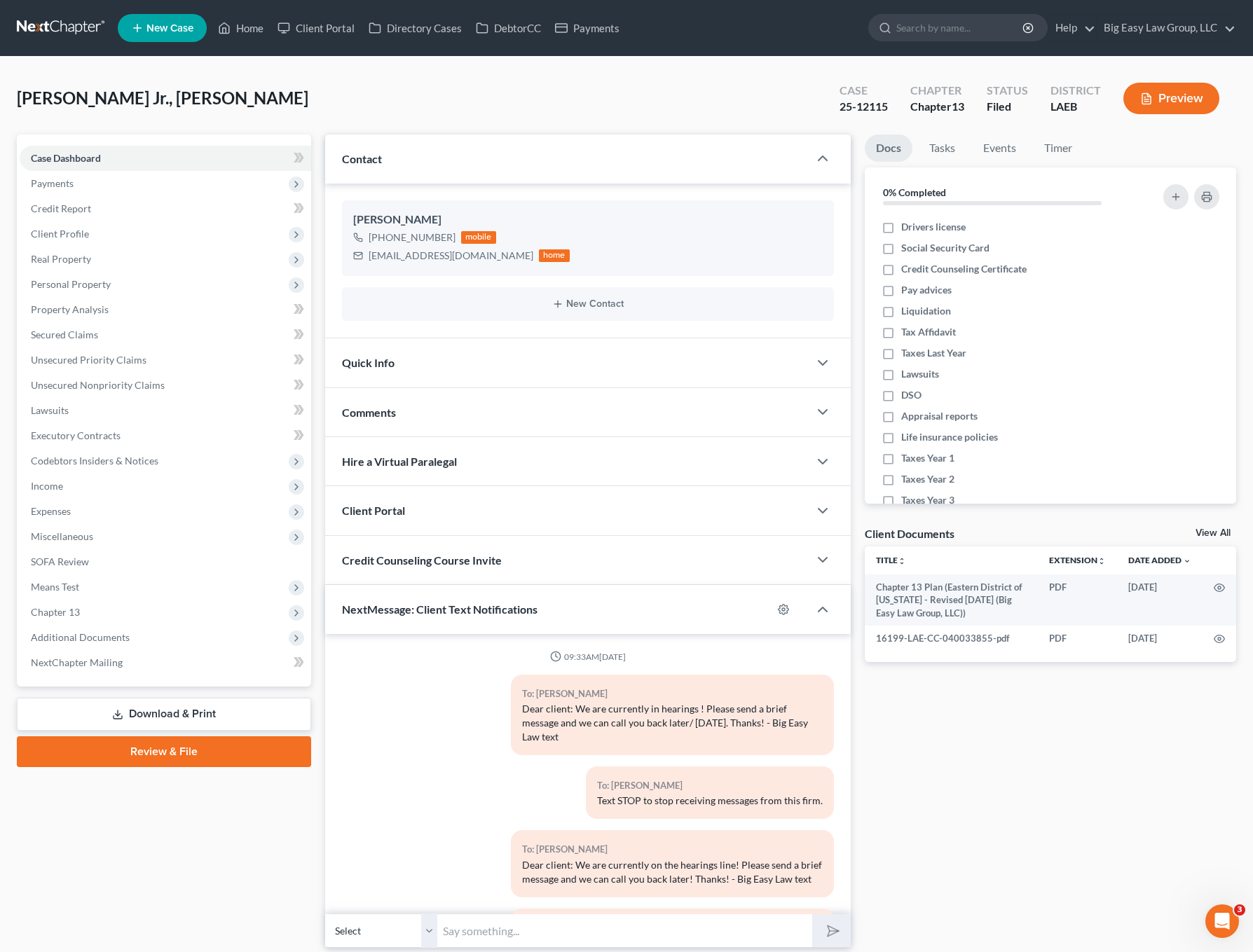
scroll to position [956, 0]
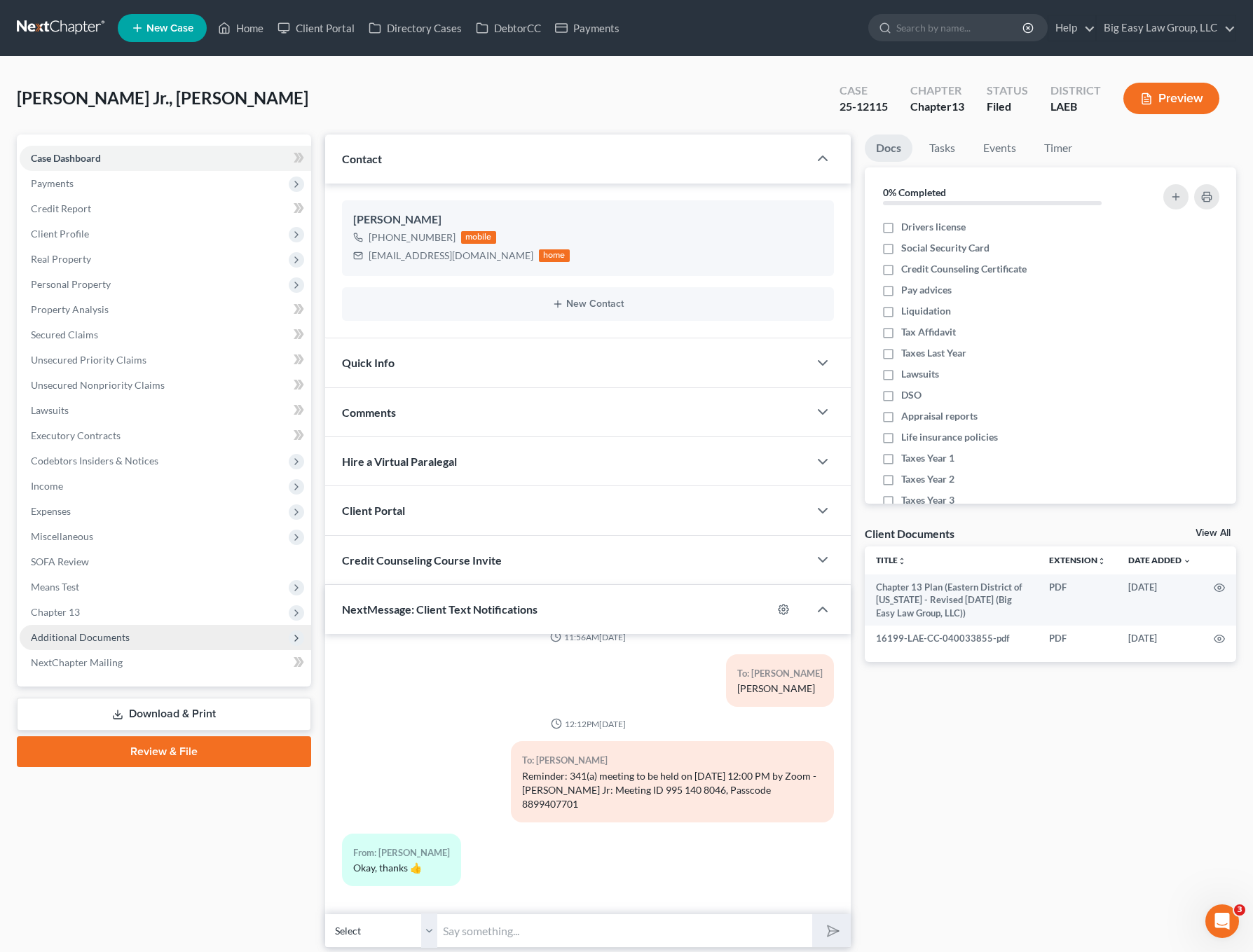
click at [170, 637] on span "Additional Documents" at bounding box center [166, 638] width 292 height 25
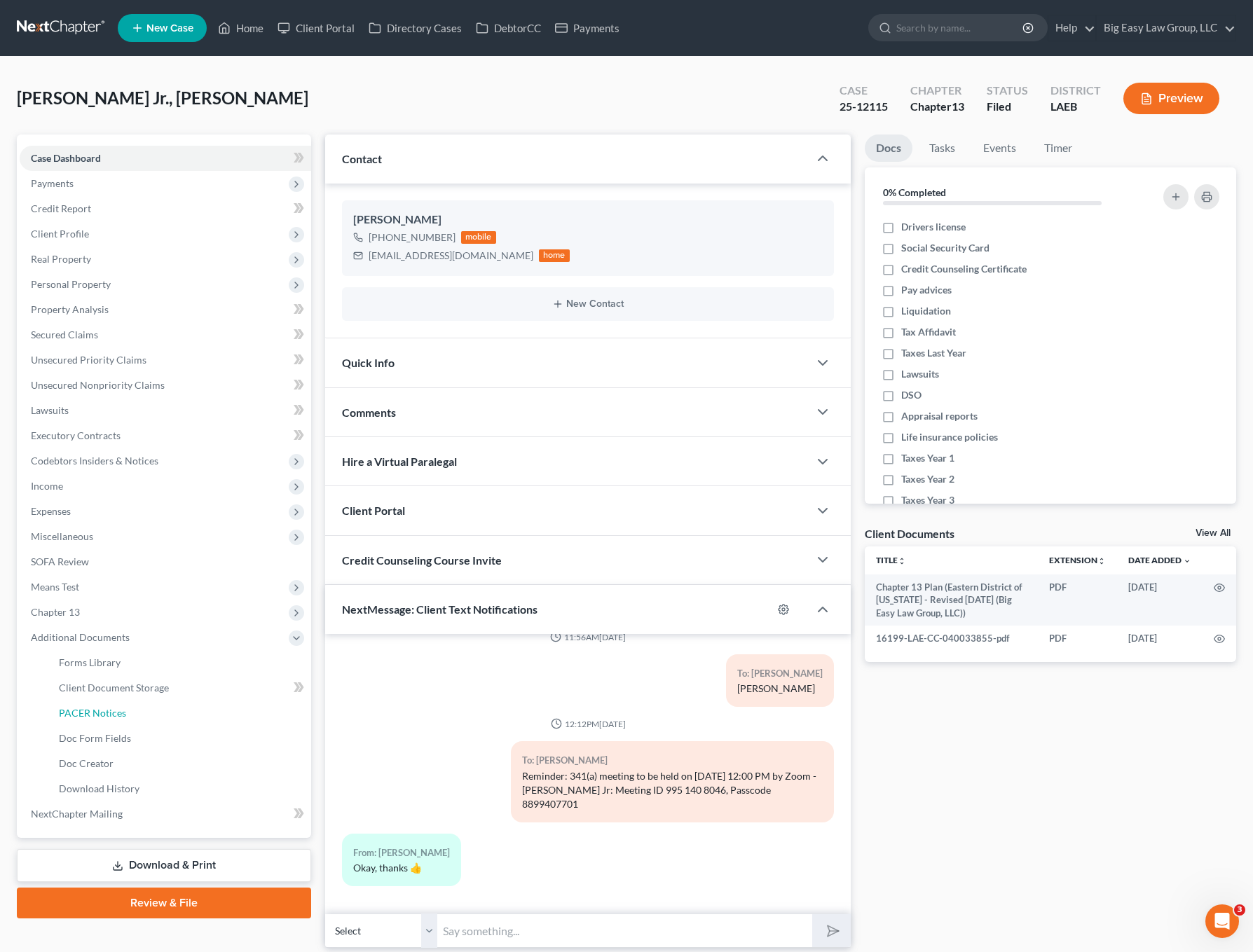
click at [151, 720] on link "PACER Notices" at bounding box center [180, 713] width 263 height 25
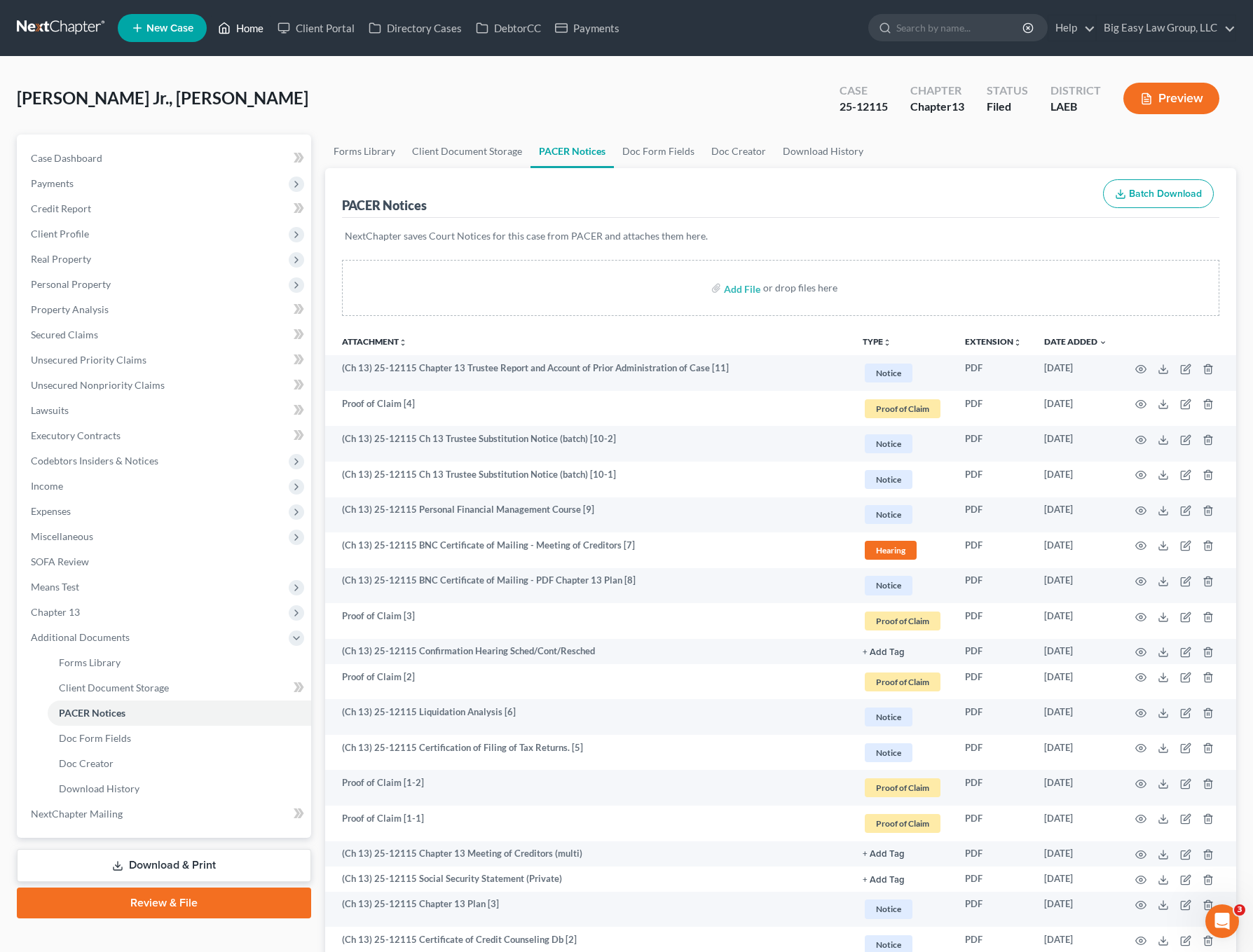
click at [254, 25] on link "Home" at bounding box center [241, 28] width 60 height 25
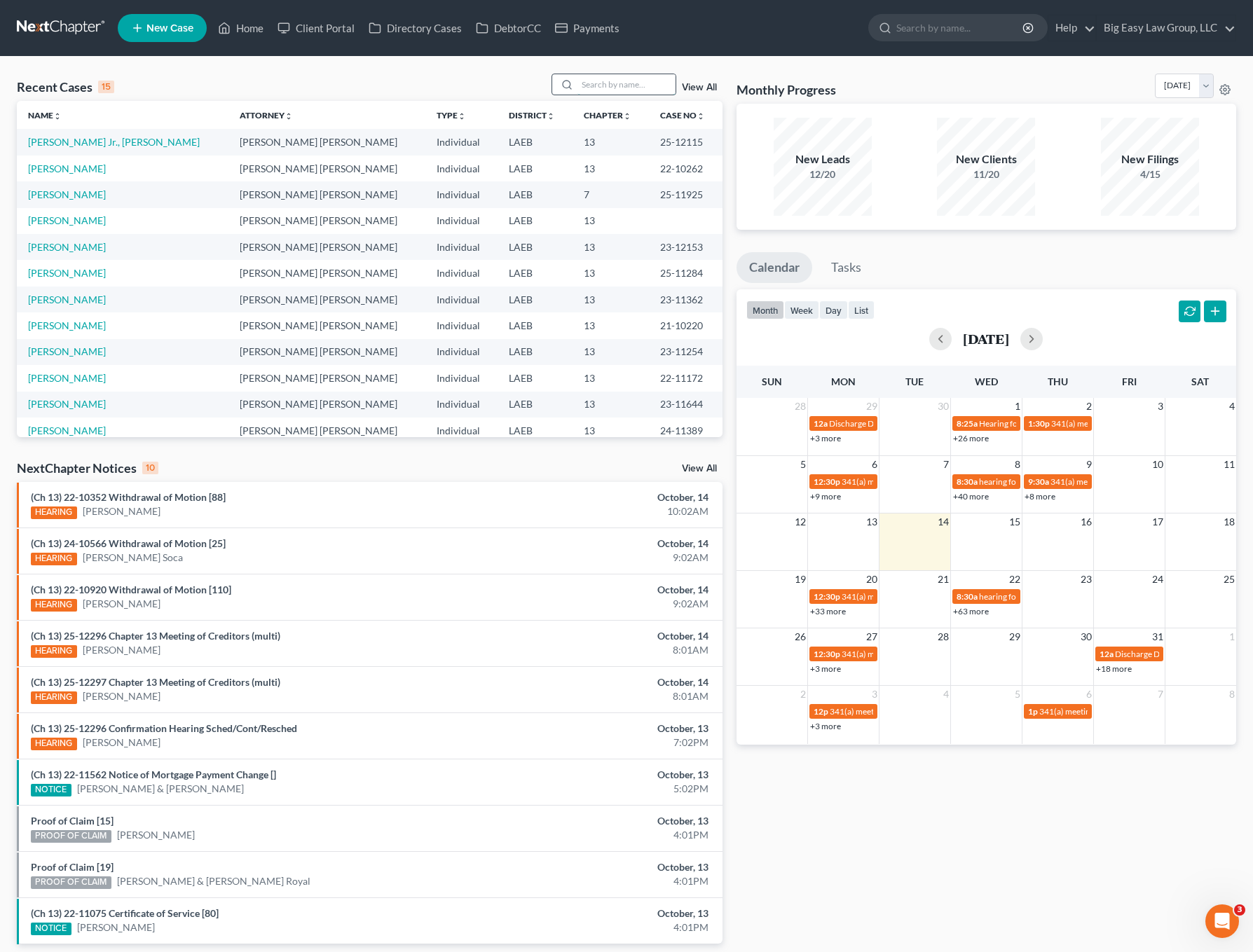
click at [632, 93] on input "search" at bounding box center [626, 84] width 98 height 20
type input "soca"
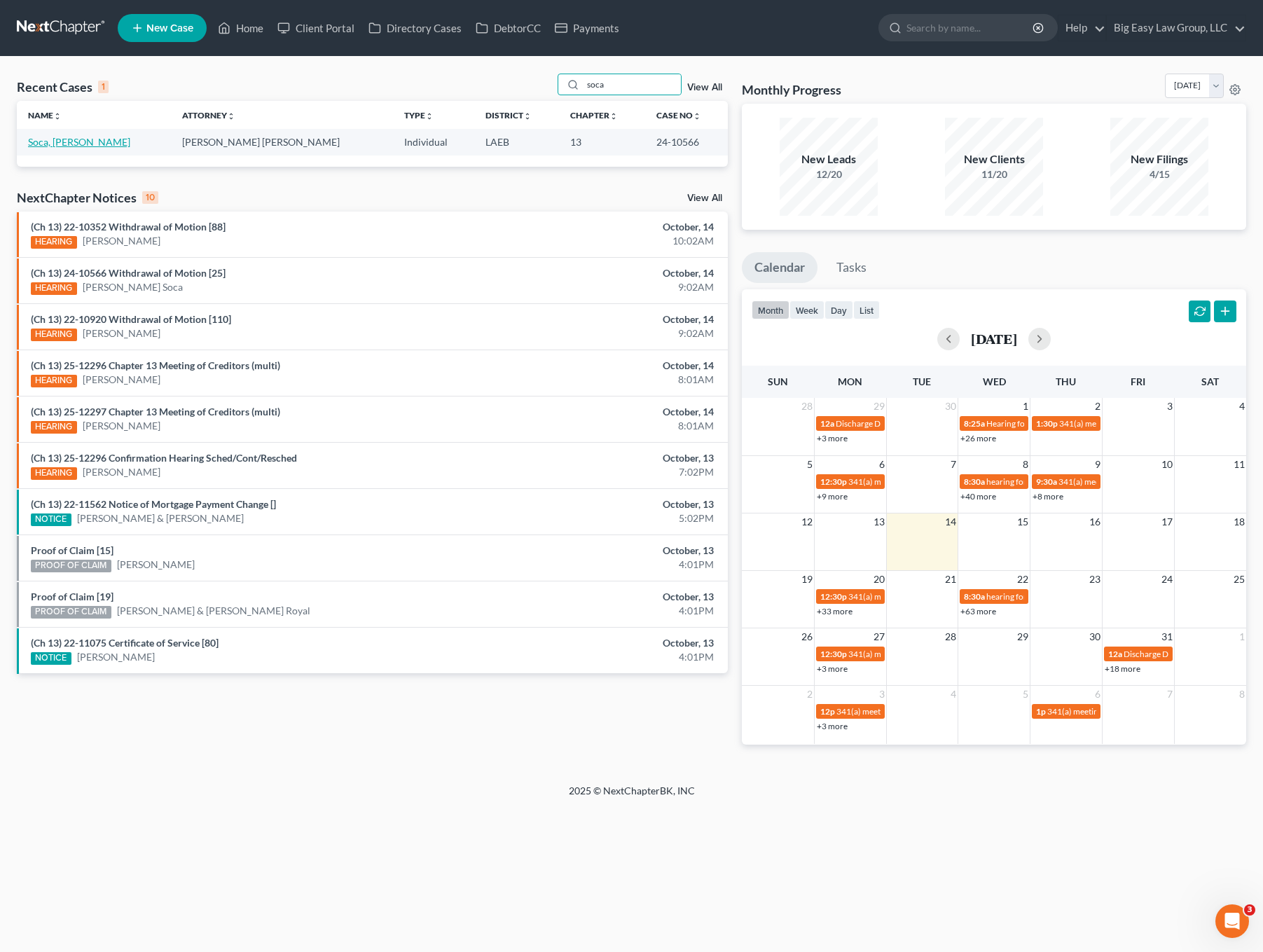
click at [60, 143] on link "Soca, [PERSON_NAME]" at bounding box center [79, 142] width 102 height 12
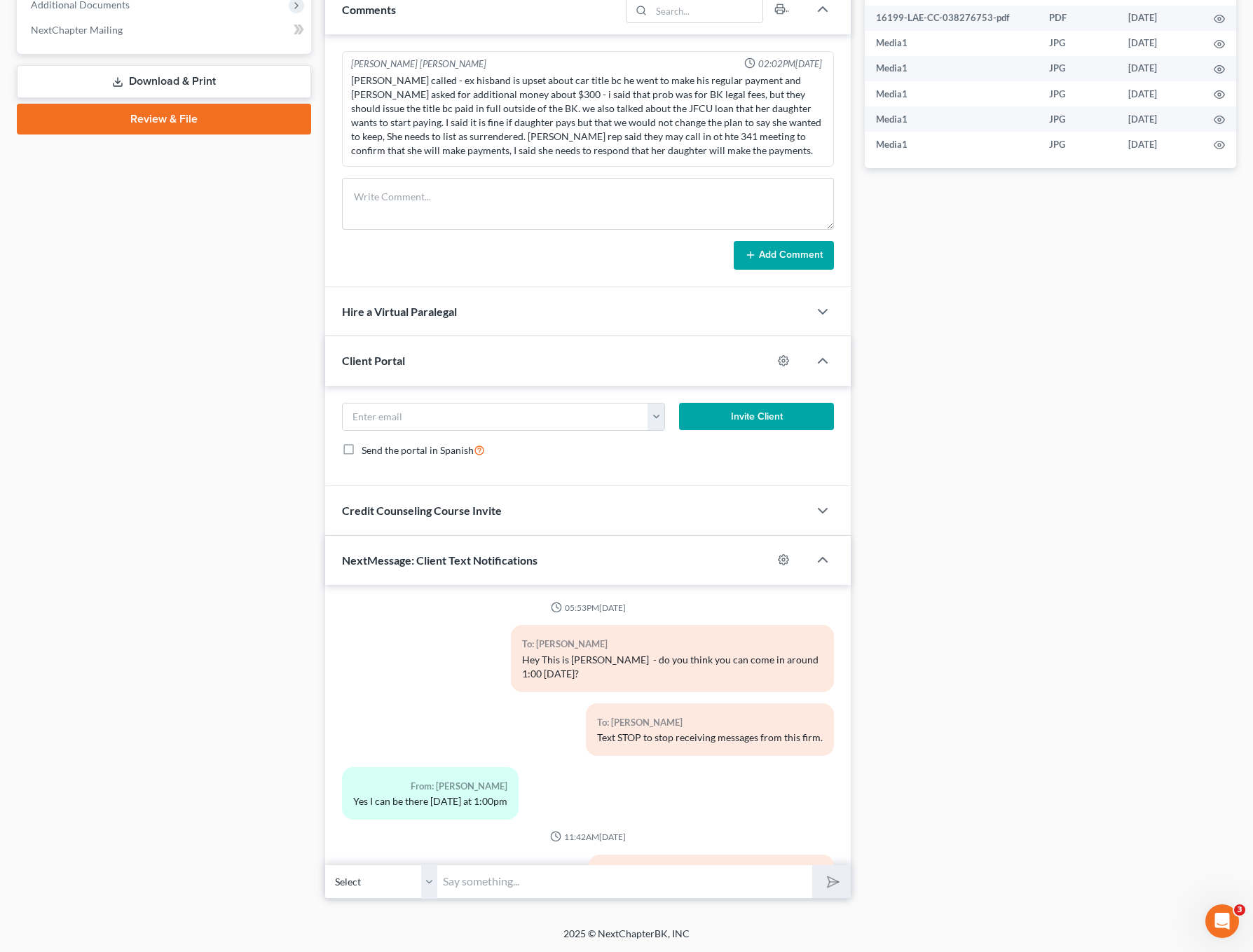
scroll to position [4990, 0]
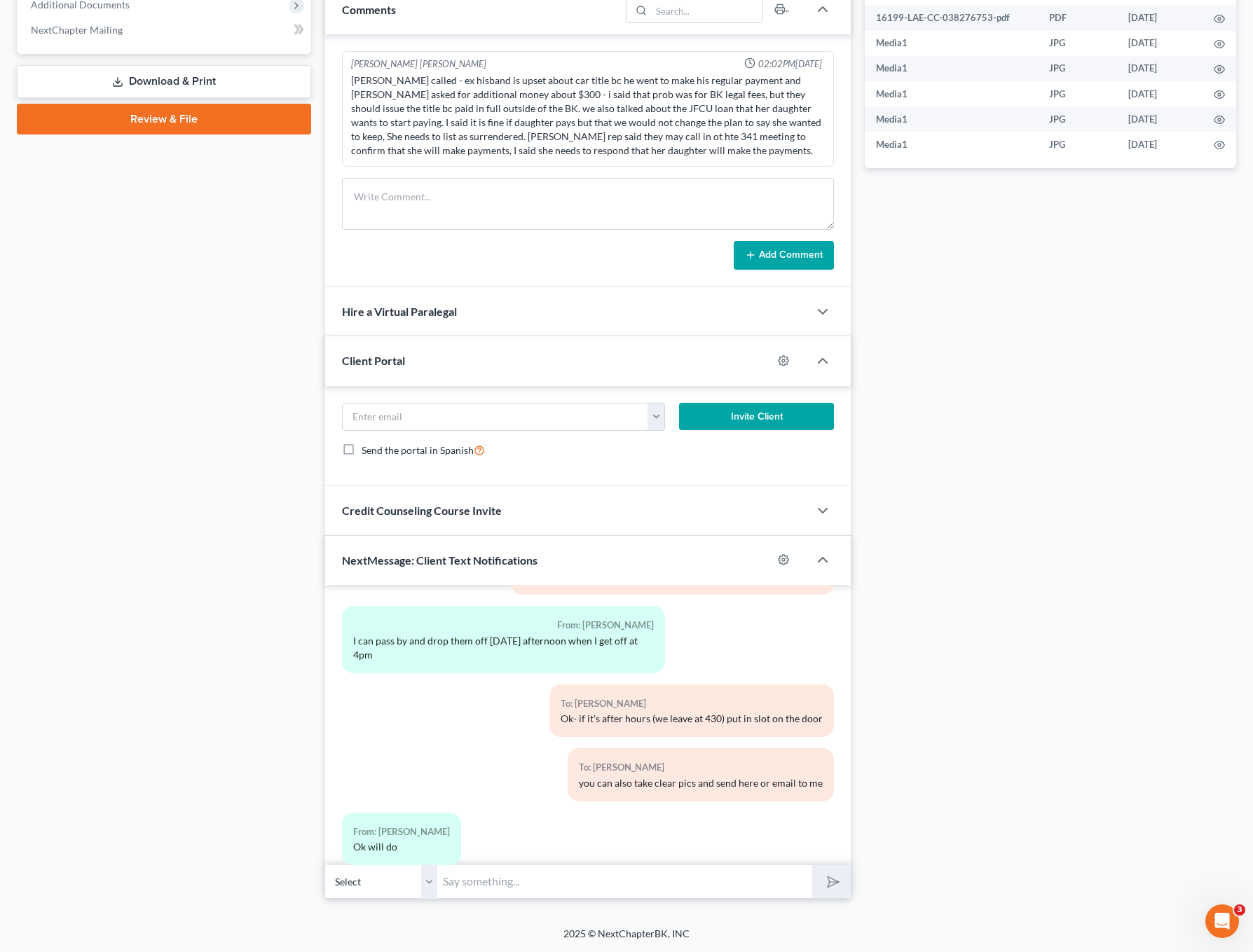
click at [673, 898] on input "text" at bounding box center [625, 882] width 375 height 35
click at [778, 775] on div "To: [PERSON_NAME] Soca you can also take clear pics and send here or email to me" at bounding box center [673, 780] width 337 height 64
click at [713, 884] on input "text" at bounding box center [625, 882] width 375 height 35
type input "TY for the taxes! The trustee withdrew the motion! :)"
click at [812, 865] on button "submit" at bounding box center [831, 882] width 39 height 33
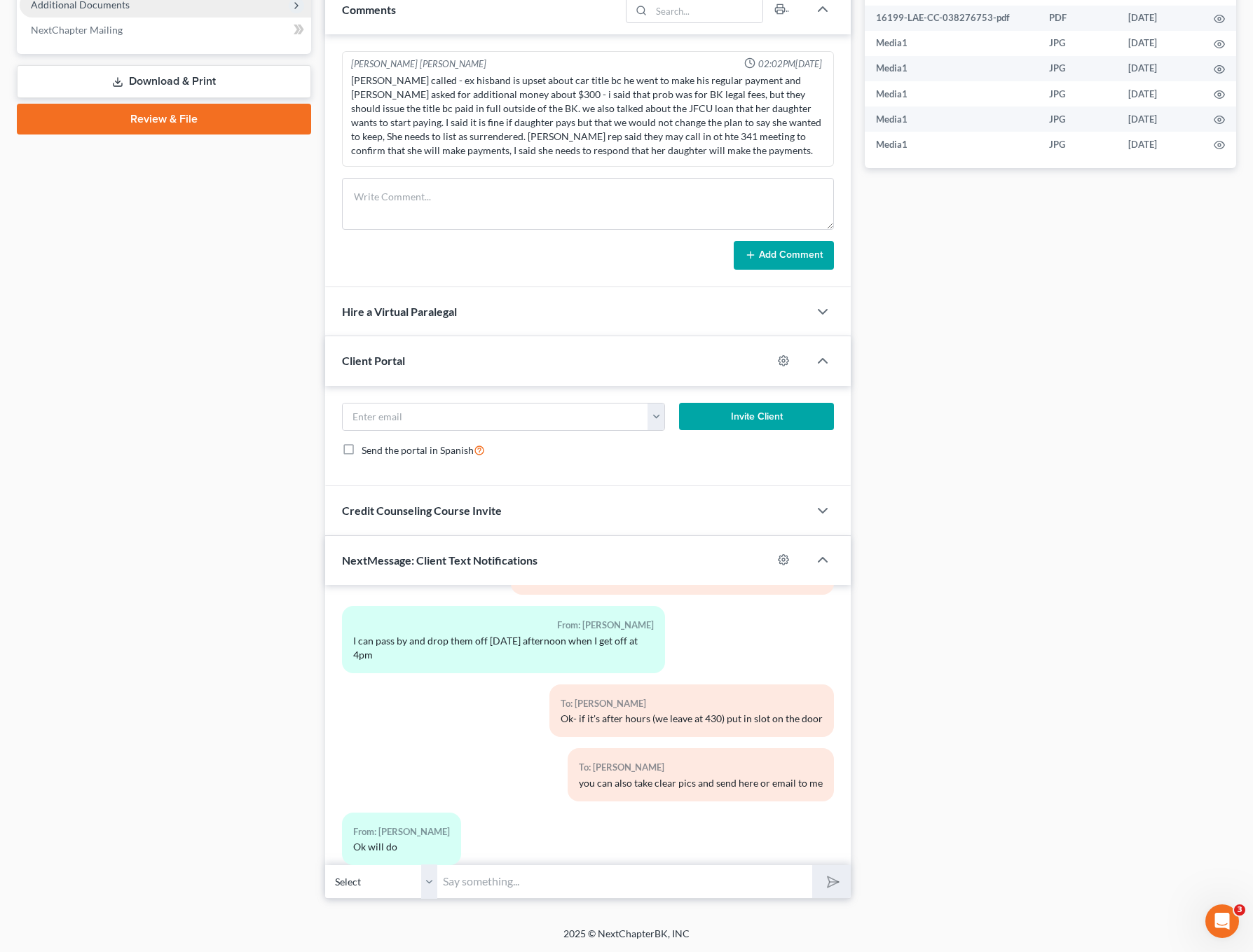
scroll to position [5077, 0]
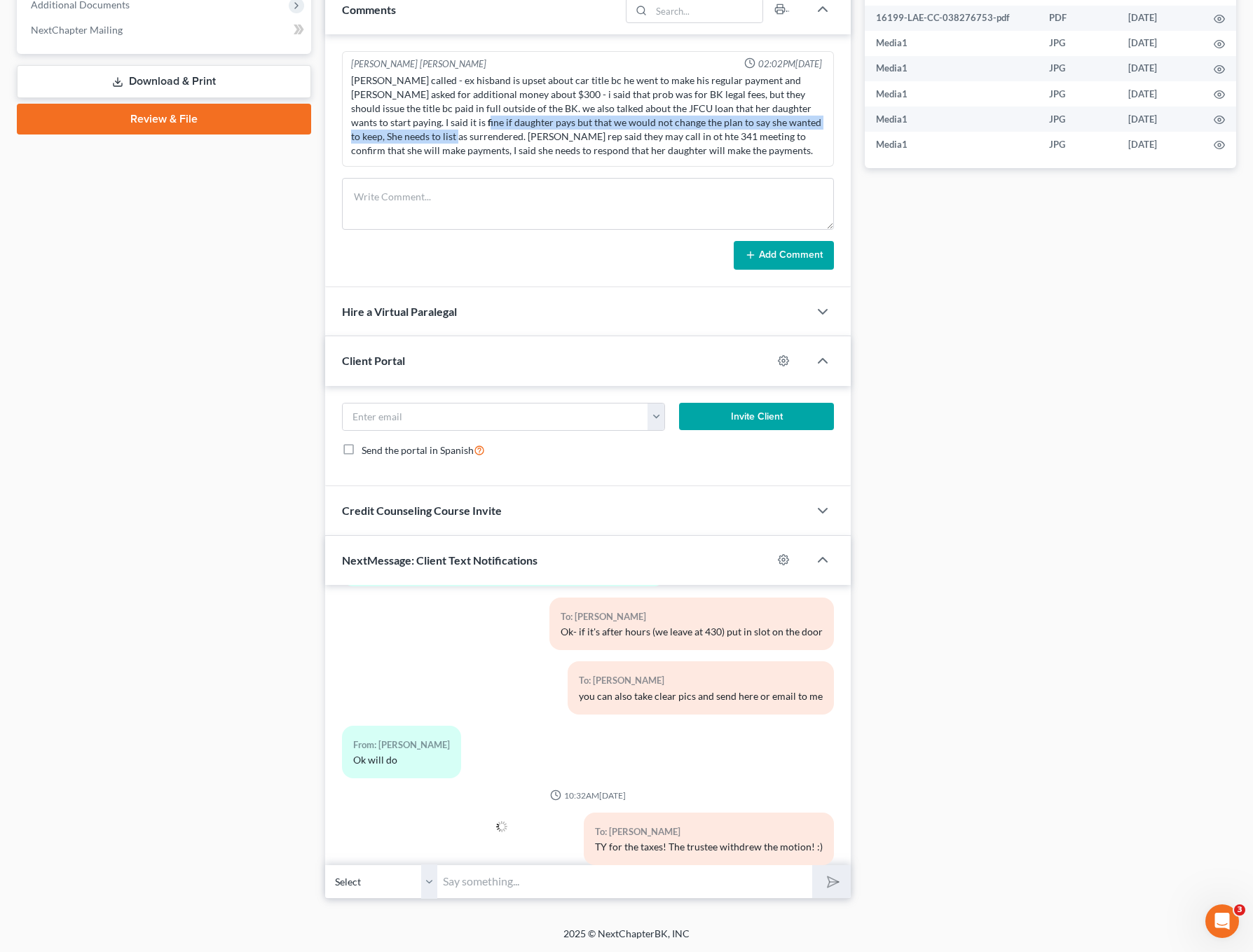
drag, startPoint x: 385, startPoint y: 129, endPoint x: 511, endPoint y: 146, distance: 127.1
click at [417, 138] on div "[PERSON_NAME] called - ex hisband is upset about car title bc he went to make h…" at bounding box center [588, 115] width 474 height 84
click at [551, 146] on div "[PERSON_NAME] called - ex hisband is upset about car title bc he went to make h…" at bounding box center [588, 115] width 474 height 84
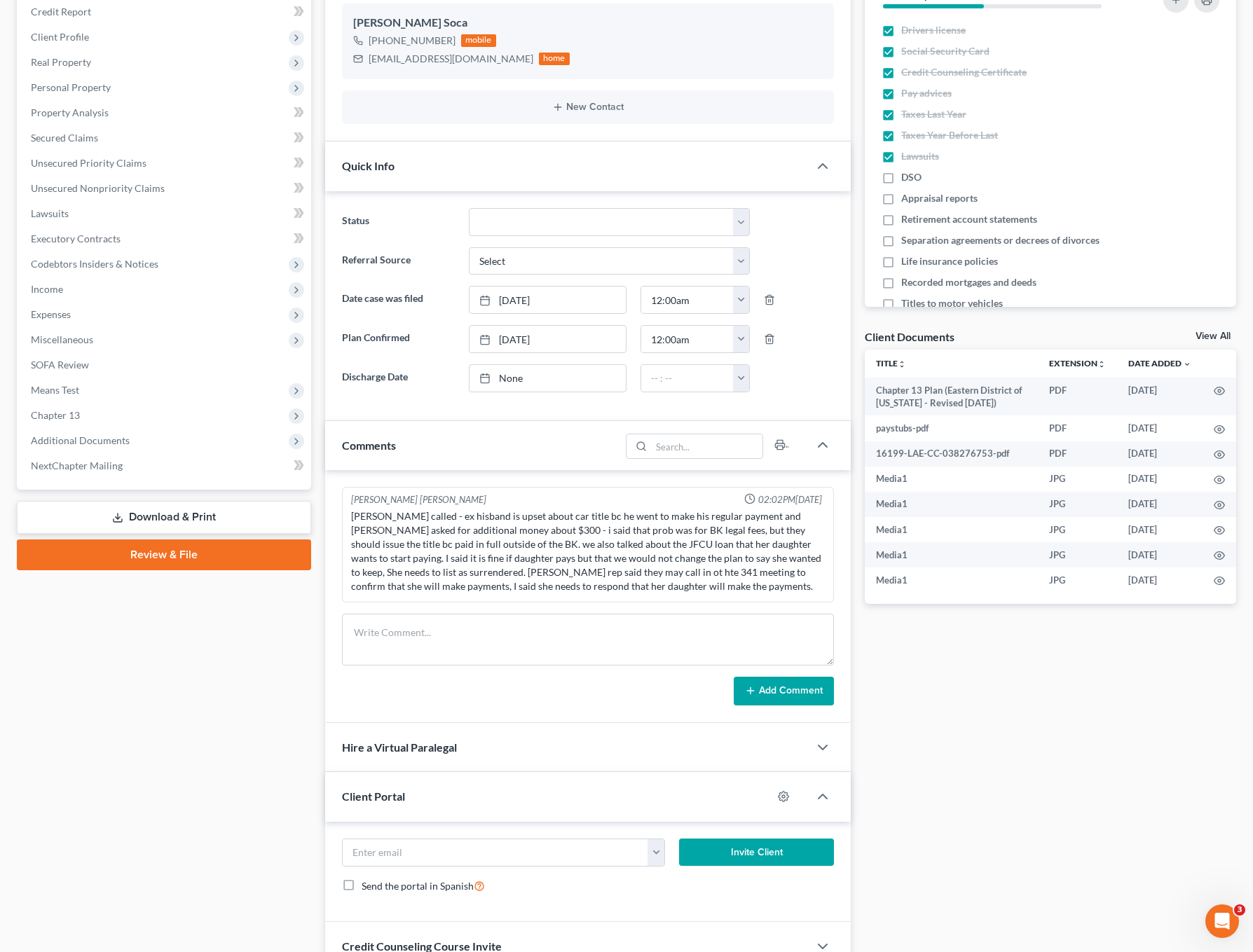
scroll to position [0, 0]
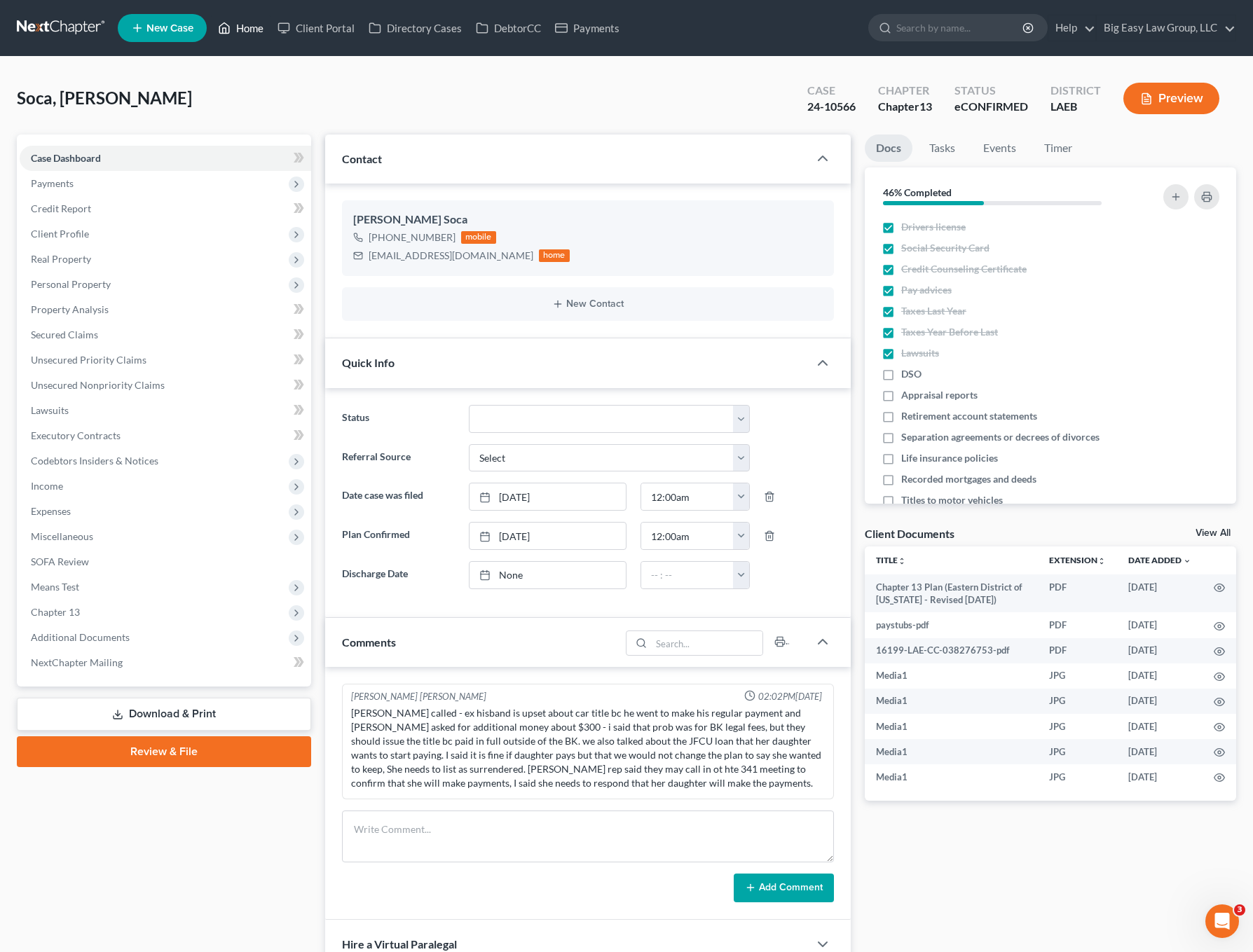
click at [266, 29] on link "Home" at bounding box center [241, 28] width 60 height 25
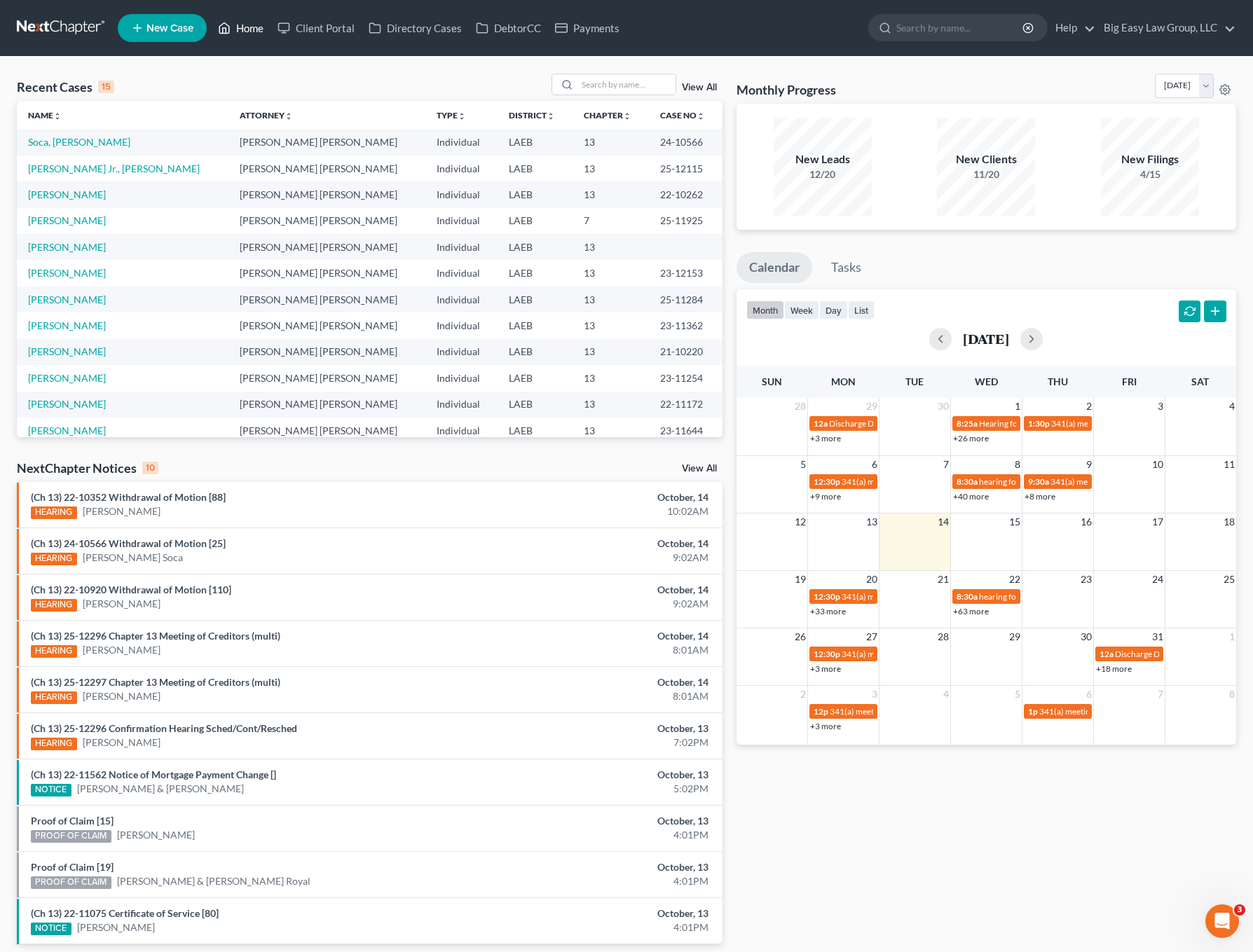
click at [222, 20] on icon at bounding box center [224, 28] width 13 height 17
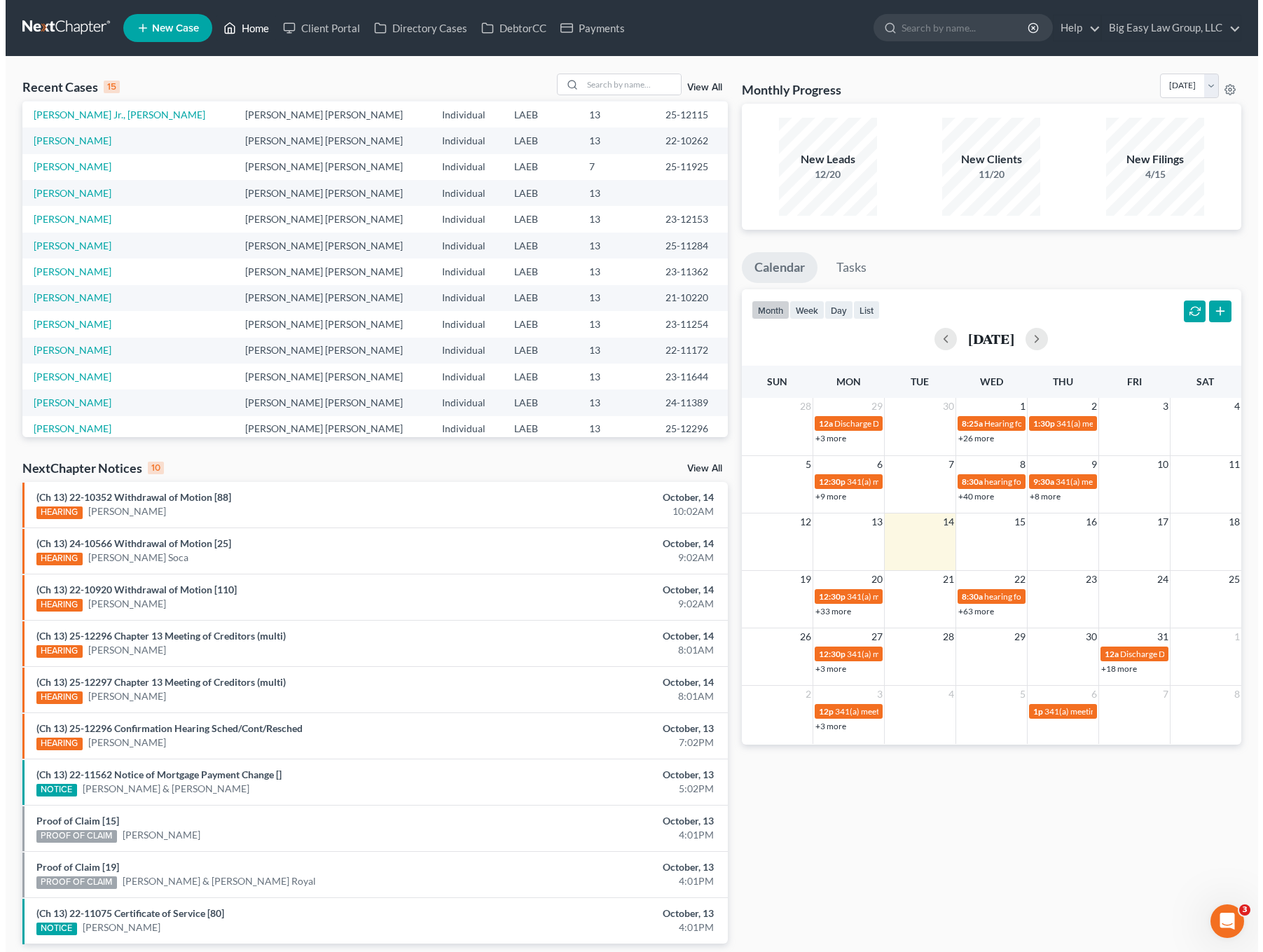
scroll to position [96, 0]
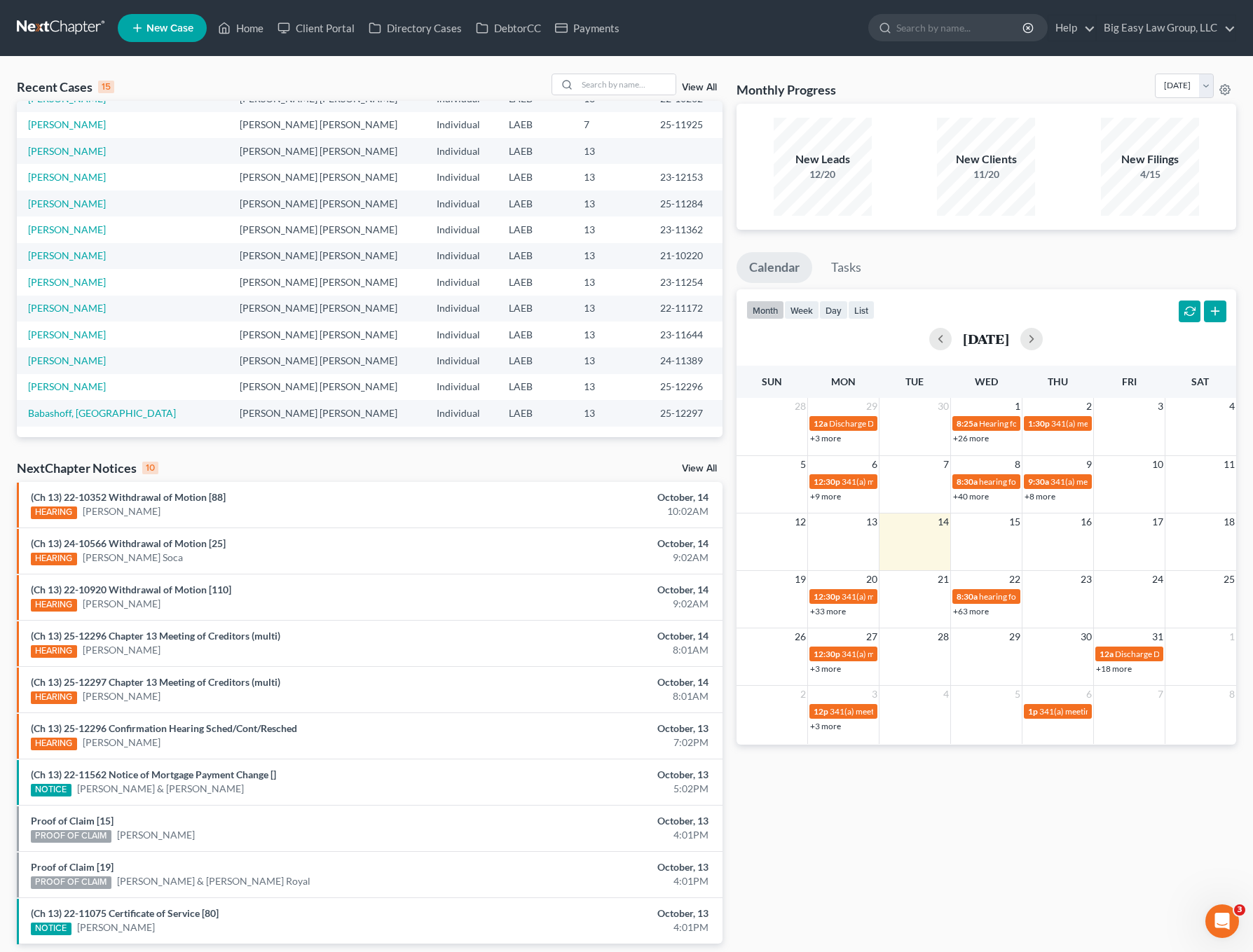
click at [1, 225] on div "Recent Cases 15 View All Name unfold_more expand_more expand_less Attorney unfo…" at bounding box center [626, 520] width 1253 height 927
click at [639, 83] on input "search" at bounding box center [626, 84] width 98 height 20
type input "[PERSON_NAME]"
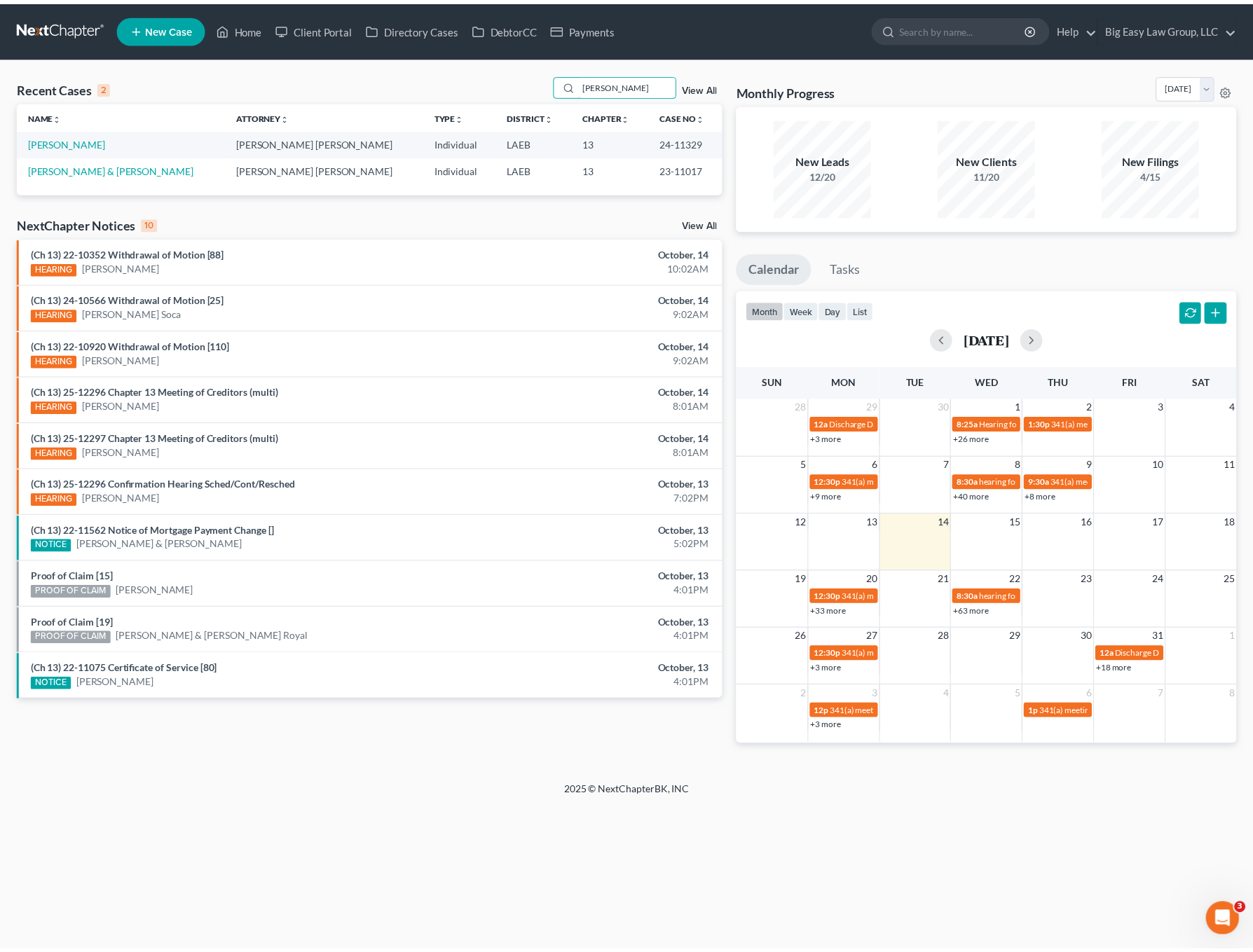
scroll to position [0, 0]
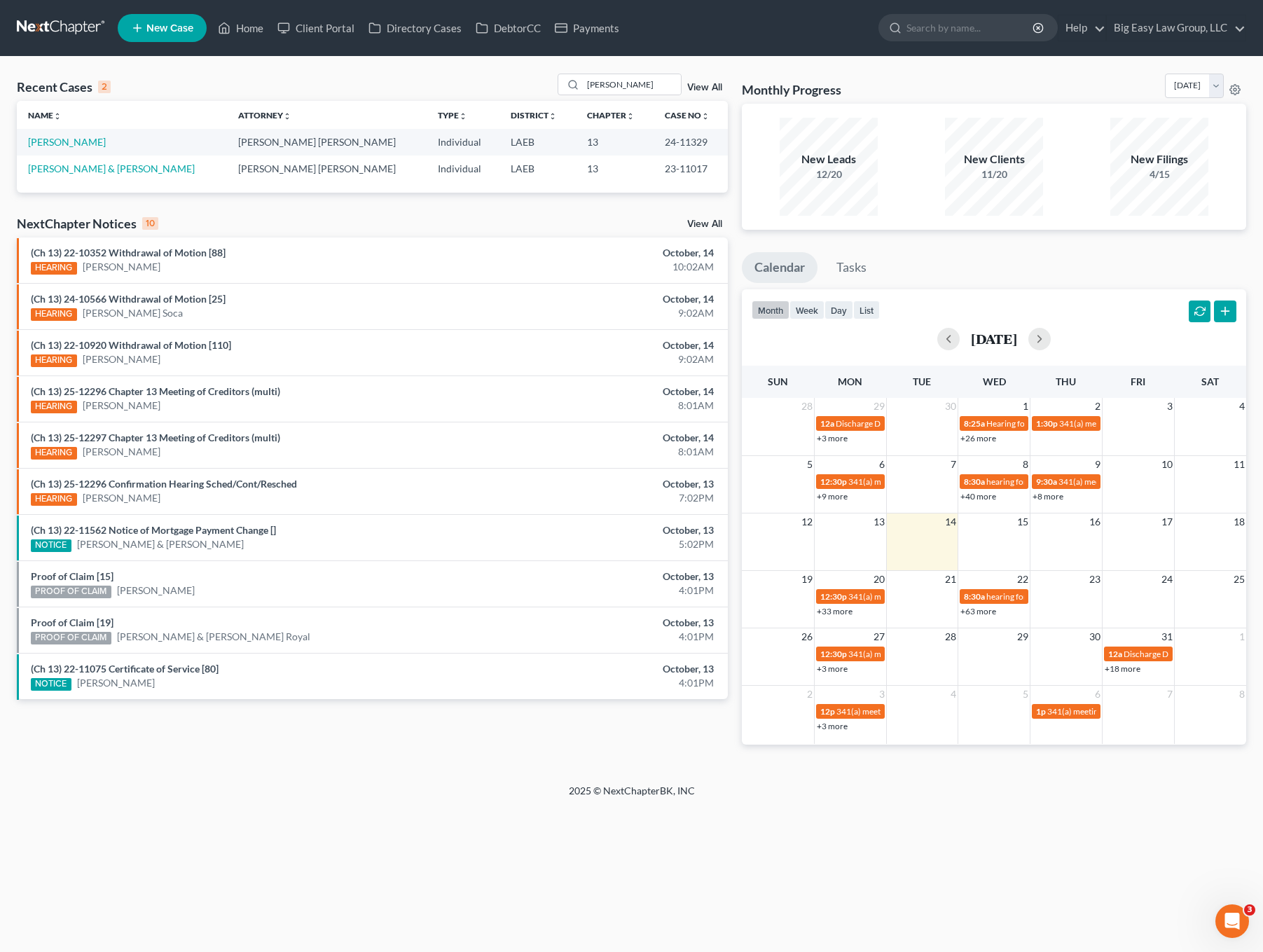
click at [78, 150] on td "[PERSON_NAME]" at bounding box center [122, 142] width 210 height 26
click at [79, 146] on link "[PERSON_NAME]" at bounding box center [67, 142] width 77 height 12
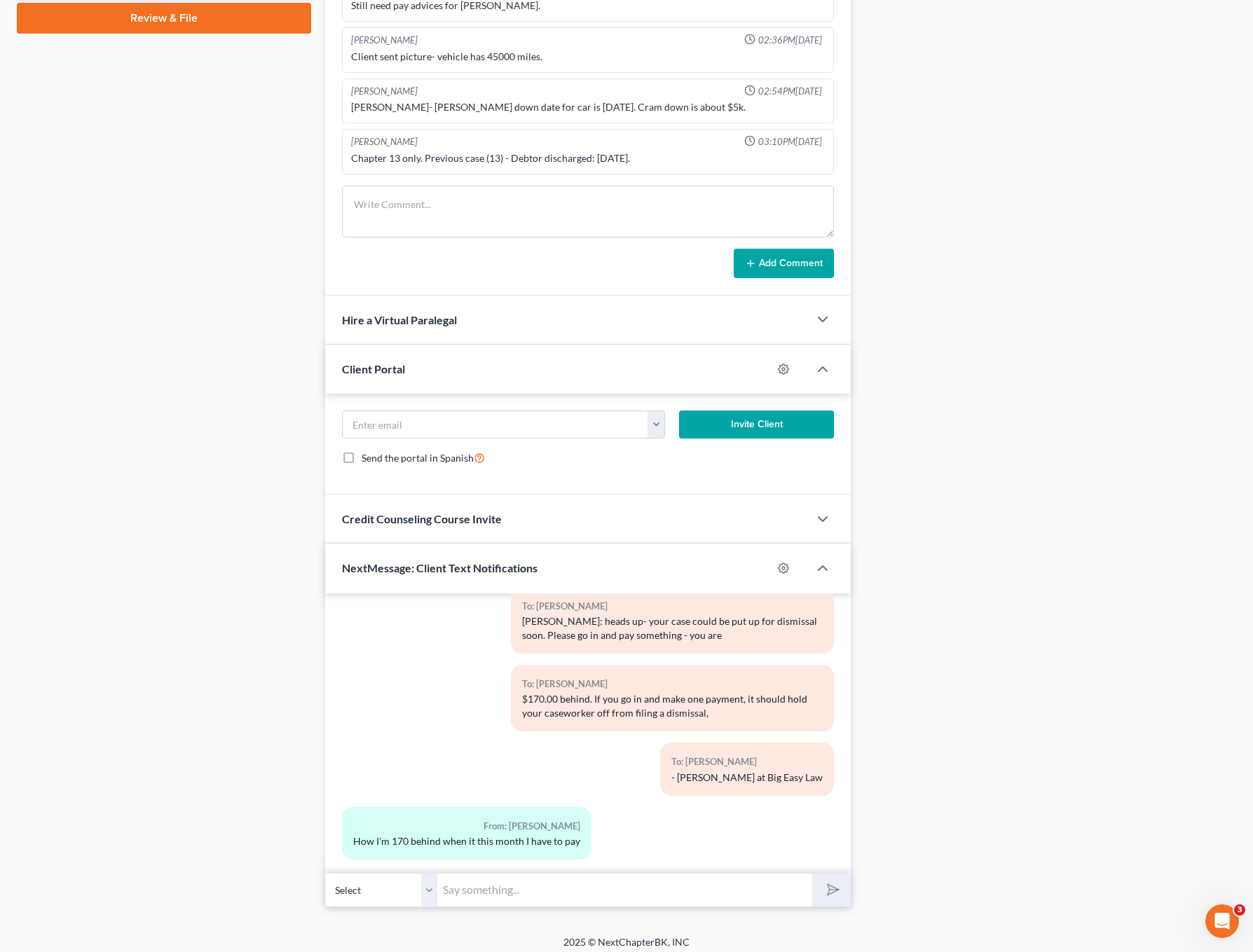
scroll to position [742, 0]
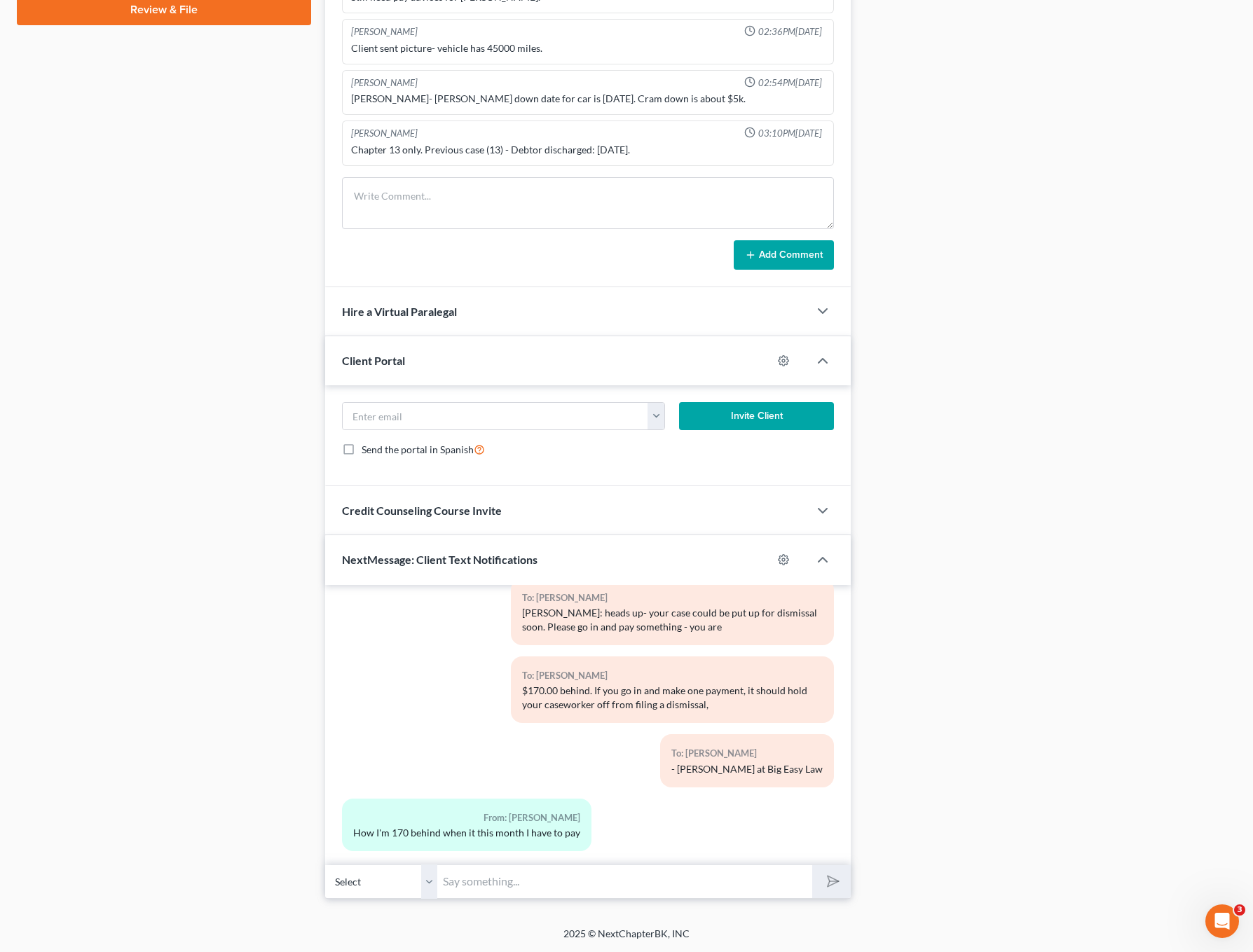
click at [674, 889] on input "text" at bounding box center [625, 882] width 375 height 35
click at [666, 885] on input "Please go track your case on NDC.org- I cannot talk til this evening. I have ap…" at bounding box center [625, 882] width 375 height 35
click at [632, 879] on input "Please go track your case on NDC.org- I cannot talk til this evening. I have ap…" at bounding box center [625, 882] width 375 height 35
click at [635, 879] on input "Please go track your case on NDC.org- I cannot talk til this evening. I have ap…" at bounding box center [625, 882] width 375 height 35
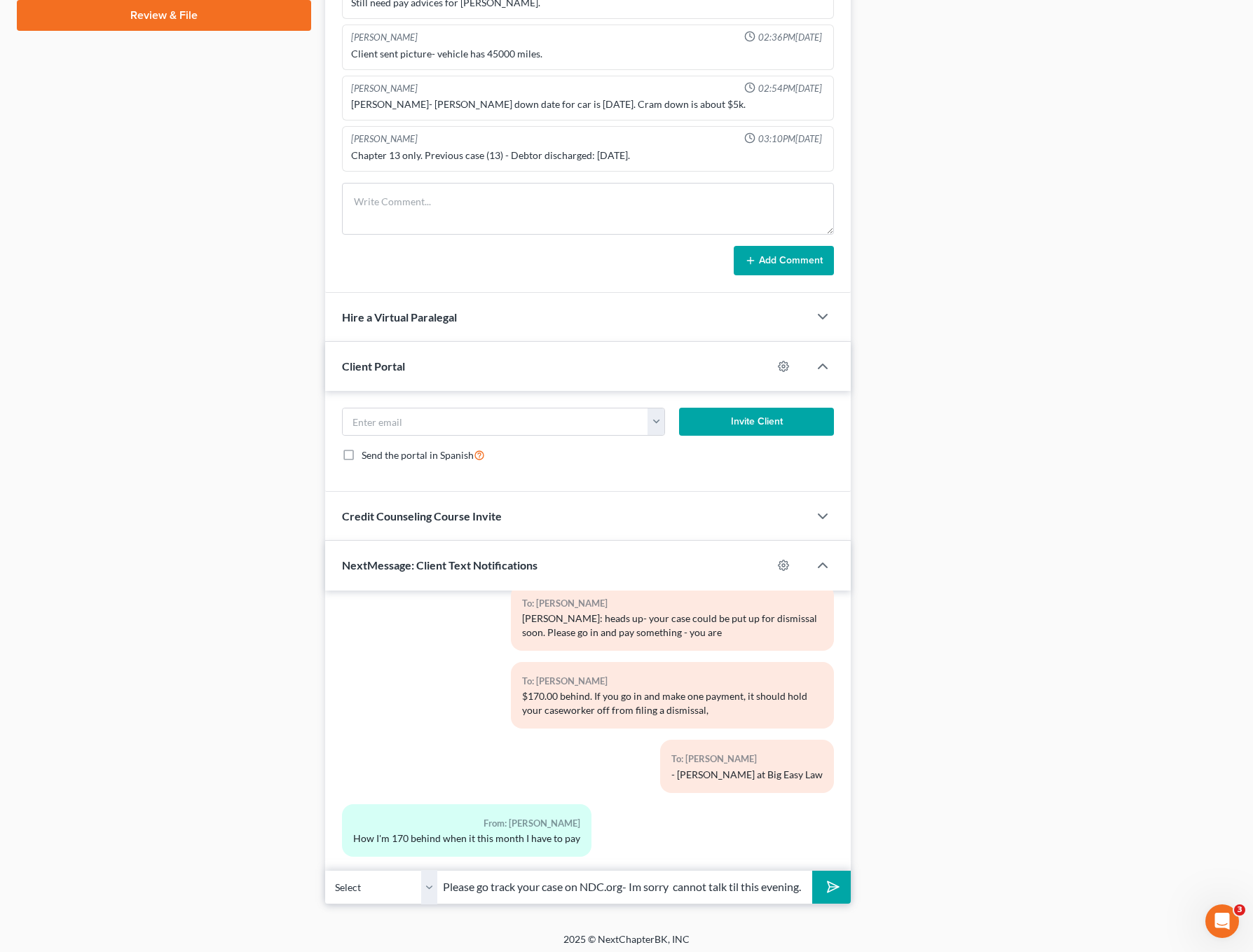
scroll to position [742, 0]
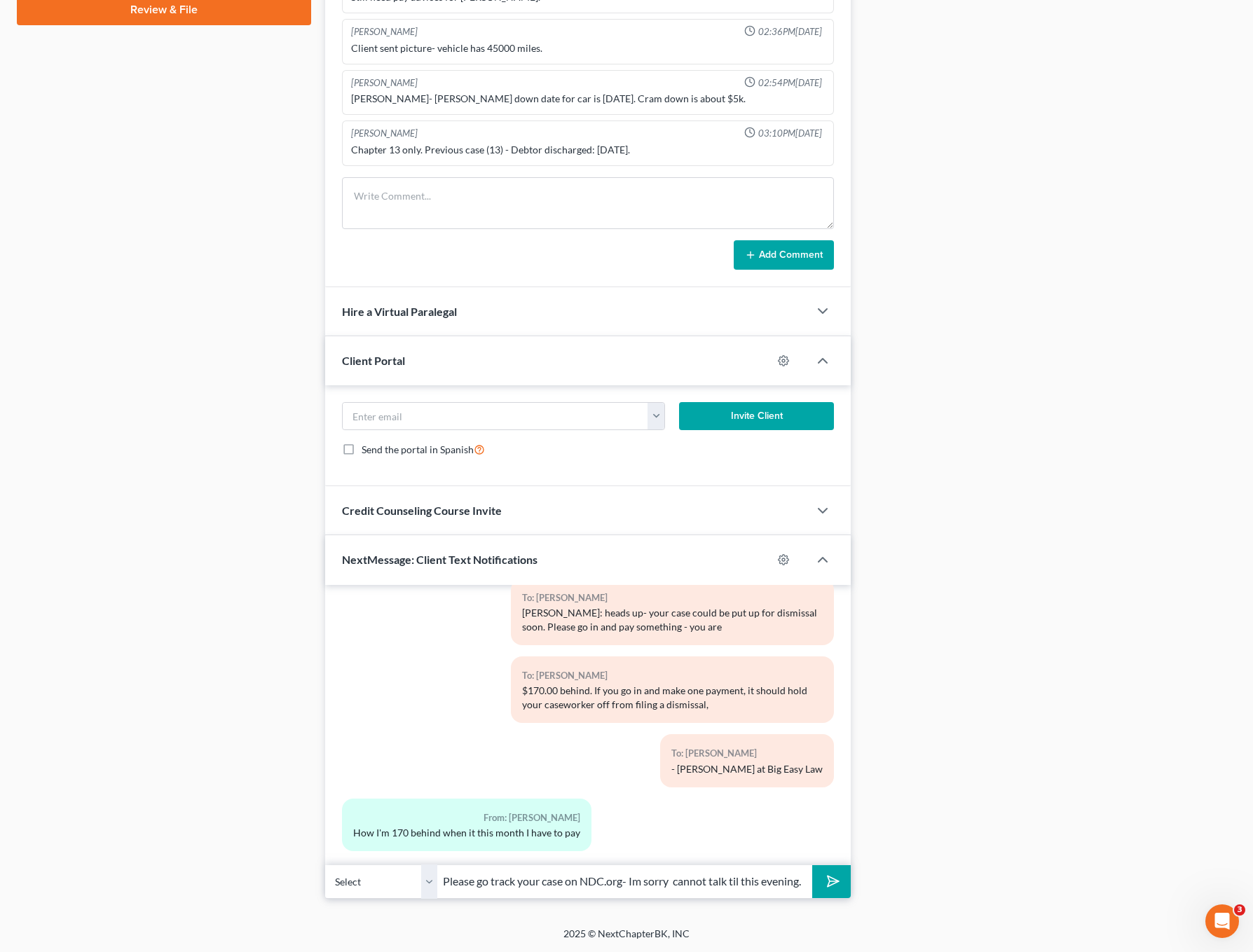
click at [674, 882] on input "Please go track your case on NDC.org- Im sorry cannot talk til this evening. I …" at bounding box center [625, 882] width 375 height 35
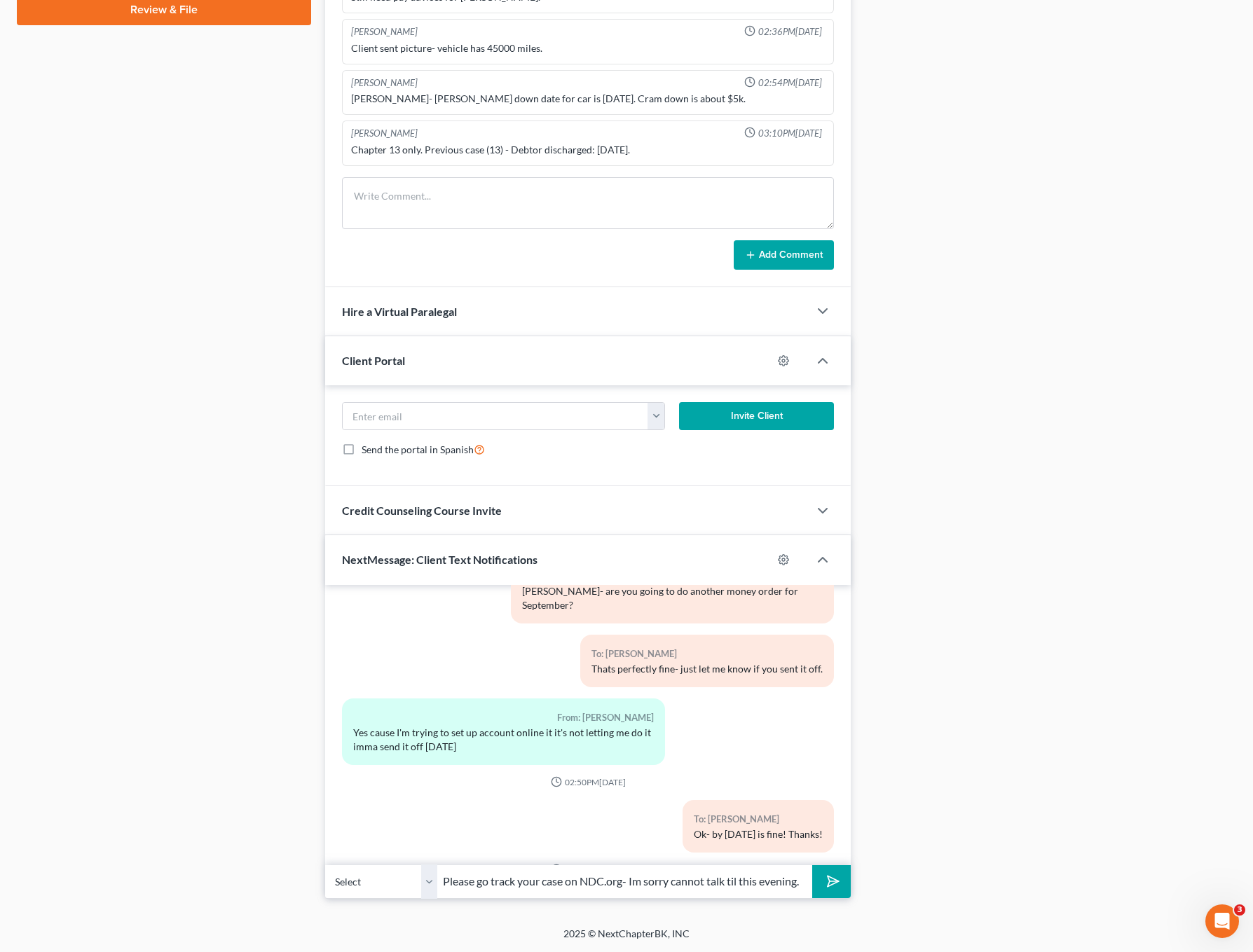
scroll to position [3918, 0]
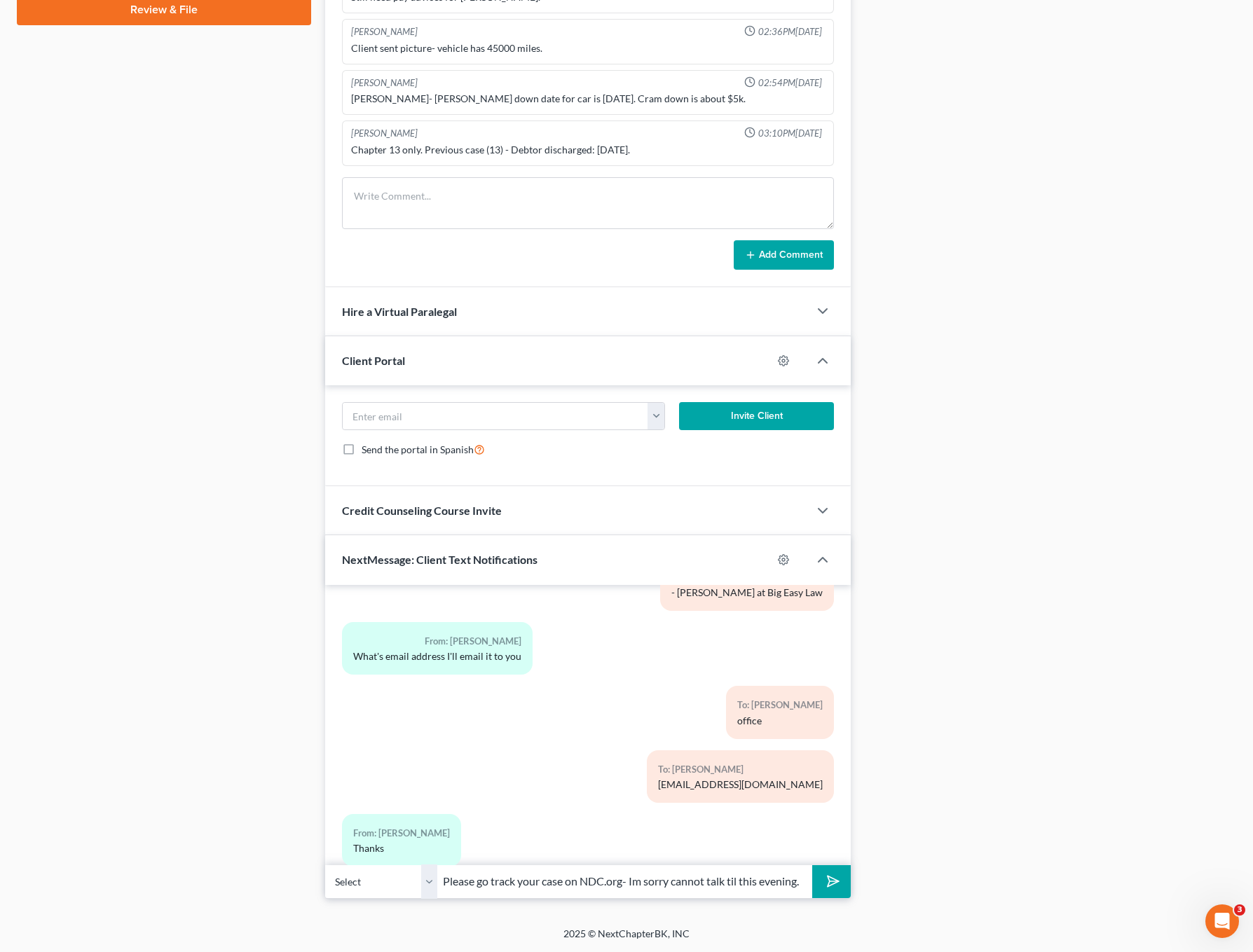
click at [756, 889] on input "Please go track your case on NDC.org- Im sorry cannot talk til this evening. I …" at bounding box center [625, 882] width 375 height 35
click at [769, 888] on input "Please go track your case on NDC.org- Im sorry cannot talk til this evening. I …" at bounding box center [625, 882] width 375 height 35
type input "Please go track your case on NDC.org- Im sorry cannot talk til this evening. I …"
click at [828, 883] on polygon "submit" at bounding box center [830, 882] width 17 height 17
